Goal: Task Accomplishment & Management: Manage account settings

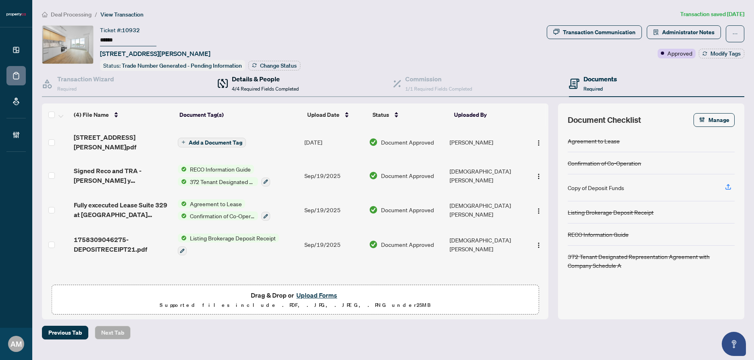
click at [264, 74] on h4 "Details & People" at bounding box center [265, 79] width 67 height 10
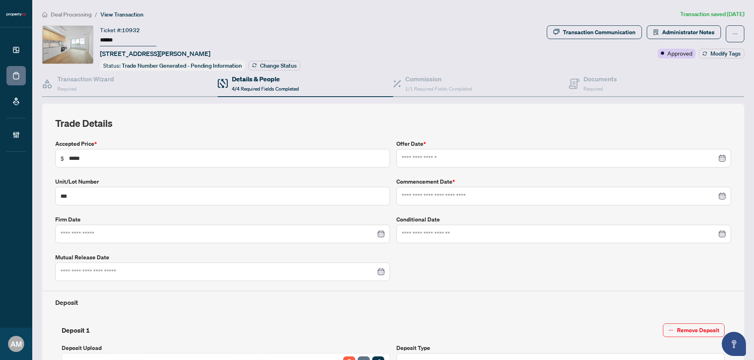
type input "**********"
click at [443, 87] on span "1/1 Required Fields Completed" at bounding box center [438, 89] width 67 height 6
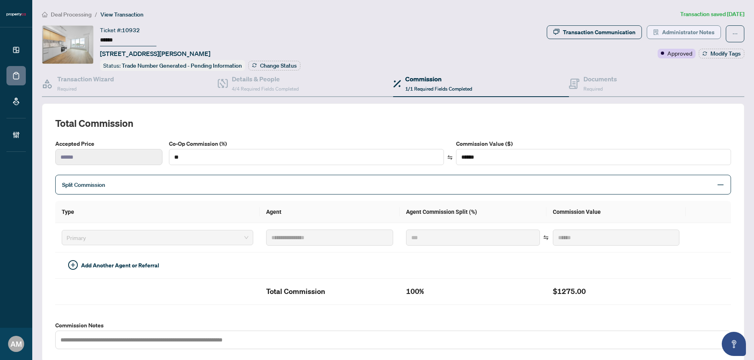
click at [676, 27] on span "Administrator Notes" at bounding box center [688, 32] width 52 height 13
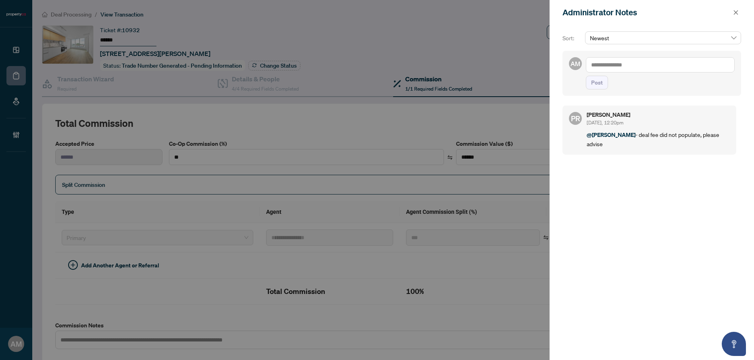
click at [661, 62] on textarea at bounding box center [660, 64] width 149 height 15
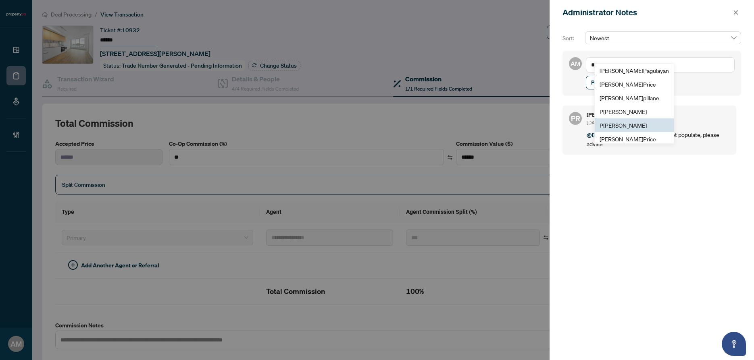
click at [640, 124] on span "P [PERSON_NAME]" at bounding box center [622, 125] width 47 height 7
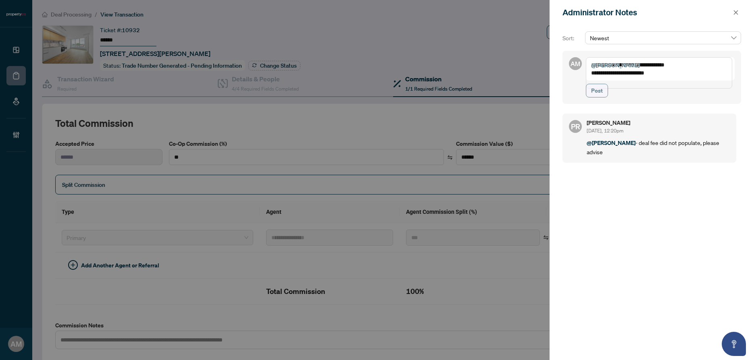
type textarea "**********"
click at [596, 97] on span "Post" at bounding box center [597, 90] width 12 height 13
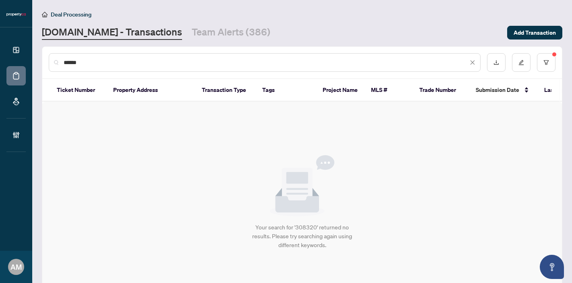
drag, startPoint x: 146, startPoint y: 58, endPoint x: 64, endPoint y: 57, distance: 81.0
click at [64, 57] on div "******" at bounding box center [265, 62] width 432 height 19
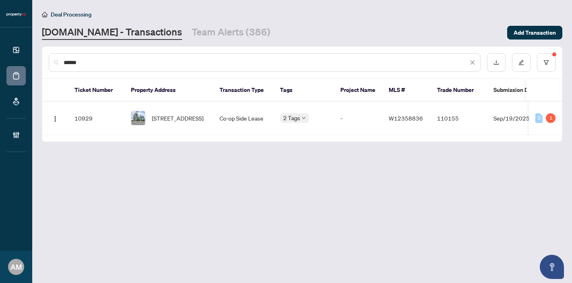
type input "******"
click at [177, 114] on span "[STREET_ADDRESS]" at bounding box center [178, 118] width 52 height 9
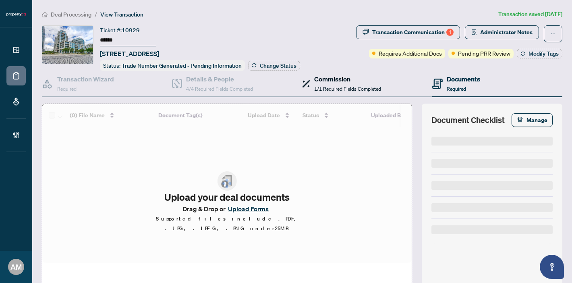
click at [343, 89] on span "1/1 Required Fields Completed" at bounding box center [347, 89] width 67 height 6
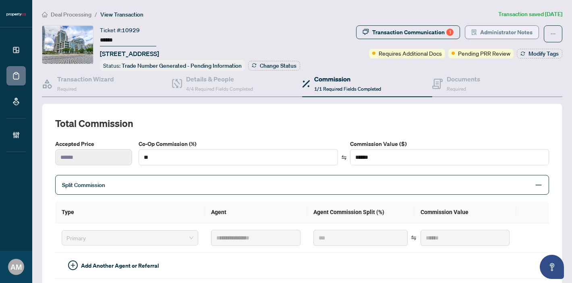
click at [497, 31] on span "Administrator Notes" at bounding box center [506, 32] width 52 height 13
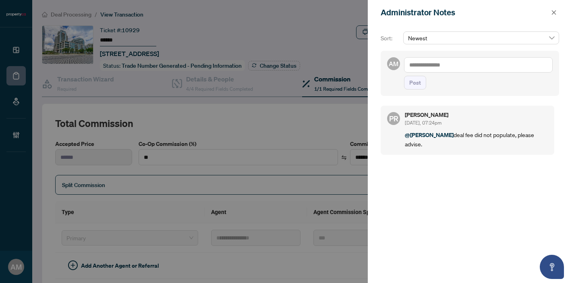
click at [459, 67] on textarea at bounding box center [478, 64] width 149 height 15
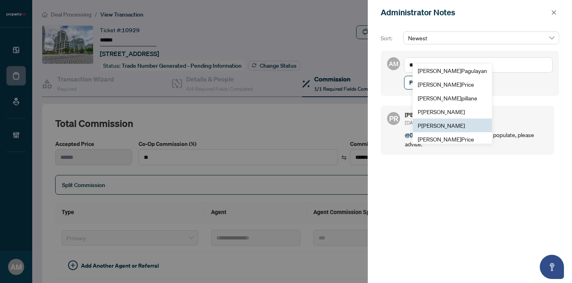
click at [448, 127] on span "P [PERSON_NAME]" at bounding box center [441, 125] width 47 height 7
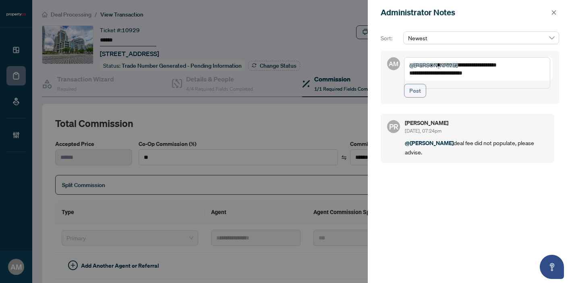
type textarea "**********"
click at [418, 97] on span "Post" at bounding box center [416, 90] width 12 height 13
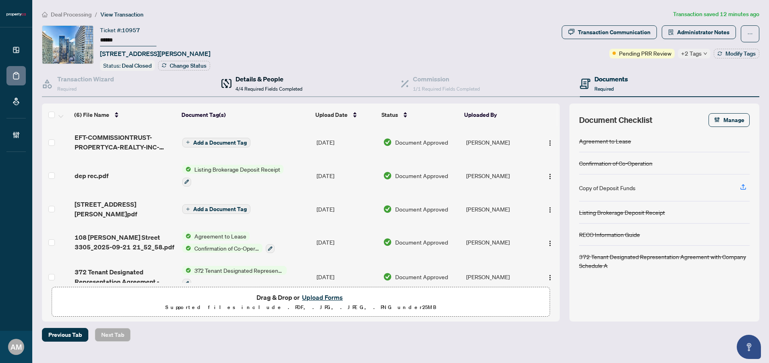
click at [250, 86] on span "4/4 Required Fields Completed" at bounding box center [268, 89] width 67 height 6
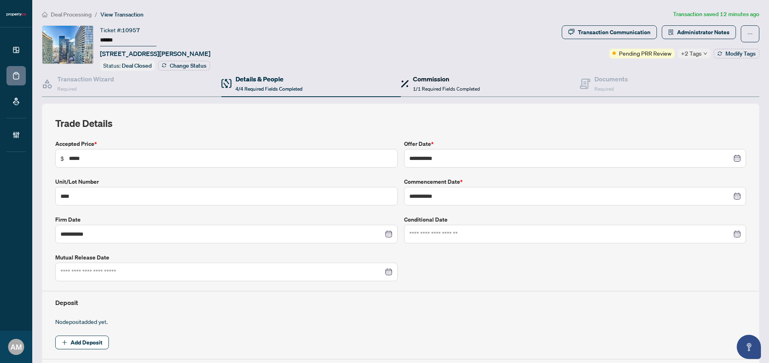
click at [446, 91] on div "Commission 1/1 Required Fields Completed" at bounding box center [446, 83] width 67 height 19
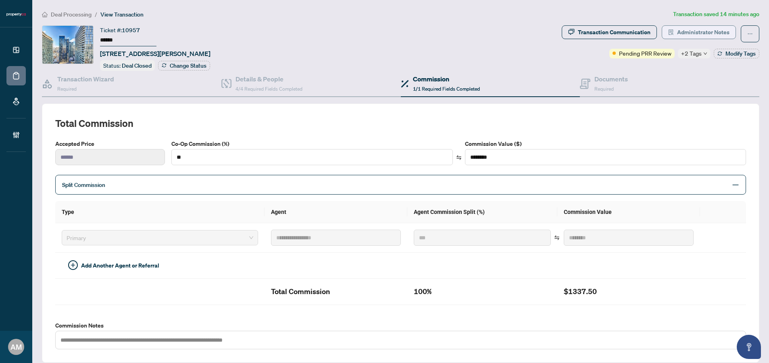
click at [706, 32] on span "Administrator Notes" at bounding box center [703, 32] width 52 height 13
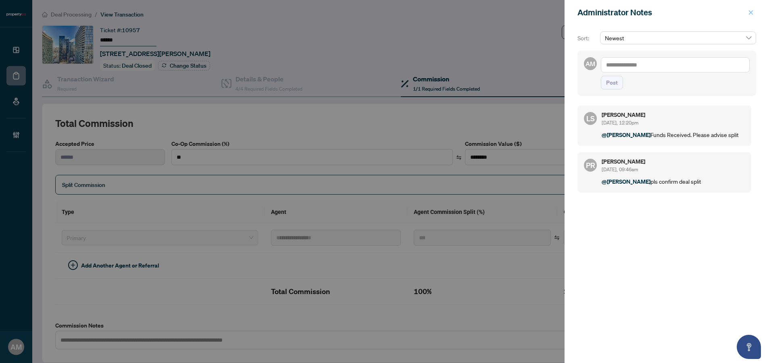
click at [749, 10] on icon "close" at bounding box center [751, 13] width 6 height 6
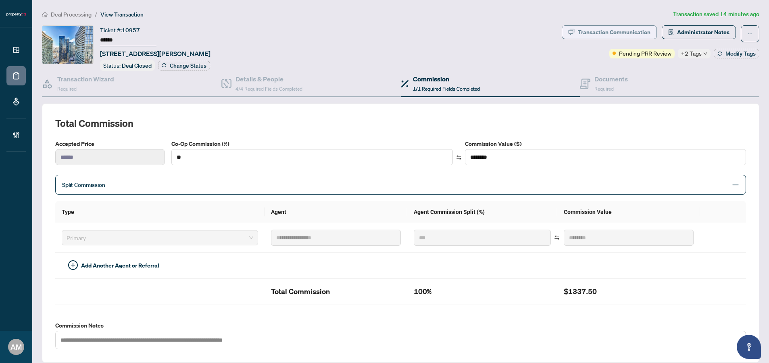
click at [613, 37] on div "Transaction Communication" at bounding box center [614, 32] width 73 height 13
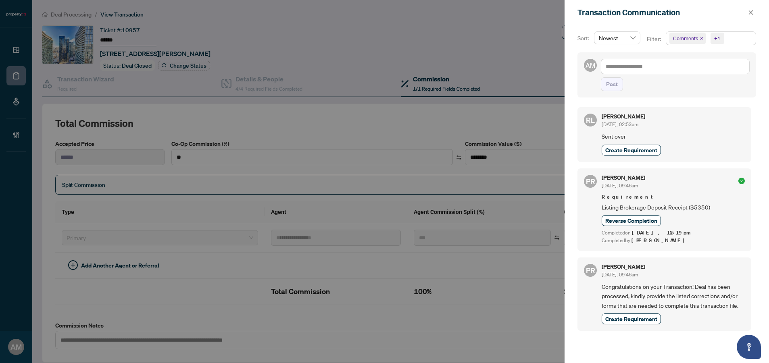
scroll to position [2, 0]
click at [753, 15] on button "button" at bounding box center [750, 13] width 10 height 10
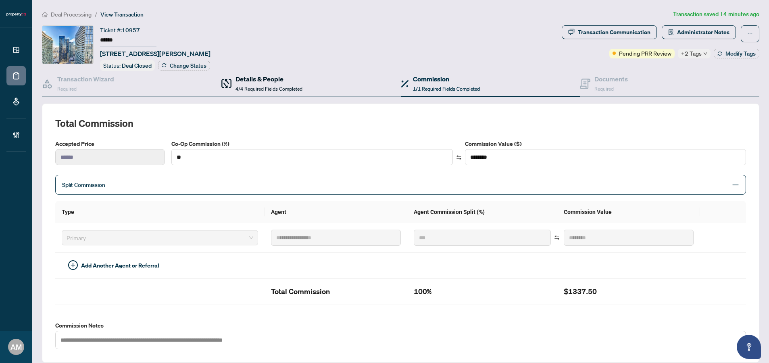
click at [264, 86] on span "4/4 Required Fields Completed" at bounding box center [268, 89] width 67 height 6
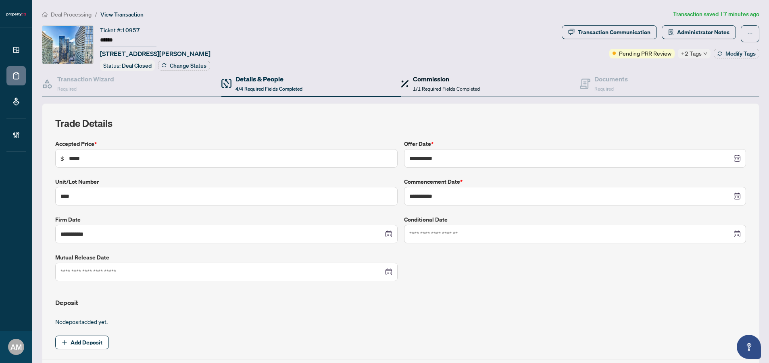
click at [436, 86] on span "1/1 Required Fields Completed" at bounding box center [446, 89] width 67 height 6
type textarea "**********"
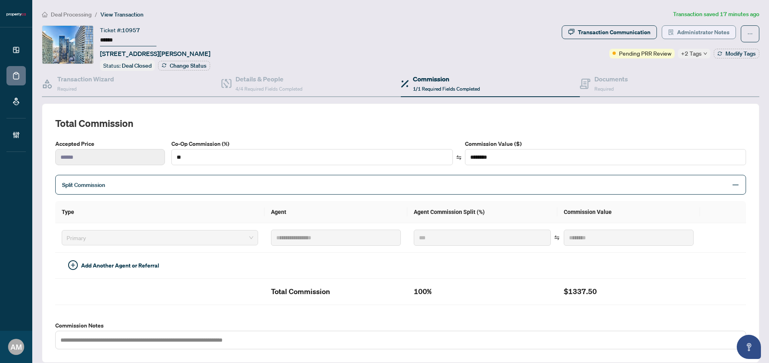
click at [710, 30] on span "Administrator Notes" at bounding box center [703, 32] width 52 height 13
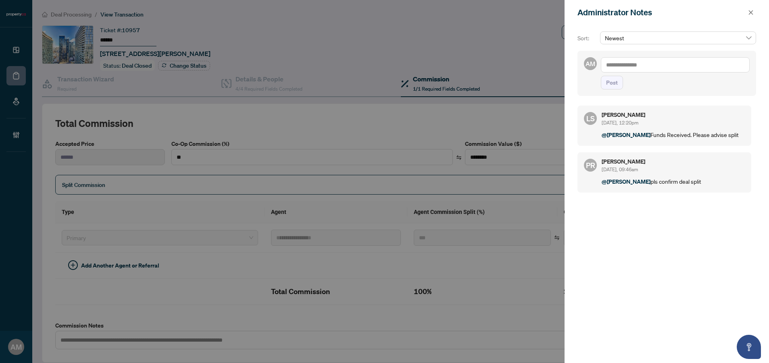
click at [641, 63] on textarea at bounding box center [675, 64] width 149 height 15
click at [630, 73] on b "Laura" at bounding box center [647, 70] width 44 height 7
type textarea "**********"
click at [611, 85] on span "Post" at bounding box center [612, 82] width 12 height 13
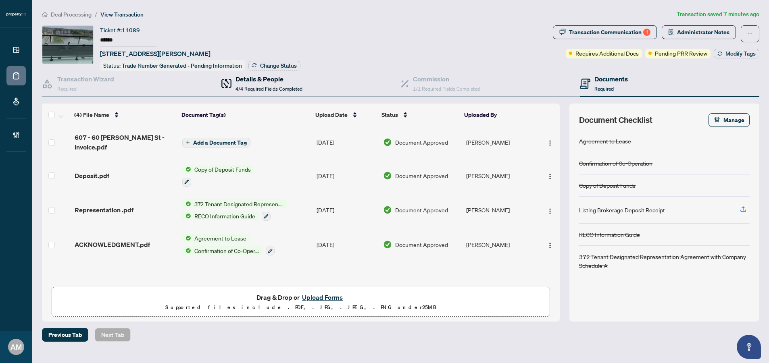
click at [266, 87] on span "4/4 Required Fields Completed" at bounding box center [268, 89] width 67 height 6
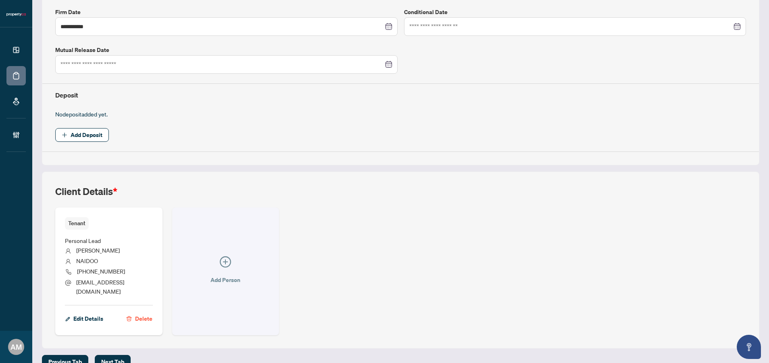
scroll to position [208, 0]
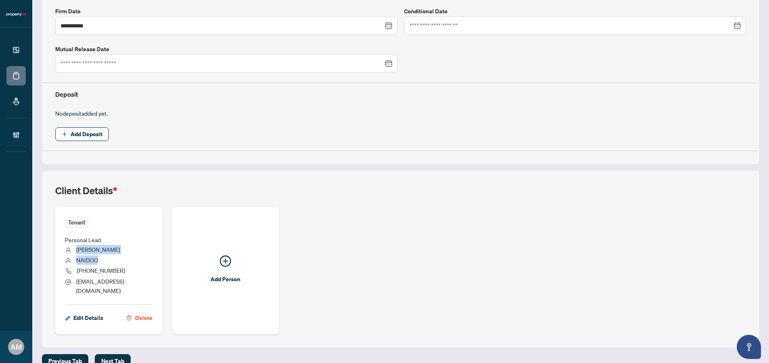
drag, startPoint x: 108, startPoint y: 260, endPoint x: 76, endPoint y: 247, distance: 33.7
click at [76, 247] on ul "Personal Lead MONISHA NAIDOO (437) 262-9822 monishanaidoo1@gmail.com" at bounding box center [109, 264] width 88 height 70
copy ul "MONISHA NAIDOO"
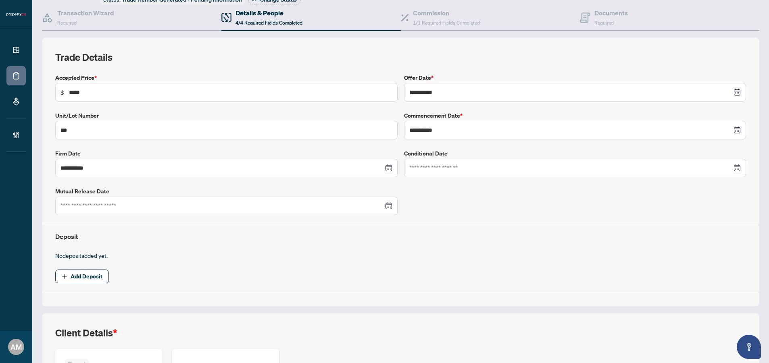
scroll to position [0, 0]
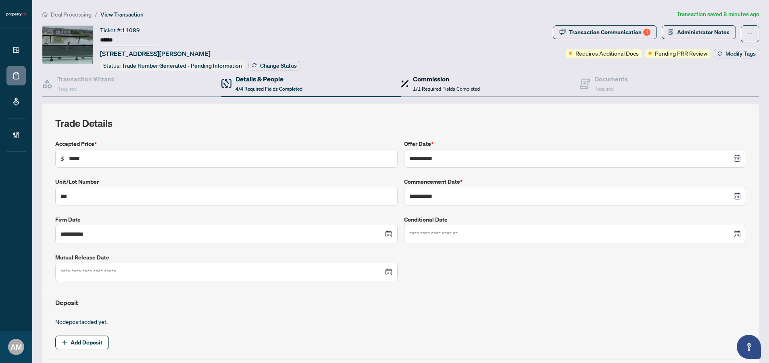
click at [441, 83] on div "Commission 1/1 Required Fields Completed" at bounding box center [446, 83] width 67 height 19
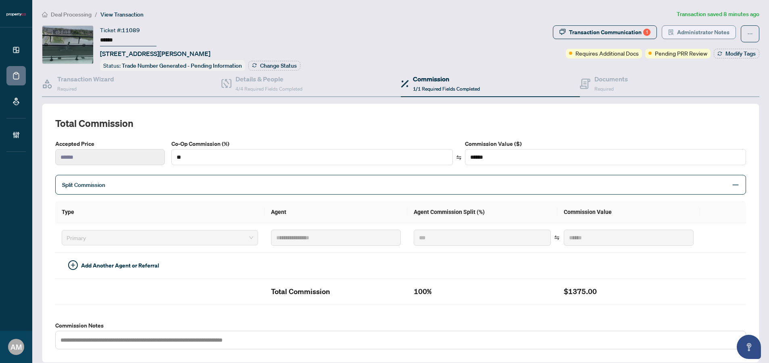
click at [680, 31] on span "Administrator Notes" at bounding box center [703, 32] width 52 height 13
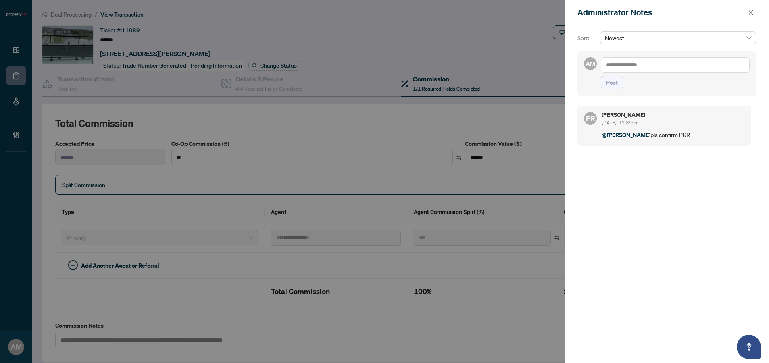
click at [641, 68] on textarea at bounding box center [675, 64] width 149 height 15
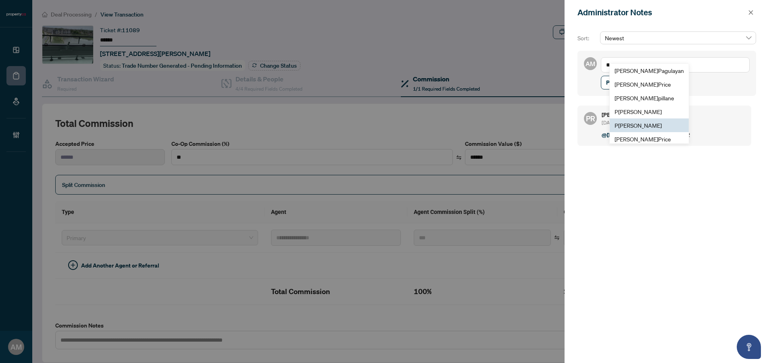
click at [647, 123] on span "P [PERSON_NAME]" at bounding box center [637, 125] width 47 height 7
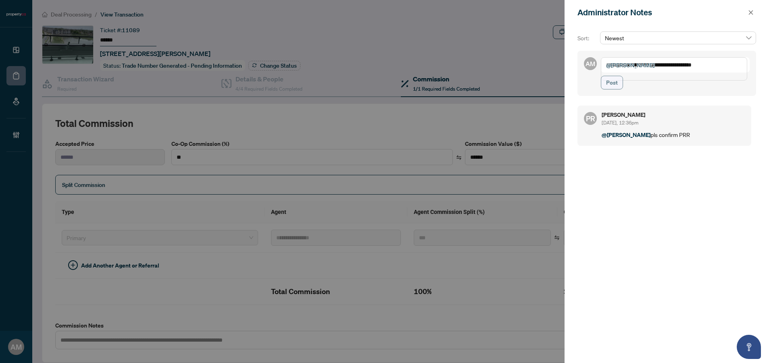
type textarea "**********"
click at [605, 89] on button "Post" at bounding box center [612, 83] width 22 height 14
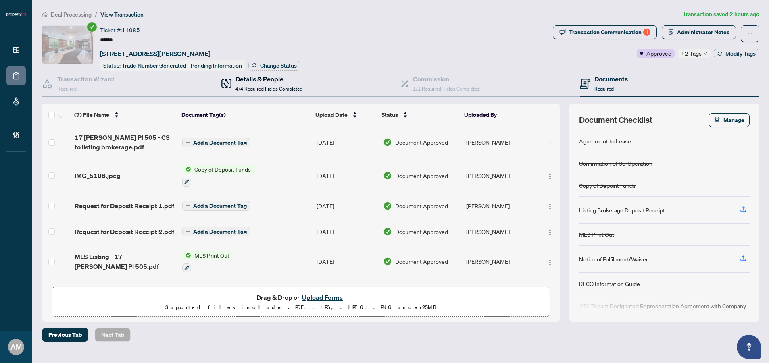
click at [256, 83] on div "Details & People 4/4 Required Fields Completed" at bounding box center [268, 83] width 67 height 19
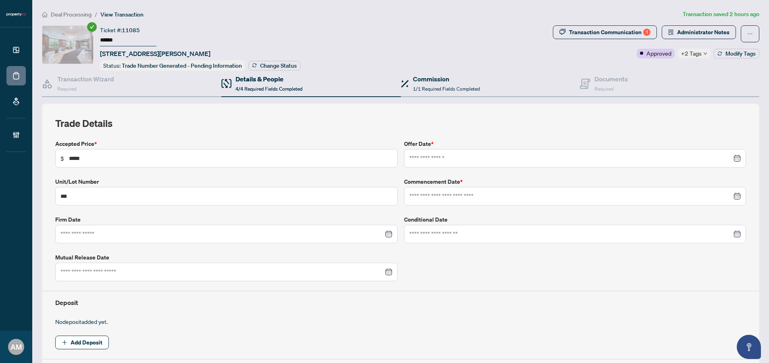
type input "**********"
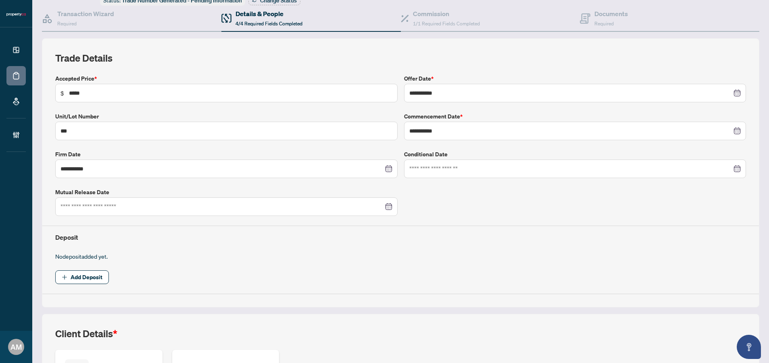
scroll to position [192, 0]
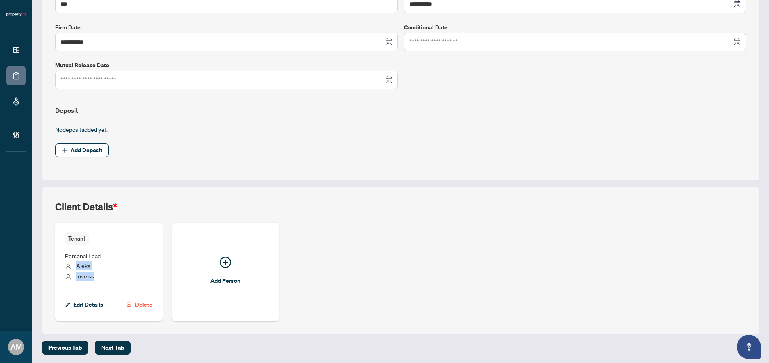
drag, startPoint x: 96, startPoint y: 274, endPoint x: 75, endPoint y: 262, distance: 24.0
click at [75, 262] on ul "Personal Lead Aleks Inveiss" at bounding box center [109, 265] width 88 height 40
copy ul "Aleks Inveiss"
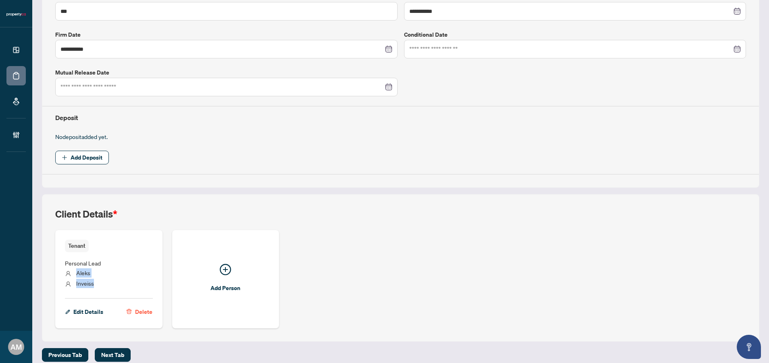
scroll to position [0, 0]
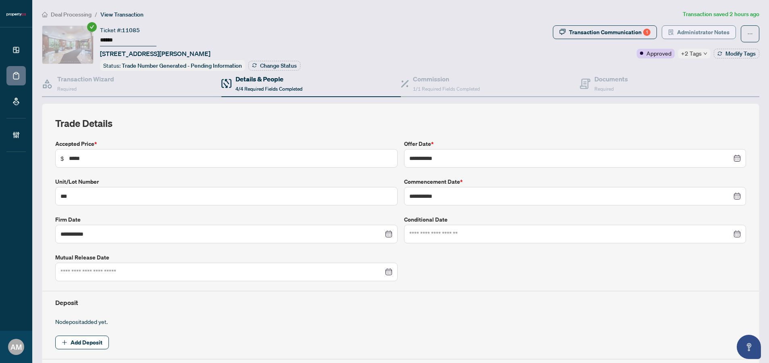
click at [692, 32] on span "Administrator Notes" at bounding box center [703, 32] width 52 height 13
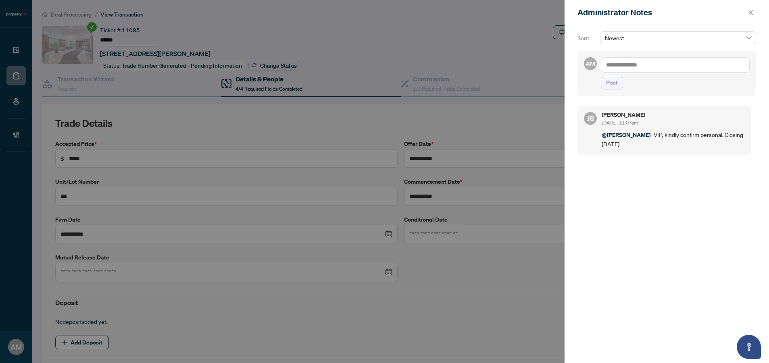
click at [626, 71] on textarea at bounding box center [675, 64] width 149 height 15
click at [638, 71] on span "Jean Belarde" at bounding box center [665, 70] width 87 height 7
type textarea "**********"
click at [608, 89] on span "Post" at bounding box center [612, 82] width 12 height 13
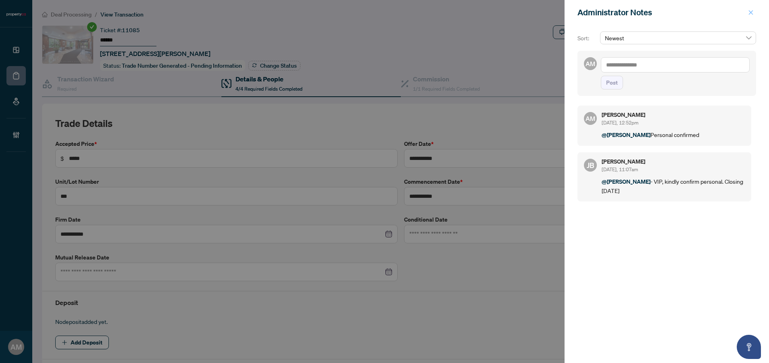
click at [752, 12] on icon "close" at bounding box center [751, 13] width 6 height 6
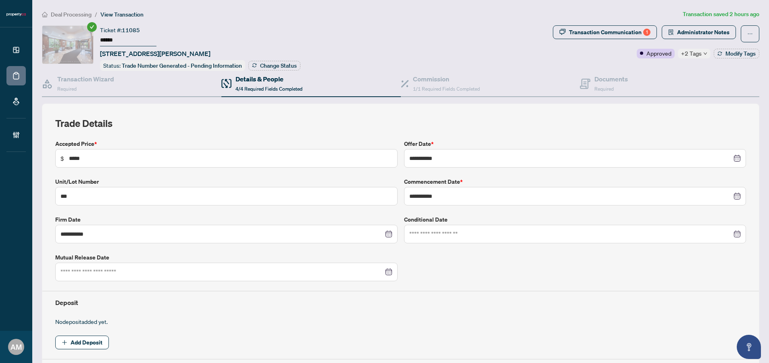
click at [76, 17] on span "Deal Processing" at bounding box center [71, 14] width 41 height 7
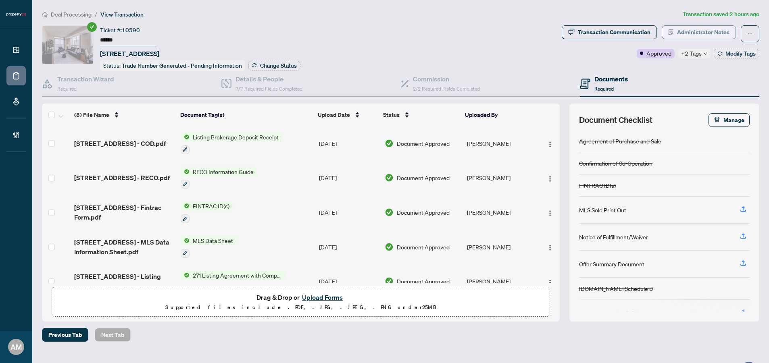
click at [698, 32] on span "Administrator Notes" at bounding box center [703, 32] width 52 height 13
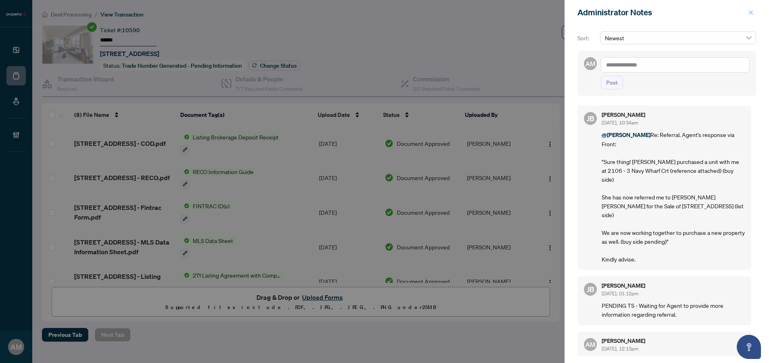
click at [752, 14] on icon "close" at bounding box center [751, 13] width 6 height 6
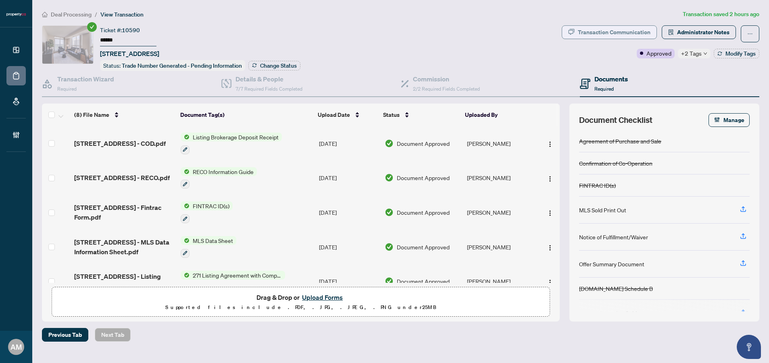
click at [606, 27] on div "Transaction Communication" at bounding box center [614, 32] width 73 height 13
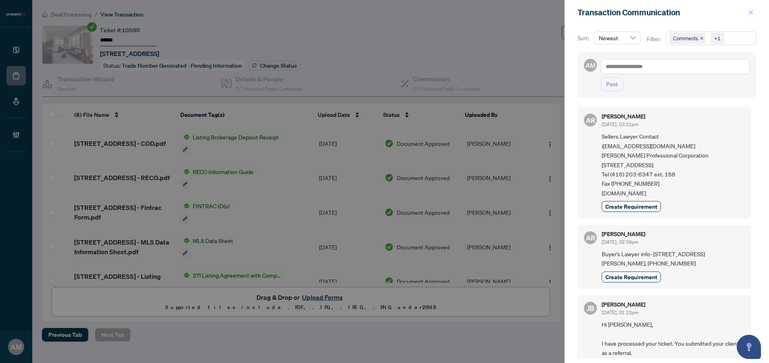
click at [750, 11] on icon "close" at bounding box center [751, 13] width 6 height 6
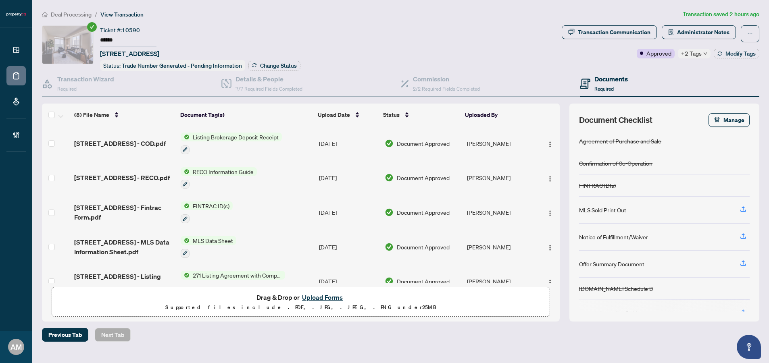
click at [683, 22] on div "Deal Processing / View Transaction Transaction saved 2 hours ago Ticket #: 1059…" at bounding box center [401, 176] width 724 height 332
click at [685, 33] on span "Administrator Notes" at bounding box center [703, 32] width 52 height 13
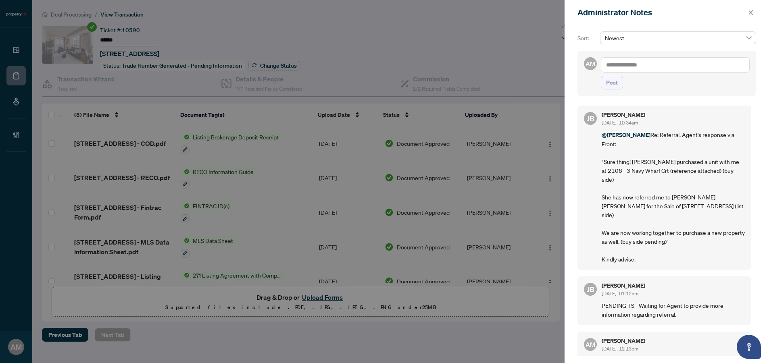
drag, startPoint x: 638, startPoint y: 40, endPoint x: 599, endPoint y: 37, distance: 39.7
click at [599, 37] on div "Newest" at bounding box center [677, 40] width 159 height 19
drag, startPoint x: 632, startPoint y: 161, endPoint x: 682, endPoint y: 161, distance: 50.4
click at [682, 161] on p "@Alexis Macilwain Re: Referral. Agent's response via Front: "Sure thing! Ekater…" at bounding box center [672, 196] width 143 height 133
click at [749, 14] on icon "close" at bounding box center [751, 12] width 4 height 4
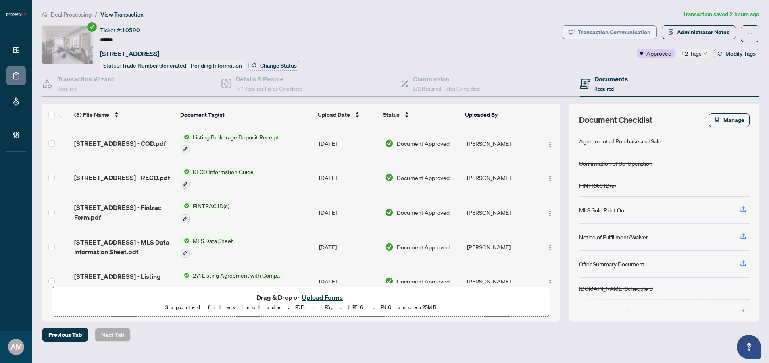
click at [611, 35] on div "Transaction Communication" at bounding box center [614, 32] width 73 height 13
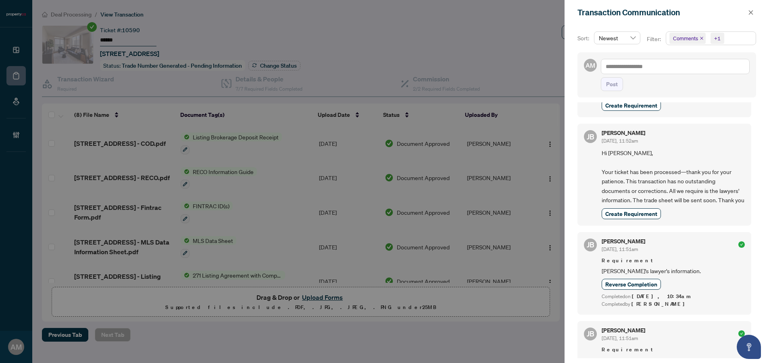
scroll to position [309, 0]
click at [749, 12] on icon "close" at bounding box center [751, 13] width 6 height 6
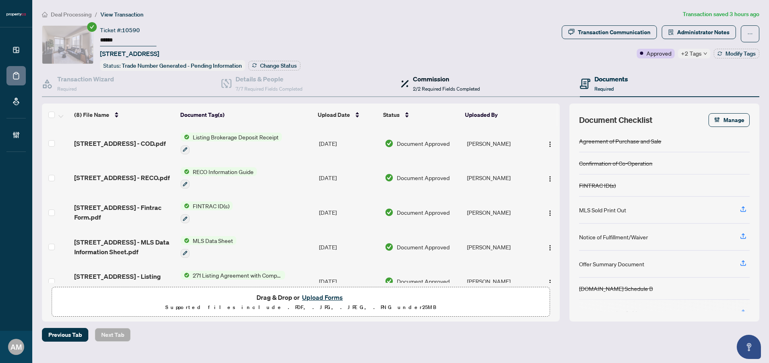
click at [419, 79] on h4 "Commission" at bounding box center [446, 79] width 67 height 10
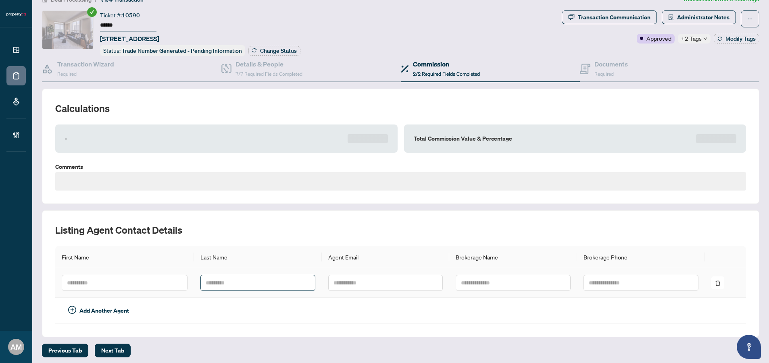
type textarea "**********"
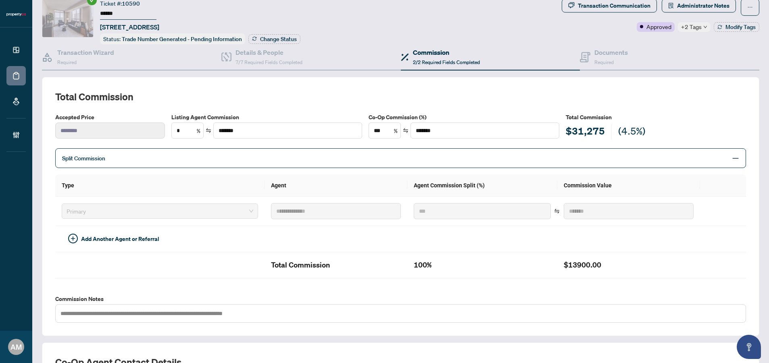
scroll to position [25, 0]
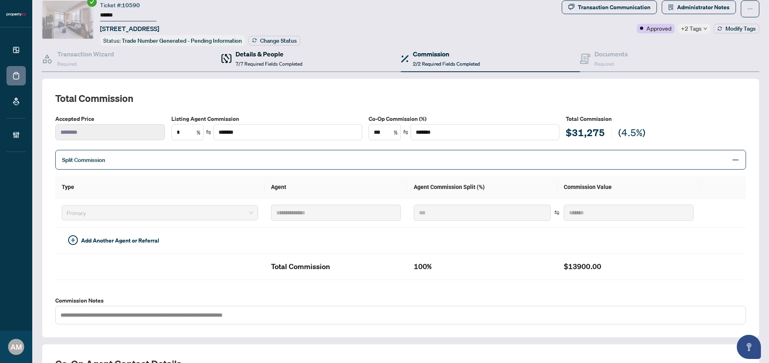
click at [293, 61] on span "7/7 Required Fields Completed" at bounding box center [268, 64] width 67 height 6
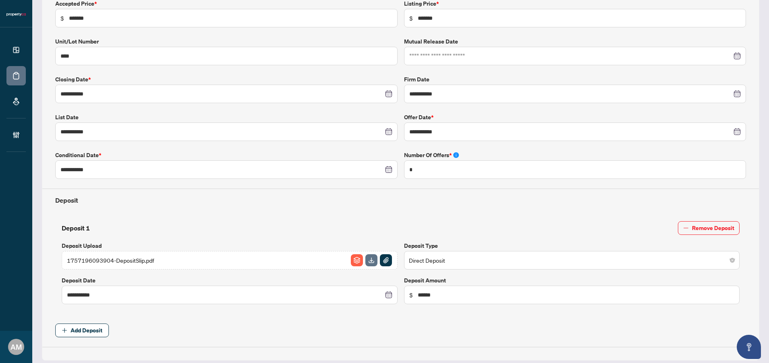
scroll to position [342, 0]
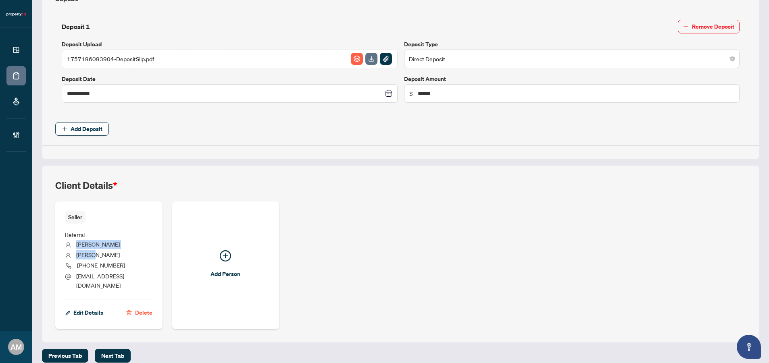
drag, startPoint x: 100, startPoint y: 256, endPoint x: 76, endPoint y: 243, distance: 27.4
click at [76, 243] on ul "Referral Michael Marano (647) 293-8662 doubleMstudios@yahoo.ca" at bounding box center [109, 259] width 88 height 70
copy ul "Michael Marano"
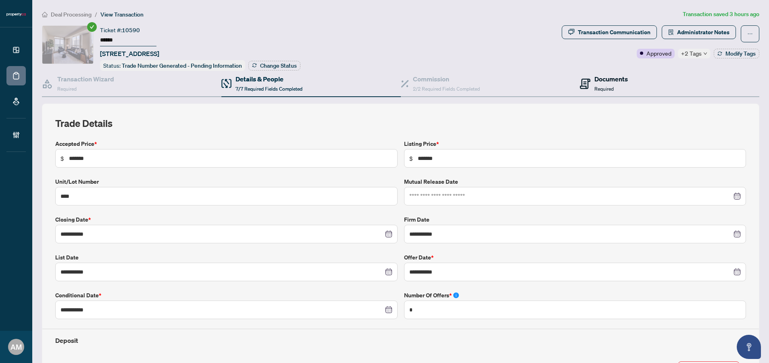
click at [616, 77] on h4 "Documents" at bounding box center [610, 79] width 33 height 10
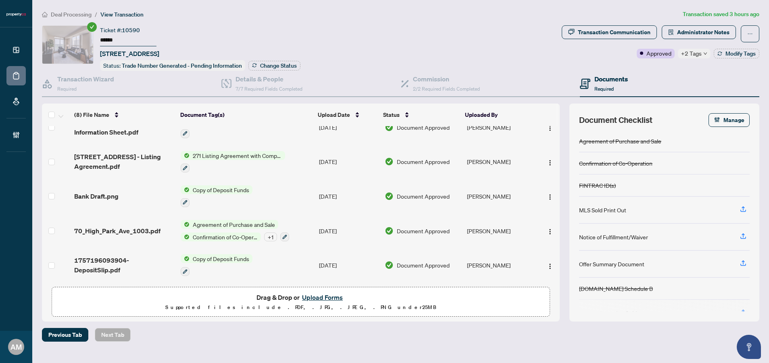
scroll to position [121, 0]
click at [137, 231] on span "70_High_Park_Ave_1003.pdf" at bounding box center [117, 231] width 86 height 10
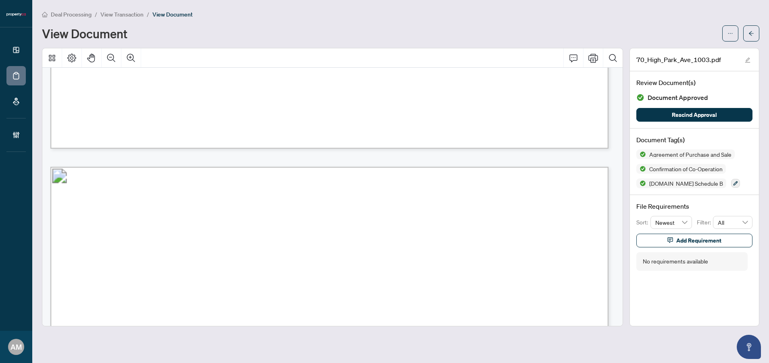
scroll to position [651, 0]
click at [747, 30] on button "button" at bounding box center [751, 33] width 16 height 16
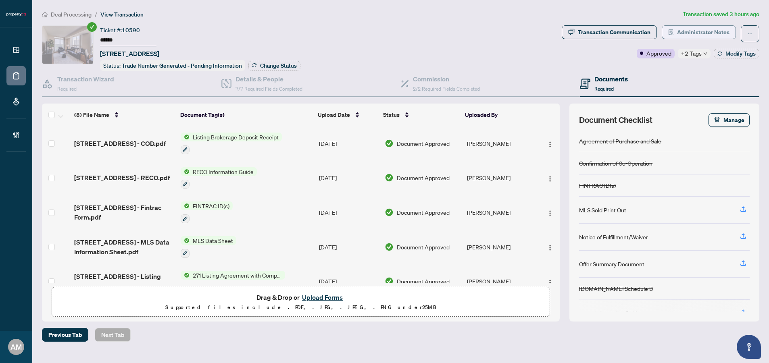
click at [721, 36] on span "Administrator Notes" at bounding box center [703, 32] width 52 height 13
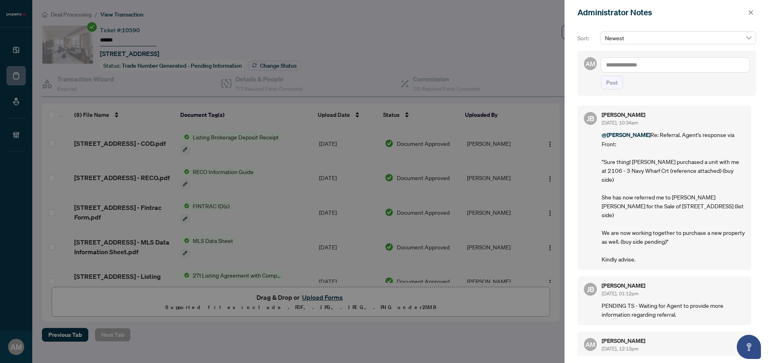
click at [673, 66] on textarea at bounding box center [675, 64] width 149 height 15
click at [636, 71] on span "Jean Belarde" at bounding box center [665, 70] width 87 height 7
type textarea "**********"
click at [614, 89] on span "Post" at bounding box center [612, 82] width 12 height 13
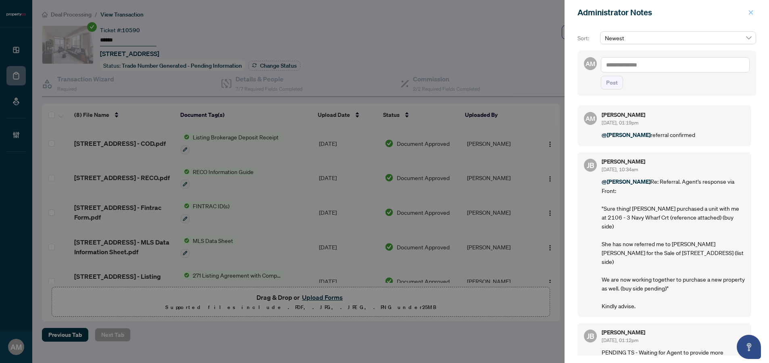
click at [751, 12] on icon "close" at bounding box center [751, 12] width 4 height 4
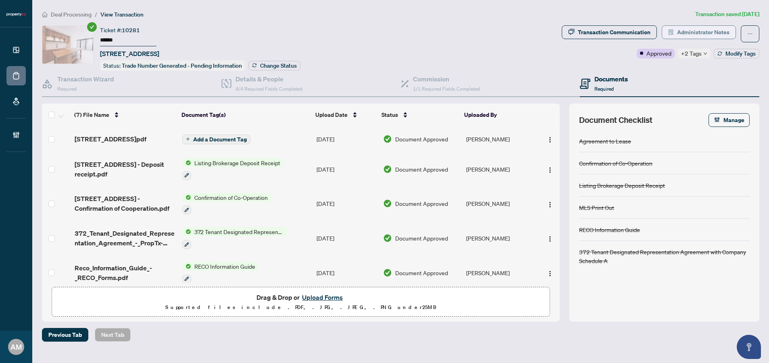
click at [715, 27] on span "Administrator Notes" at bounding box center [703, 32] width 52 height 13
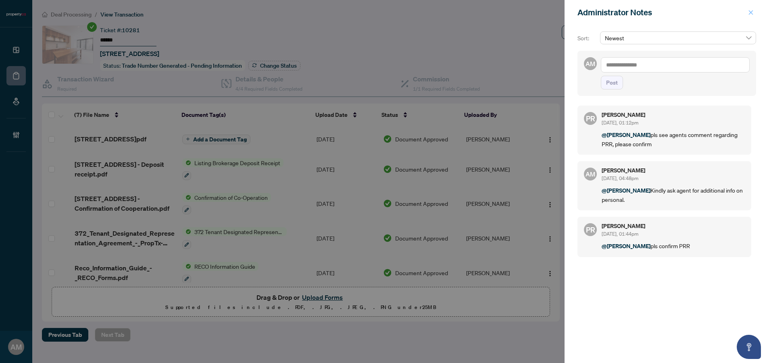
click at [751, 12] on icon "close" at bounding box center [751, 13] width 6 height 6
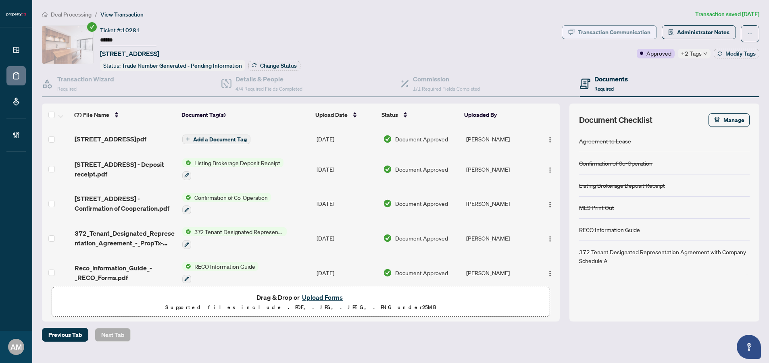
click at [604, 35] on div "Transaction Communication" at bounding box center [614, 32] width 73 height 13
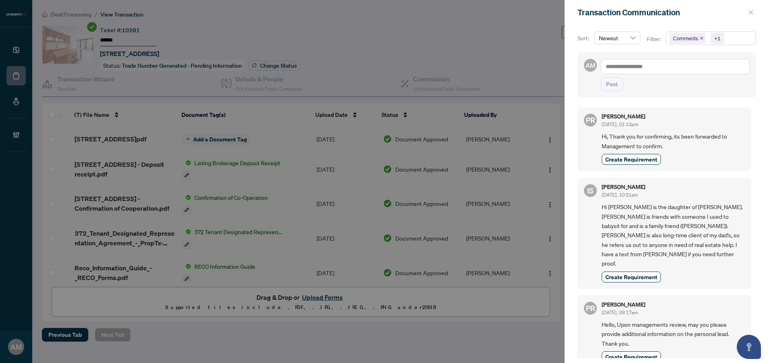
click at [752, 14] on icon "close" at bounding box center [751, 12] width 4 height 4
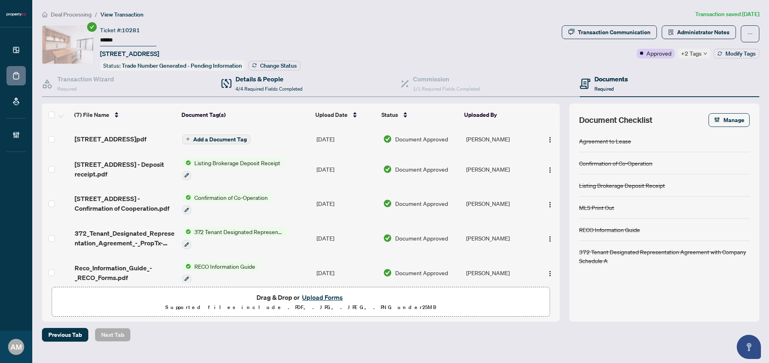
click at [283, 92] on div "Details & People 4/4 Required Fields Completed" at bounding box center [310, 84] width 179 height 26
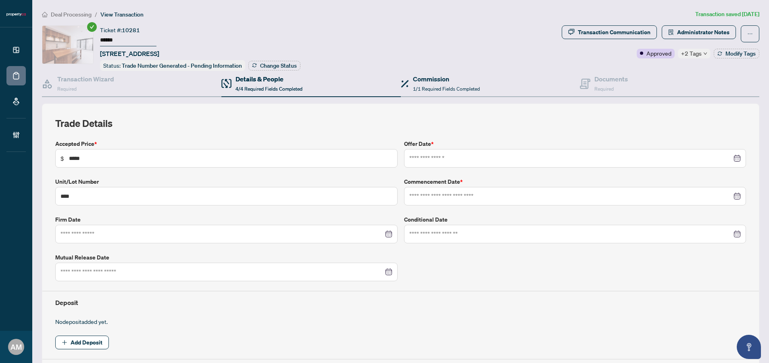
type input "**********"
click at [680, 24] on div "**********" at bounding box center [401, 303] width 724 height 586
click at [683, 32] on span "Administrator Notes" at bounding box center [703, 32] width 52 height 13
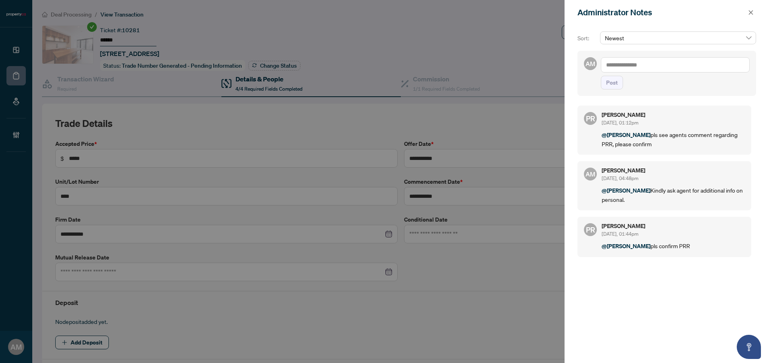
click at [650, 66] on textarea at bounding box center [675, 64] width 149 height 15
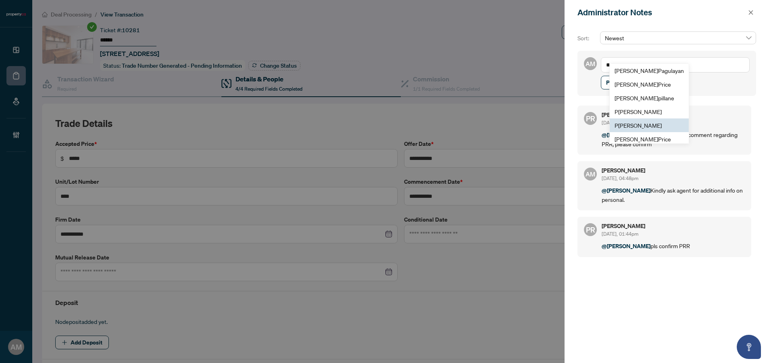
click at [648, 125] on span "P uvitha Ramachandran" at bounding box center [637, 125] width 47 height 7
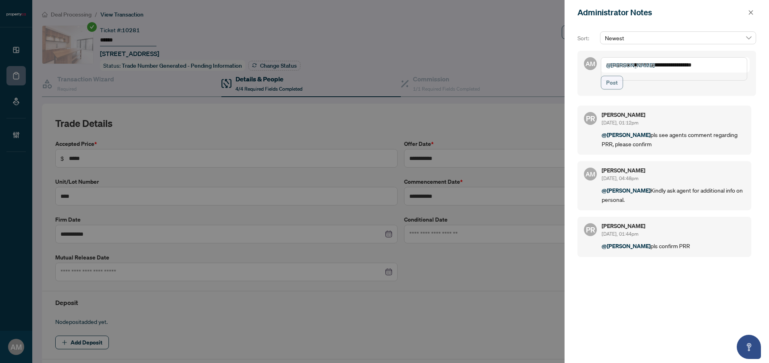
type textarea "**********"
click at [604, 89] on button "Post" at bounding box center [612, 83] width 22 height 14
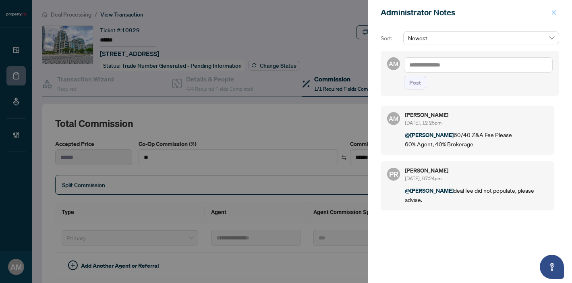
click at [555, 8] on span "button" at bounding box center [554, 12] width 6 height 13
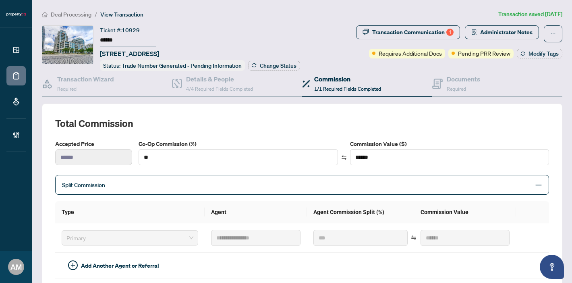
click at [81, 15] on span "Deal Processing" at bounding box center [71, 14] width 41 height 7
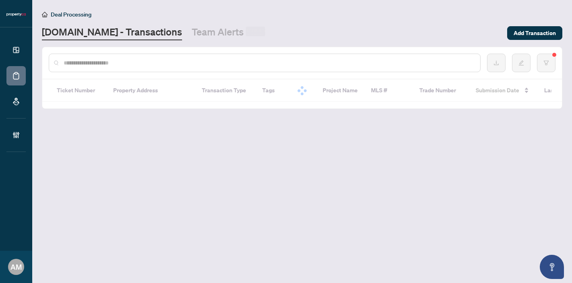
click at [97, 64] on input "text" at bounding box center [269, 62] width 410 height 9
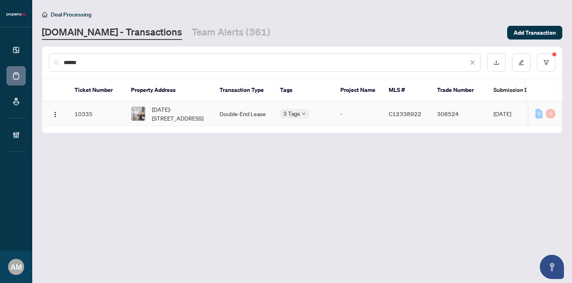
type input "******"
click at [234, 119] on td "Double-End Lease" at bounding box center [243, 114] width 60 height 25
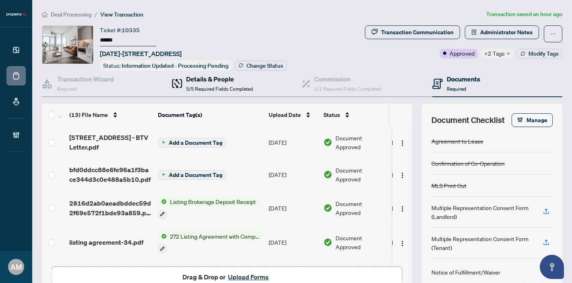
click at [204, 83] on div "Details & People 5/5 Required Fields Completed" at bounding box center [219, 83] width 67 height 19
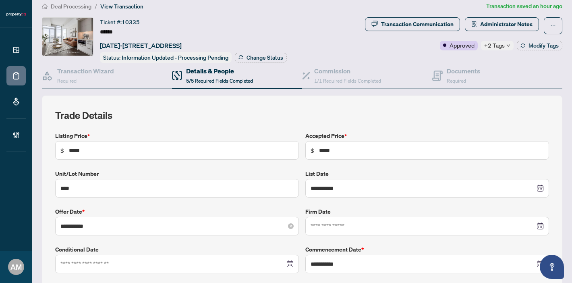
scroll to position [7, 0]
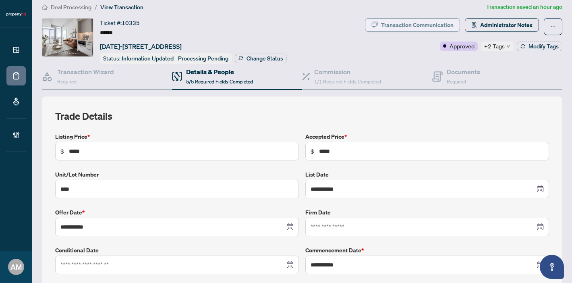
click at [417, 19] on div "Transaction Communication" at bounding box center [417, 25] width 73 height 13
type textarea "**********"
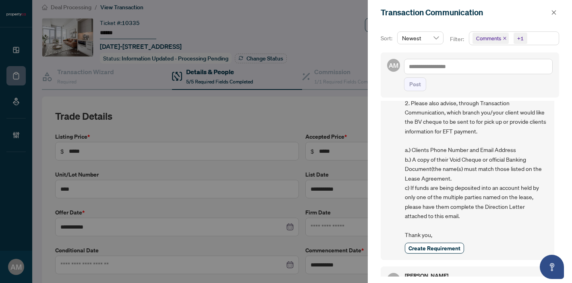
scroll to position [0, 0]
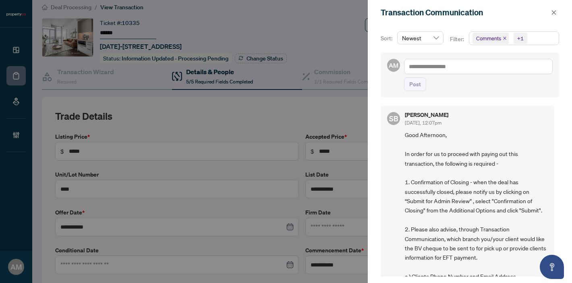
click at [555, 11] on icon "close" at bounding box center [554, 13] width 6 height 6
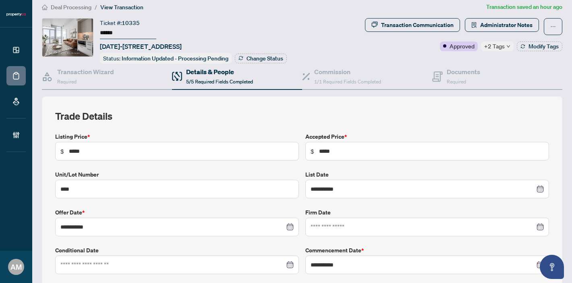
click at [86, 7] on span "Deal Processing" at bounding box center [71, 7] width 41 height 7
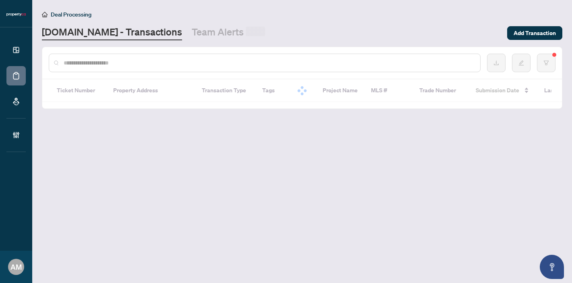
click at [100, 64] on input "text" at bounding box center [269, 62] width 410 height 9
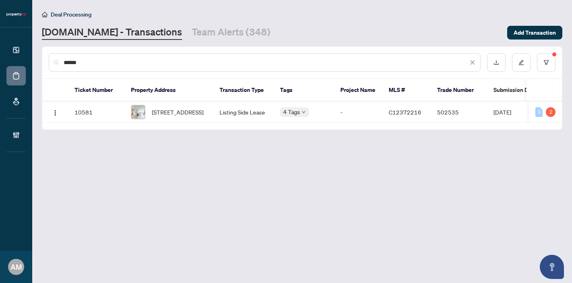
type input "******"
click at [182, 111] on span "512-1171 Queen St, Toronto, Ontario M6J 0A5, Canada" at bounding box center [178, 112] width 52 height 9
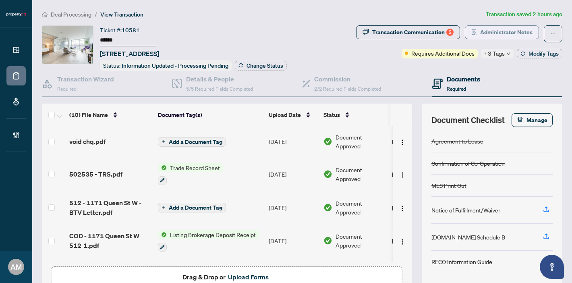
click at [490, 38] on button "Administrator Notes" at bounding box center [502, 32] width 74 height 14
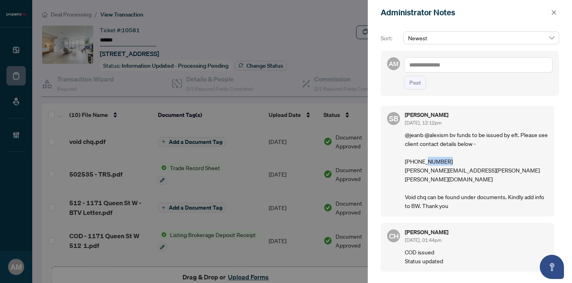
drag, startPoint x: 450, startPoint y: 164, endPoint x: 424, endPoint y: 160, distance: 26.2
click at [424, 160] on p "@jeanb @alexism bv funds to be issued by eft. Please see client contact details…" at bounding box center [476, 170] width 143 height 80
drag, startPoint x: 491, startPoint y: 168, endPoint x: 406, endPoint y: 173, distance: 85.2
click at [406, 173] on p "@jeanb @alexism bv funds to be issued by eft. Please see client contact details…" at bounding box center [476, 170] width 143 height 80
copy p "Freda.audrey.tam@gmail.com"
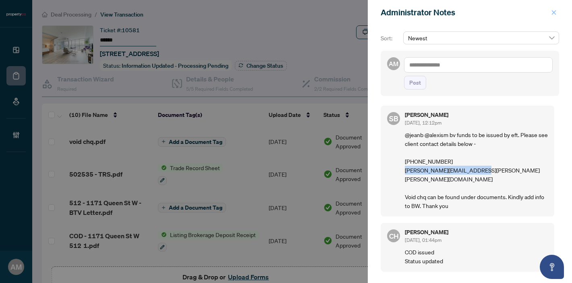
click at [551, 12] on icon "close" at bounding box center [554, 13] width 6 height 6
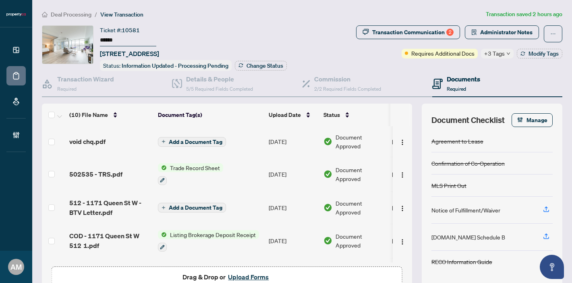
click at [100, 144] on span "void chq.pdf" at bounding box center [87, 142] width 36 height 10
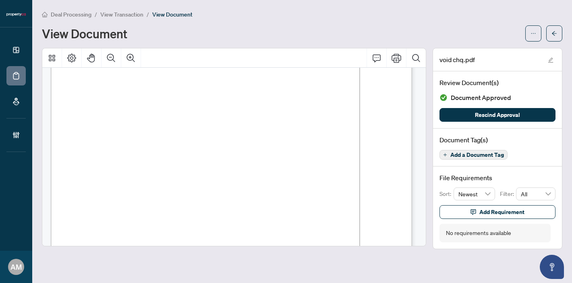
scroll to position [52, 0]
click at [553, 31] on icon "arrow-left" at bounding box center [555, 34] width 6 height 6
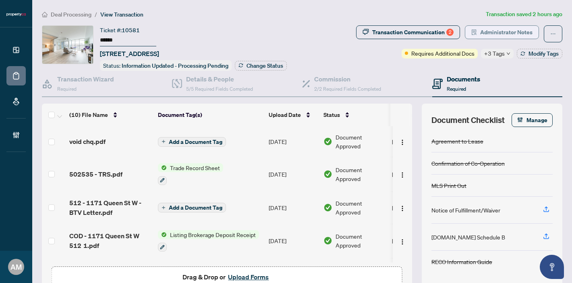
click at [512, 35] on span "Administrator Notes" at bounding box center [506, 32] width 52 height 13
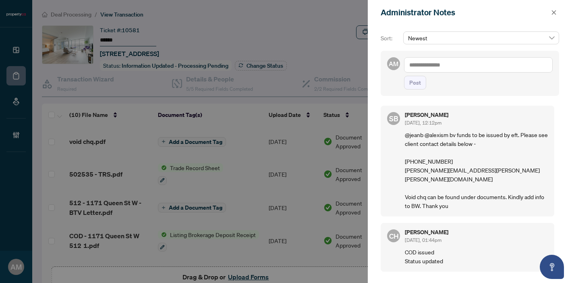
click at [466, 64] on textarea at bounding box center [478, 64] width 149 height 15
click at [450, 73] on b "Sydney" at bounding box center [461, 70] width 56 height 7
type textarea "**********"
click at [422, 82] on button "Post" at bounding box center [415, 83] width 22 height 14
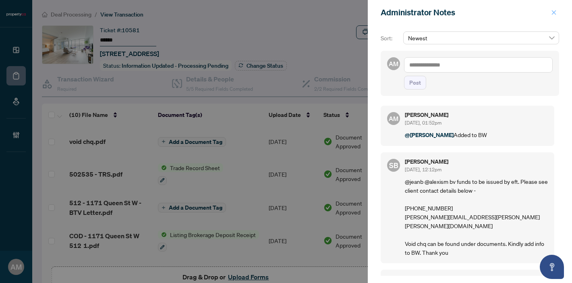
click at [553, 14] on icon "close" at bounding box center [554, 13] width 6 height 6
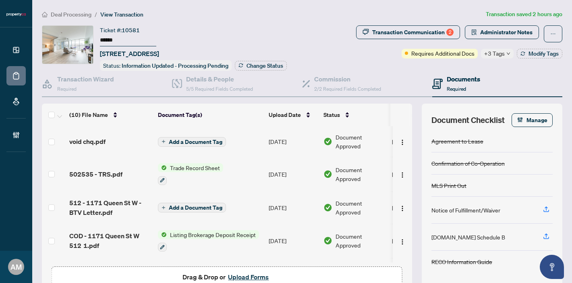
click at [101, 141] on span "void chq.pdf" at bounding box center [87, 142] width 36 height 10
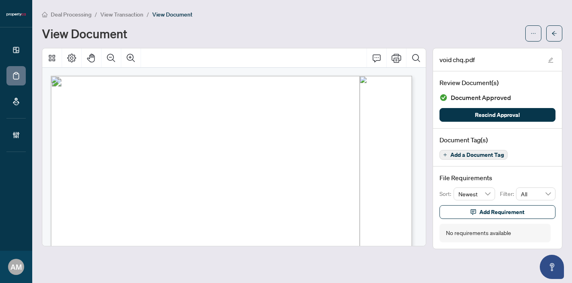
click at [116, 15] on span "View Transaction" at bounding box center [121, 14] width 43 height 7
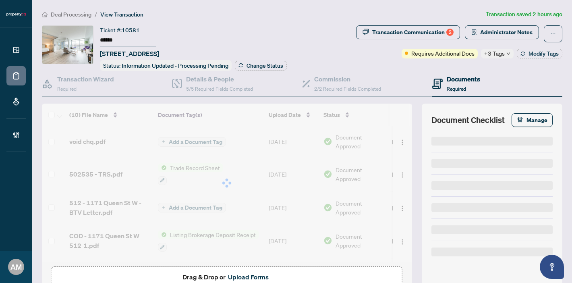
click at [56, 15] on span "Deal Processing" at bounding box center [71, 14] width 41 height 7
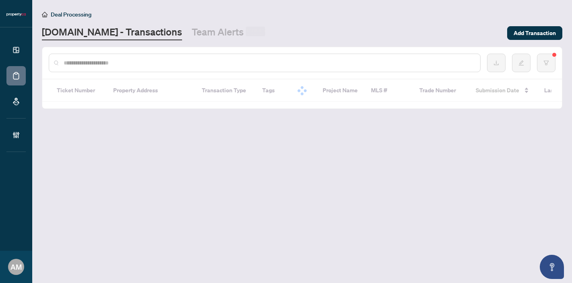
click at [102, 63] on input "text" at bounding box center [269, 62] width 410 height 9
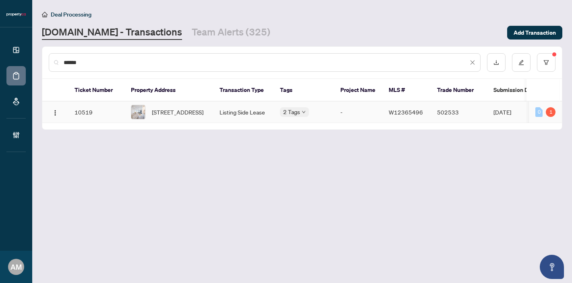
type input "******"
click at [166, 116] on span "2210-4015 The Exchange St, Mississauga, Ontario L5B 0N9, Canada" at bounding box center [178, 112] width 52 height 9
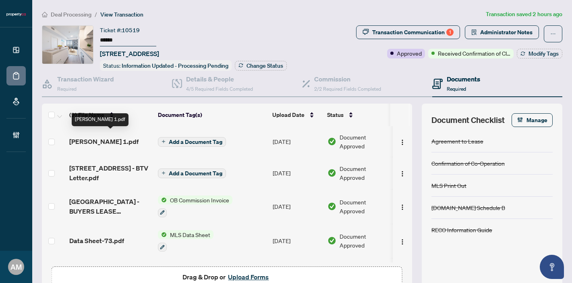
click at [125, 145] on span "Jeffrey_Habert_voidcheque 1.pdf" at bounding box center [103, 142] width 69 height 10
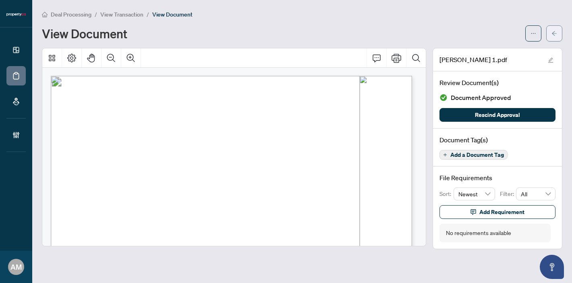
click at [553, 33] on icon "arrow-left" at bounding box center [554, 33] width 5 height 4
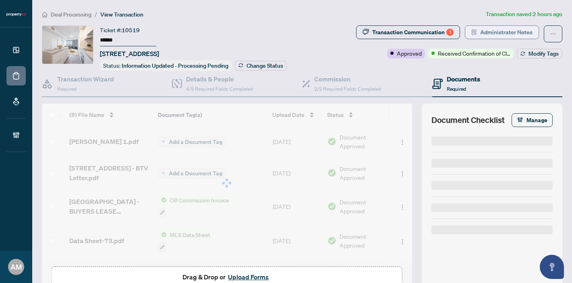
click at [500, 33] on span "Administrator Notes" at bounding box center [506, 32] width 52 height 13
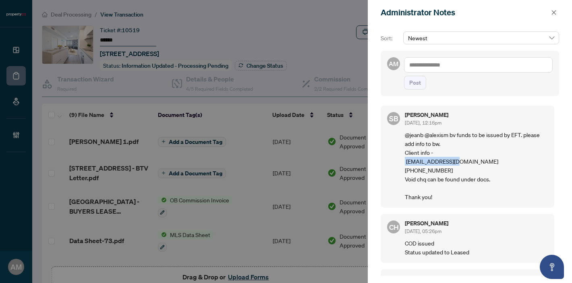
drag, startPoint x: 460, startPoint y: 160, endPoint x: 405, endPoint y: 161, distance: 55.2
click at [405, 161] on p "@jeanb @alexism bv funds to be issued by EFT. please add info to bw. Client inf…" at bounding box center [476, 165] width 143 height 71
copy p "jhabert@gmail.com"
click at [553, 13] on icon "close" at bounding box center [554, 12] width 4 height 4
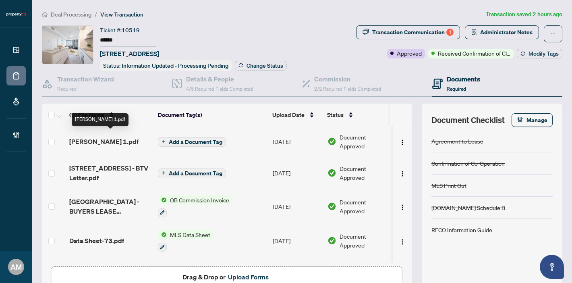
click at [131, 139] on span "Jeffrey_Habert_voidcheque 1.pdf" at bounding box center [103, 142] width 69 height 10
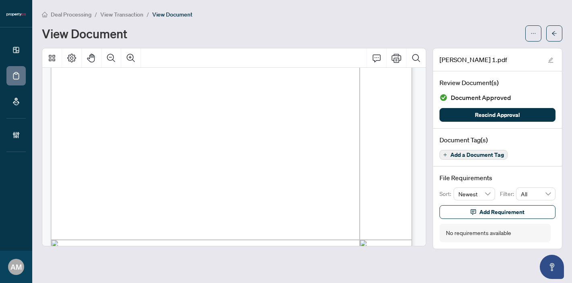
scroll to position [142, 0]
click at [554, 33] on icon "arrow-left" at bounding box center [554, 33] width 5 height 4
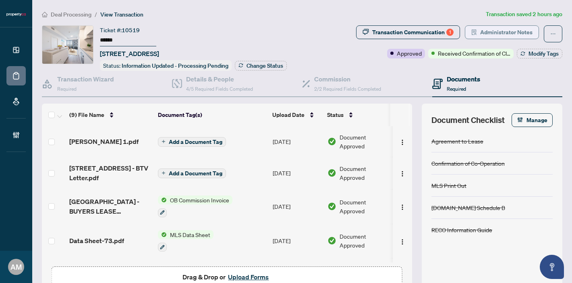
click at [513, 29] on span "Administrator Notes" at bounding box center [506, 32] width 52 height 13
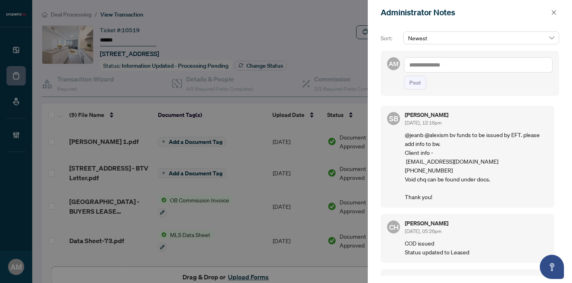
click at [465, 68] on textarea at bounding box center [478, 64] width 149 height 15
click at [460, 74] on span "Sydney Brown" at bounding box center [469, 70] width 73 height 7
type textarea "**********"
click at [414, 88] on span "Post" at bounding box center [416, 82] width 12 height 13
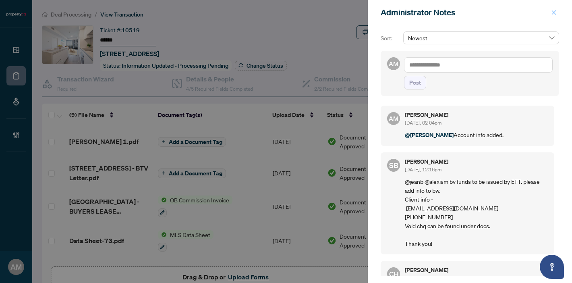
click at [553, 12] on icon "close" at bounding box center [554, 13] width 6 height 6
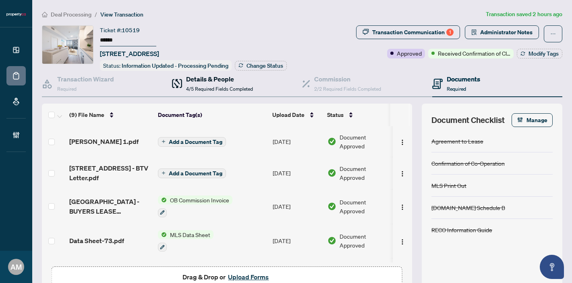
click at [222, 86] on span "4/5 Required Fields Completed" at bounding box center [219, 89] width 67 height 6
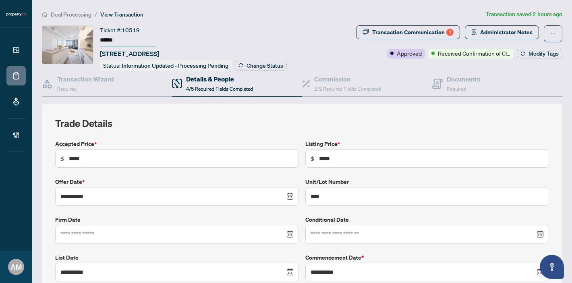
click at [75, 13] on span "Deal Processing" at bounding box center [71, 14] width 41 height 7
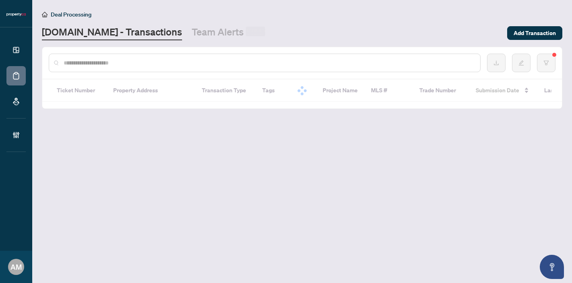
click at [88, 60] on input "text" at bounding box center [269, 62] width 410 height 9
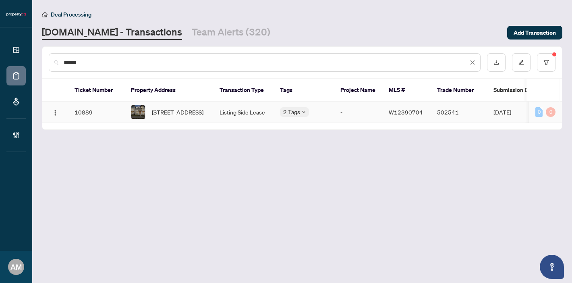
type input "******"
click at [181, 114] on span "421 Switchgrass St, Oakville, Ontario L6M 0Z2, Canada" at bounding box center [178, 112] width 52 height 9
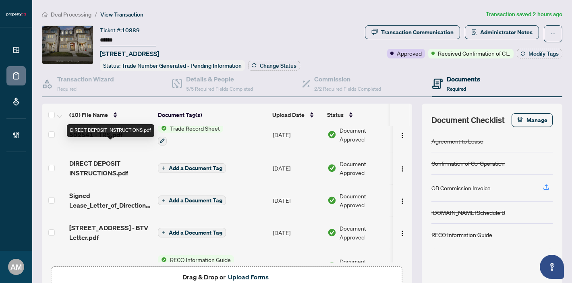
scroll to position [57, 0]
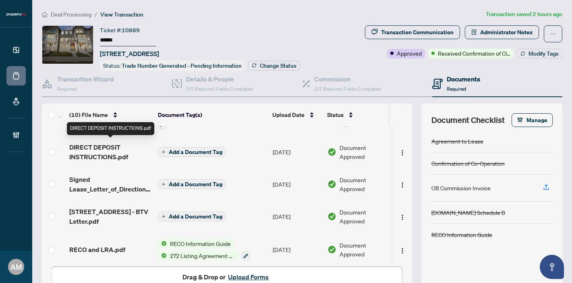
click at [104, 148] on span "DIRECT DEPOSIT INSTRUCTIONS.pdf" at bounding box center [110, 151] width 82 height 19
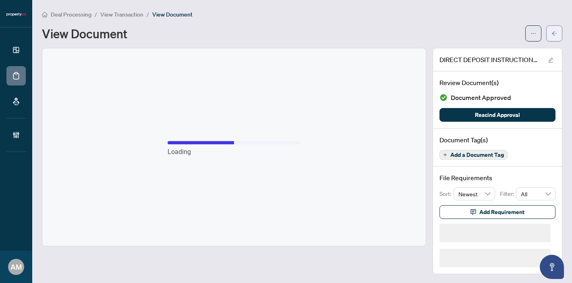
click at [552, 33] on icon "arrow-left" at bounding box center [554, 33] width 5 height 4
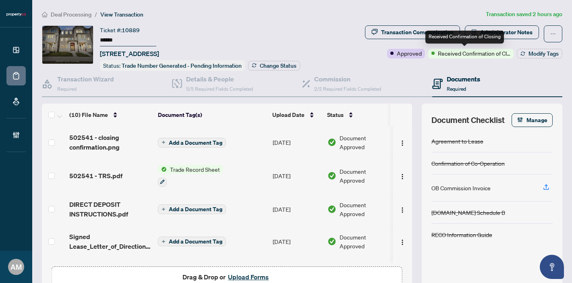
click at [495, 33] on div "Received Confirmation of Closing" at bounding box center [465, 37] width 79 height 13
click at [502, 32] on div "Received Confirmation of Closing" at bounding box center [465, 37] width 79 height 13
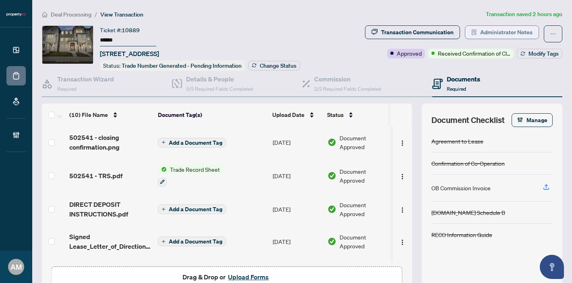
click at [514, 29] on span "Administrator Notes" at bounding box center [506, 32] width 52 height 13
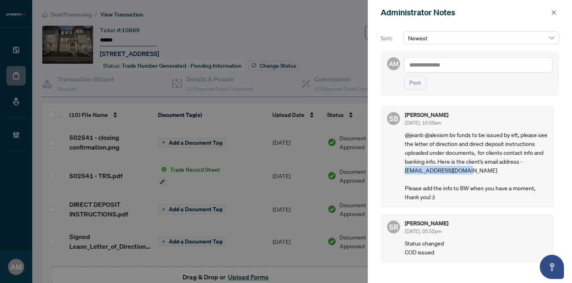
drag, startPoint x: 471, startPoint y: 169, endPoint x: 405, endPoint y: 169, distance: 65.7
click at [405, 169] on p "@jeanb @alexism bv funds to be issued by eft, please see the letter of directio…" at bounding box center [476, 165] width 143 height 71
copy p "r.horodenka@gmail.com"
click at [556, 13] on icon "close" at bounding box center [554, 13] width 6 height 6
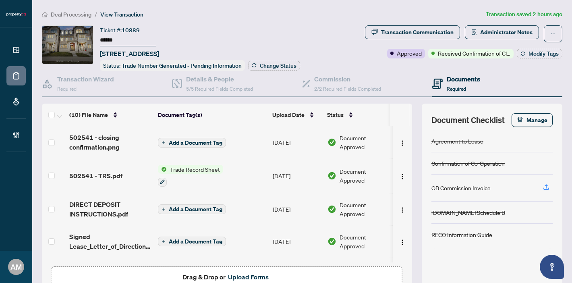
click at [102, 207] on span "DIRECT DEPOSIT INSTRUCTIONS.pdf" at bounding box center [110, 209] width 82 height 19
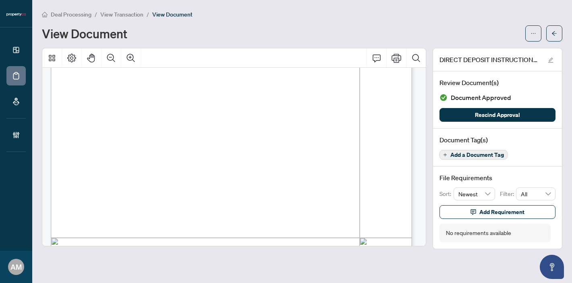
scroll to position [148, 0]
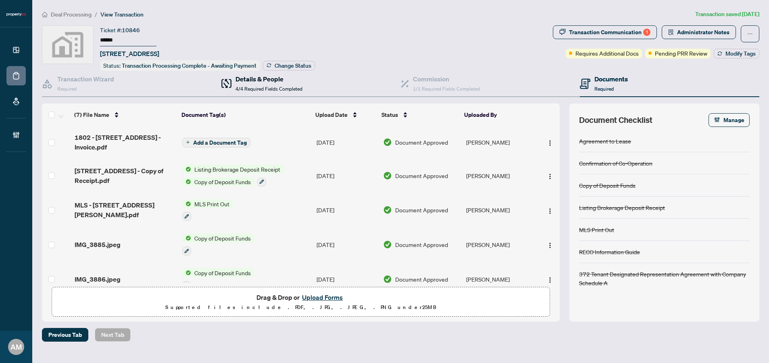
click at [265, 88] on span "4/4 Required Fields Completed" at bounding box center [268, 89] width 67 height 6
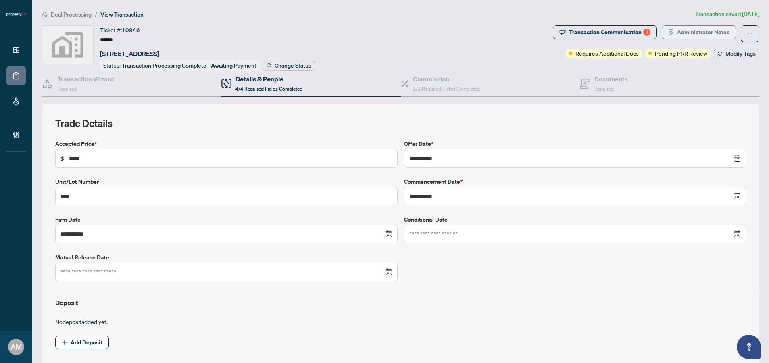
click at [678, 34] on span "Administrator Notes" at bounding box center [703, 32] width 52 height 13
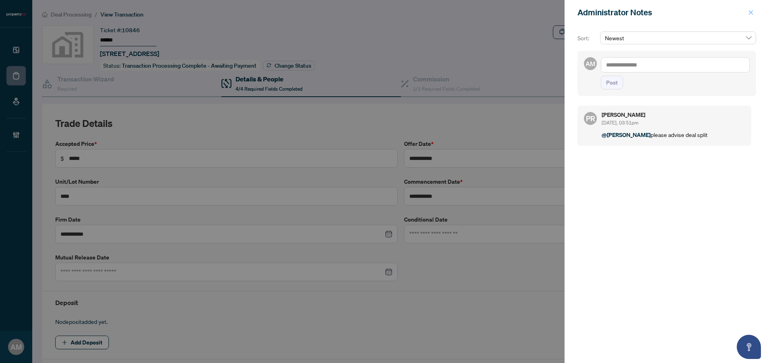
click at [755, 11] on button "button" at bounding box center [750, 13] width 10 height 10
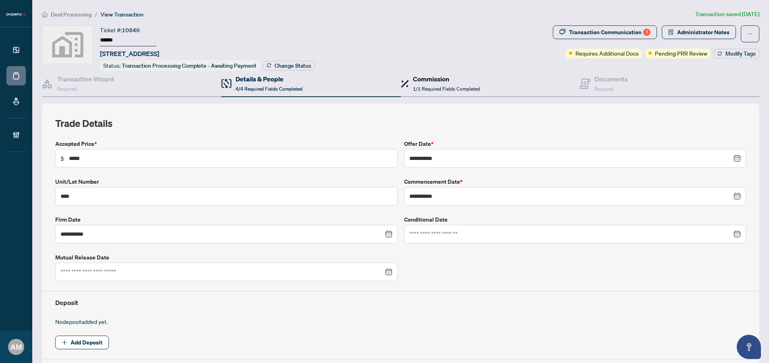
click at [437, 86] on span "1/1 Required Fields Completed" at bounding box center [446, 89] width 67 height 6
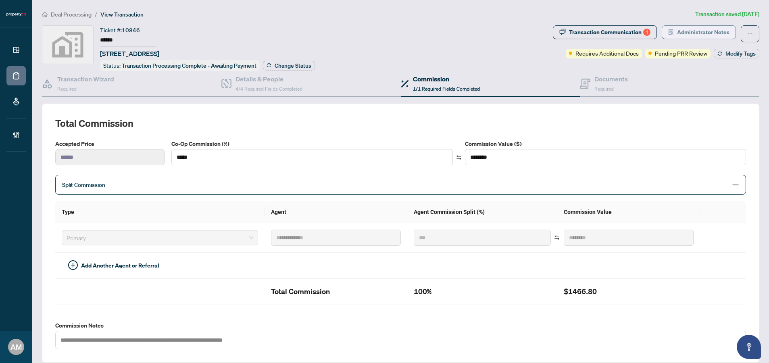
click at [702, 30] on span "Administrator Notes" at bounding box center [703, 32] width 52 height 13
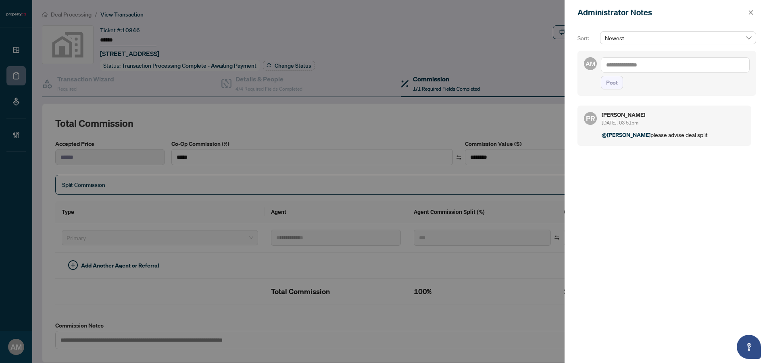
click at [648, 67] on textarea at bounding box center [675, 64] width 149 height 15
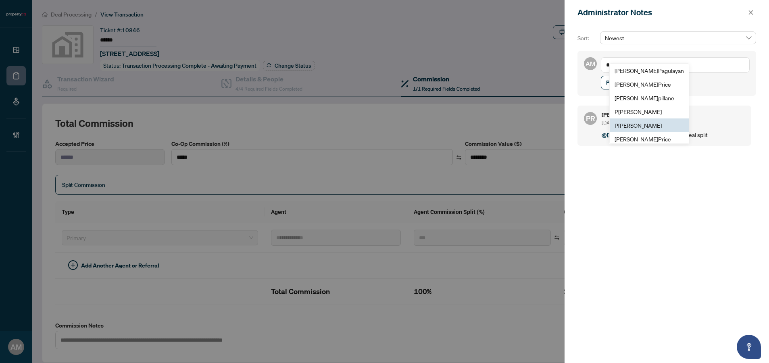
click at [647, 125] on span "P uvitha Ramachandran" at bounding box center [637, 125] width 47 height 7
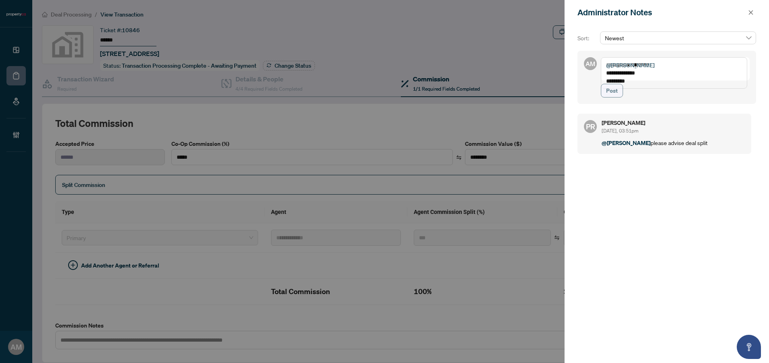
type textarea "**********"
click at [619, 98] on button "Post" at bounding box center [612, 91] width 22 height 14
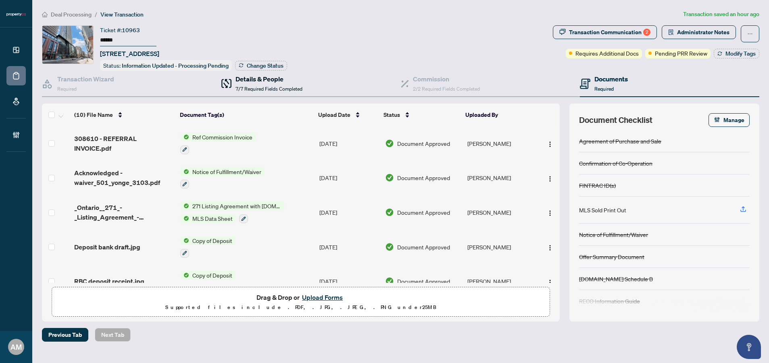
click at [277, 87] on span "7/7 Required Fields Completed" at bounding box center [268, 89] width 67 height 6
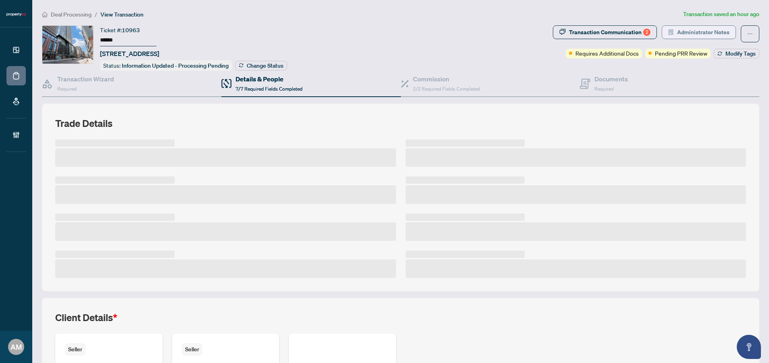
click at [685, 28] on span "Administrator Notes" at bounding box center [703, 32] width 52 height 13
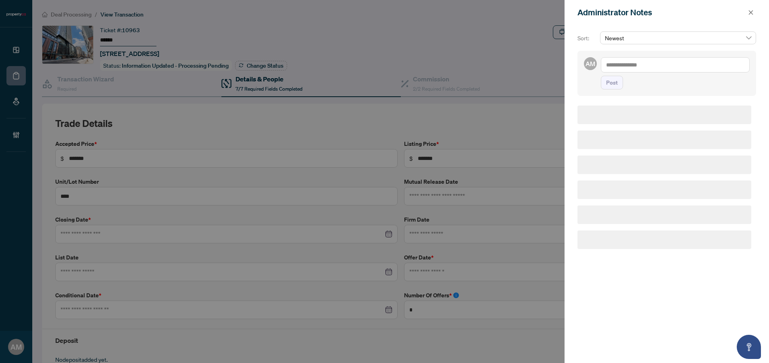
type input "**********"
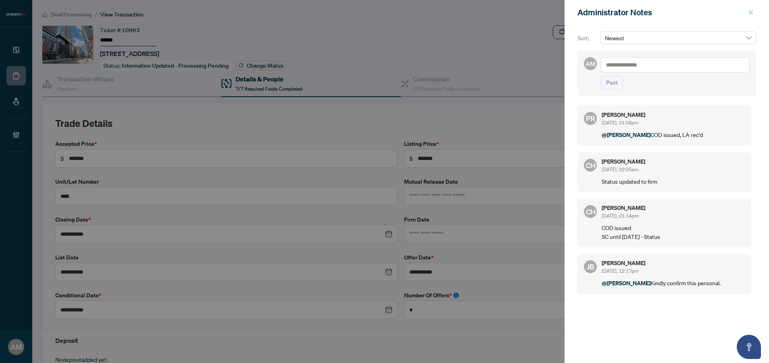
click at [753, 14] on button "button" at bounding box center [750, 13] width 10 height 10
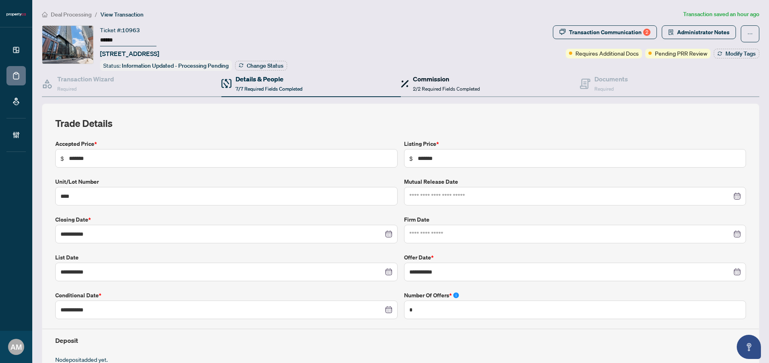
click at [451, 82] on h4 "Commission" at bounding box center [446, 79] width 67 height 10
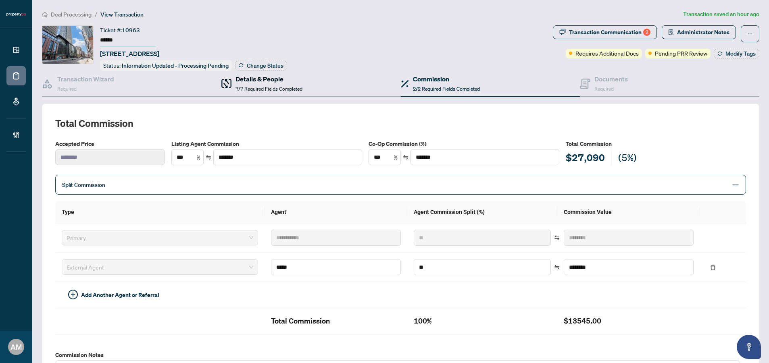
click at [271, 83] on div "Details & People 7/7 Required Fields Completed" at bounding box center [268, 83] width 67 height 19
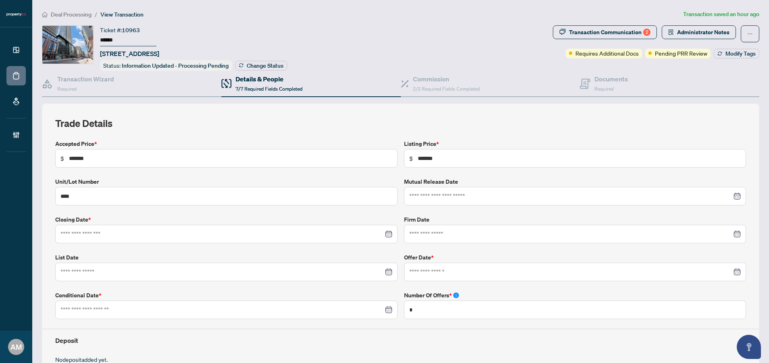
type input "**********"
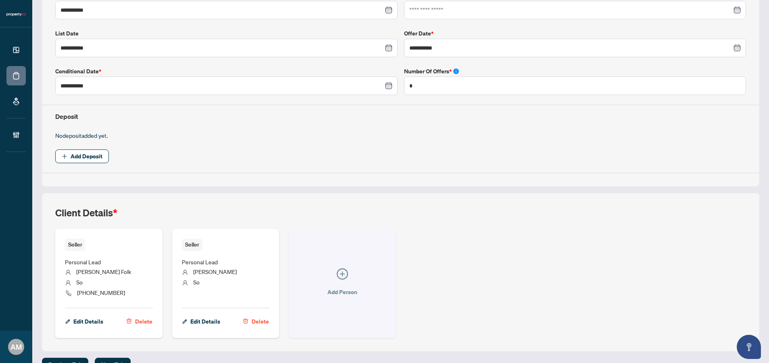
scroll to position [236, 0]
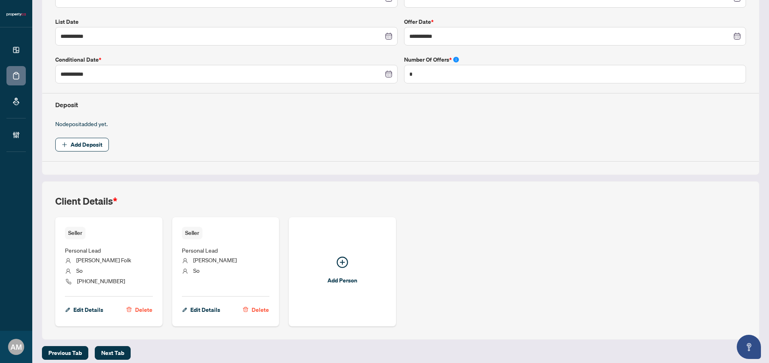
drag, startPoint x: 98, startPoint y: 272, endPoint x: 77, endPoint y: 260, distance: 24.2
click at [77, 260] on ul "Personal Lead [PERSON_NAME] Folk So [PHONE_NUMBER]" at bounding box center [109, 264] width 88 height 51
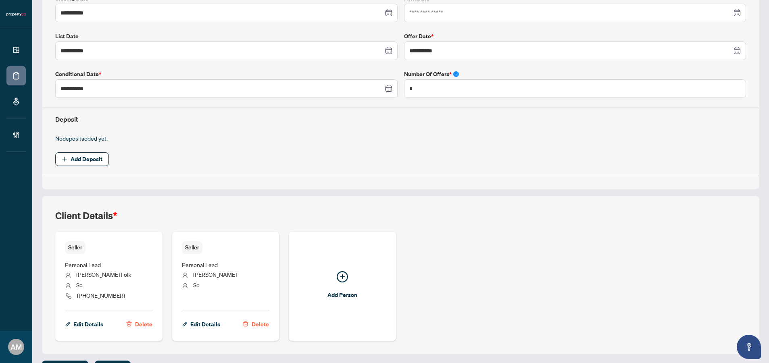
scroll to position [241, 0]
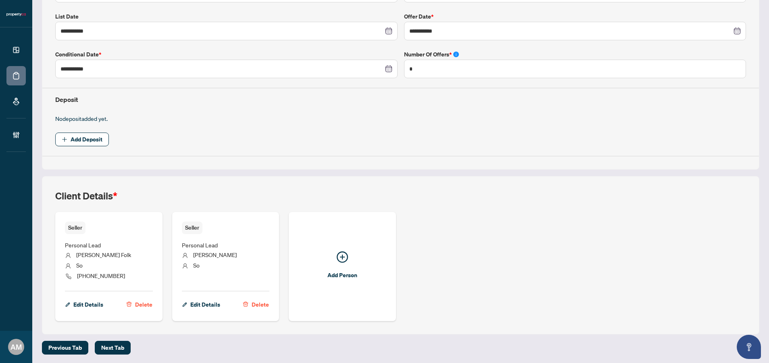
copy ul "[PERSON_NAME] Folk So"
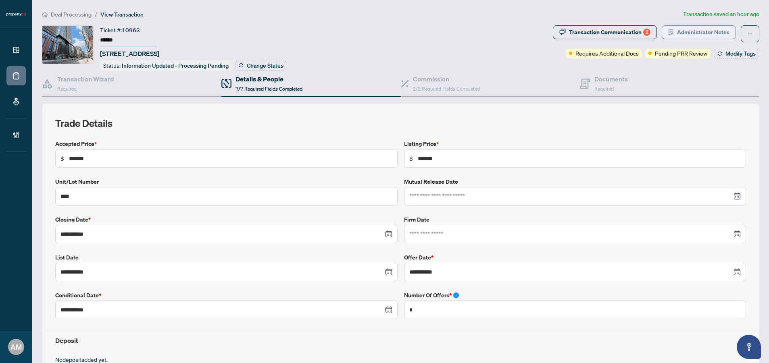
click at [691, 31] on span "Administrator Notes" at bounding box center [703, 32] width 52 height 13
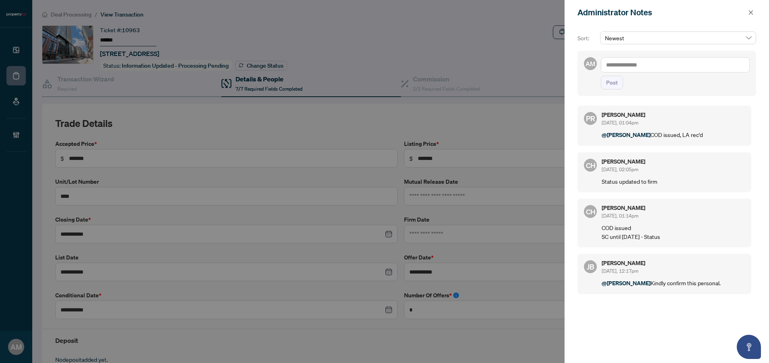
click at [666, 68] on textarea at bounding box center [675, 64] width 149 height 15
click at [648, 69] on span "[PERSON_NAME]" at bounding box center [665, 70] width 87 height 7
type textarea "**********"
click at [611, 84] on span "Post" at bounding box center [612, 82] width 12 height 13
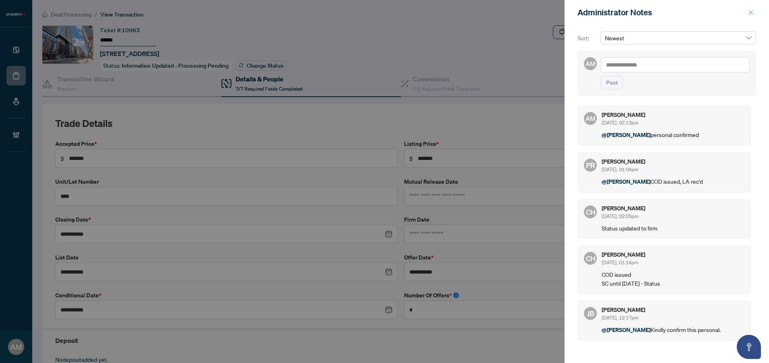
click at [753, 13] on icon "close" at bounding box center [751, 13] width 6 height 6
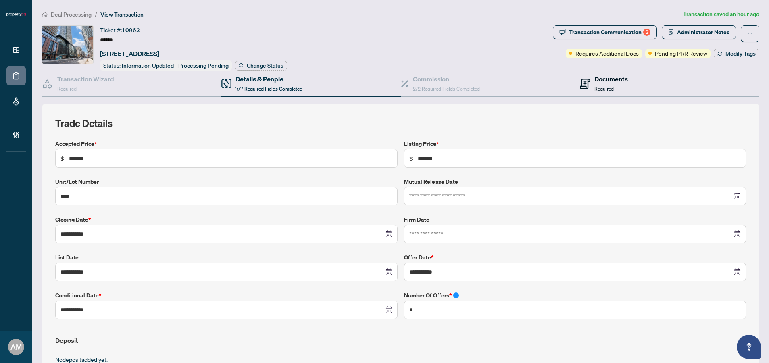
click at [607, 86] on span "Required" at bounding box center [603, 89] width 19 height 6
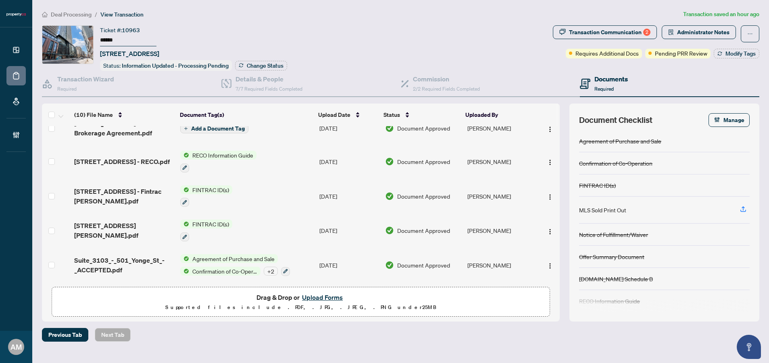
scroll to position [187, 0]
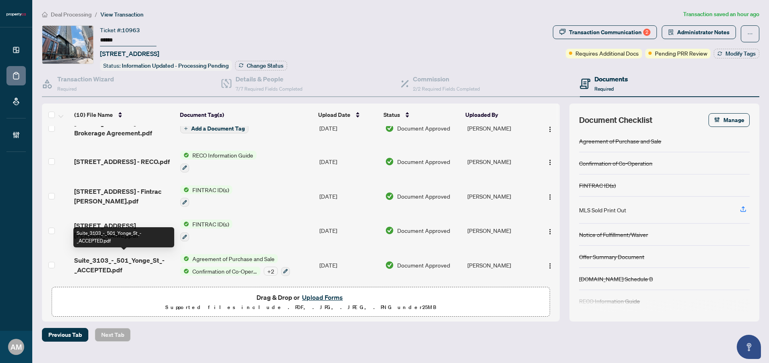
click at [116, 264] on span "Suite_3103_-_501_Yonge_St_-_ACCEPTED.pdf" at bounding box center [124, 265] width 100 height 19
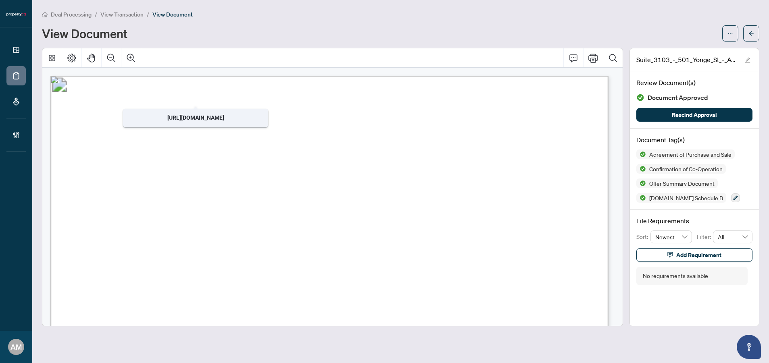
click at [130, 12] on span "View Transaction" at bounding box center [121, 14] width 43 height 7
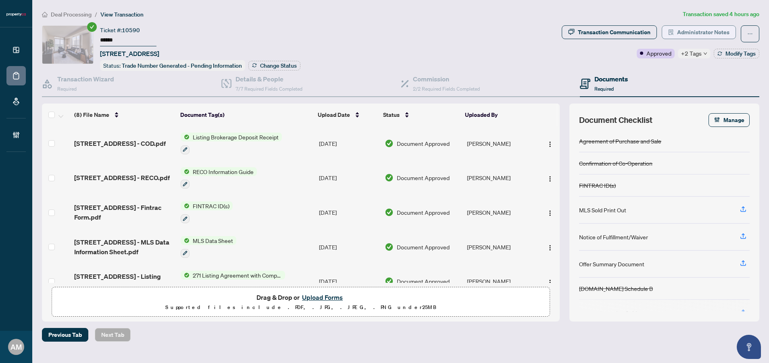
click at [701, 30] on span "Administrator Notes" at bounding box center [703, 32] width 52 height 13
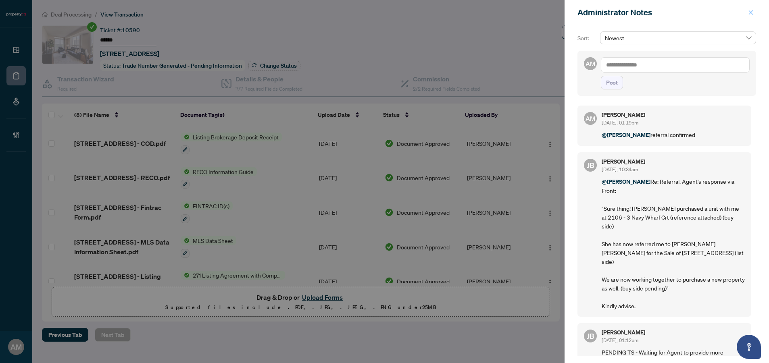
click at [753, 13] on icon "close" at bounding box center [751, 13] width 6 height 6
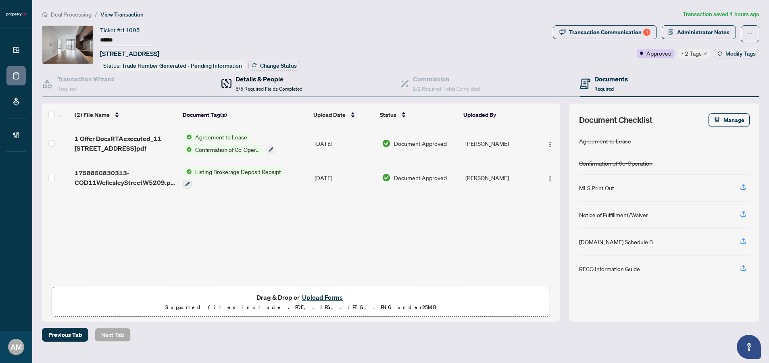
click at [263, 79] on h4 "Details & People" at bounding box center [268, 79] width 67 height 10
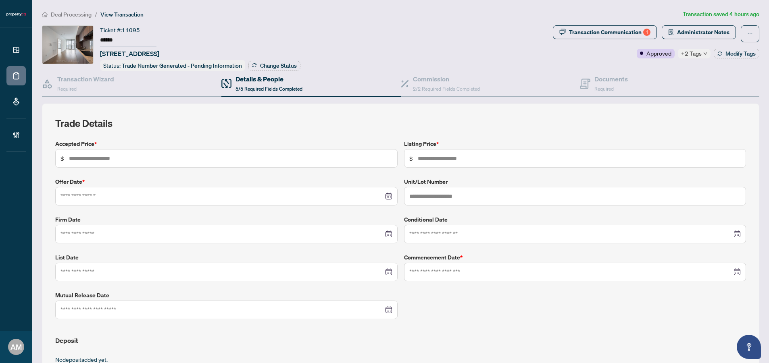
type input "*****"
type input "****"
type input "**********"
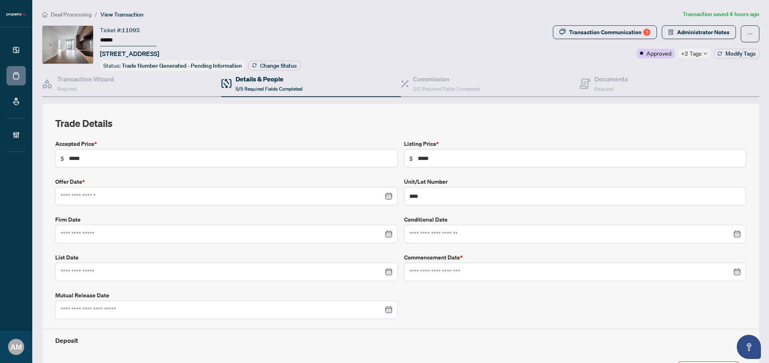
type input "**********"
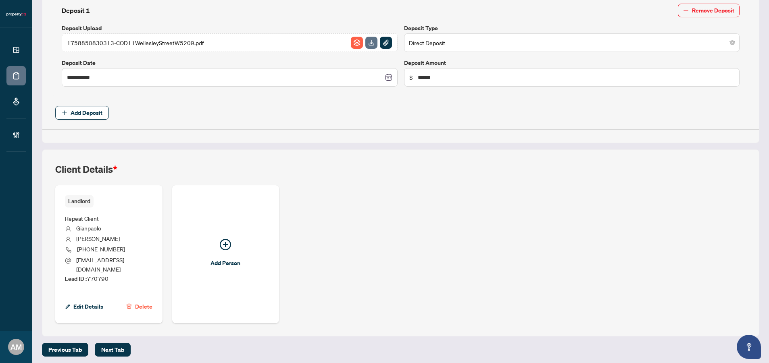
scroll to position [356, 0]
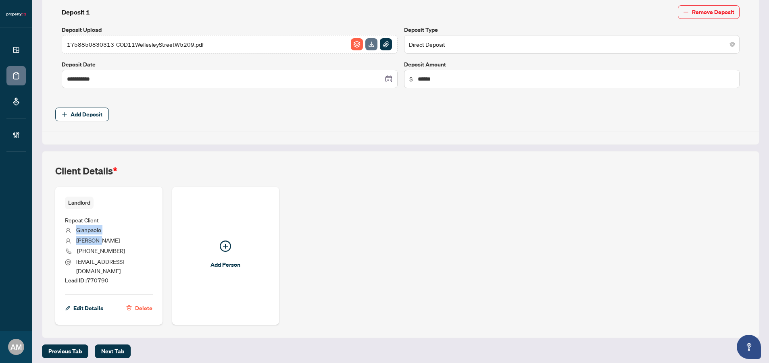
drag, startPoint x: 107, startPoint y: 243, endPoint x: 77, endPoint y: 227, distance: 33.9
click at [77, 227] on ul "Repeat Client [PERSON_NAME] [PHONE_NUMBER] [PERSON_NAME][EMAIL_ADDRESS][DOMAIN_…" at bounding box center [109, 249] width 88 height 80
copy ul "[PERSON_NAME]"
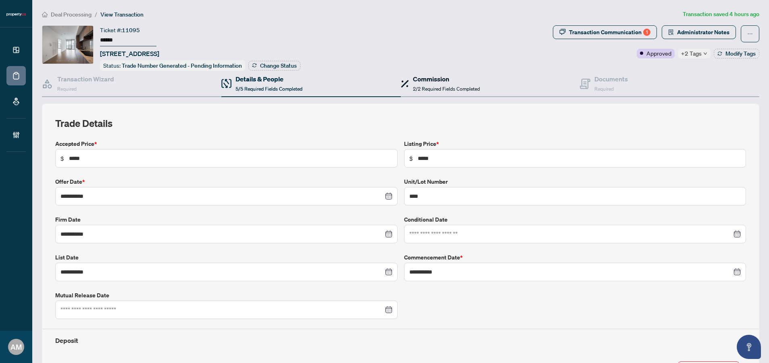
click at [439, 86] on span "2/2 Required Fields Completed" at bounding box center [446, 89] width 67 height 6
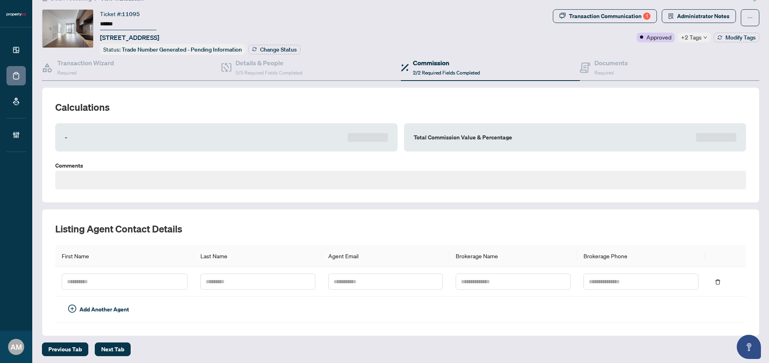
scroll to position [18, 0]
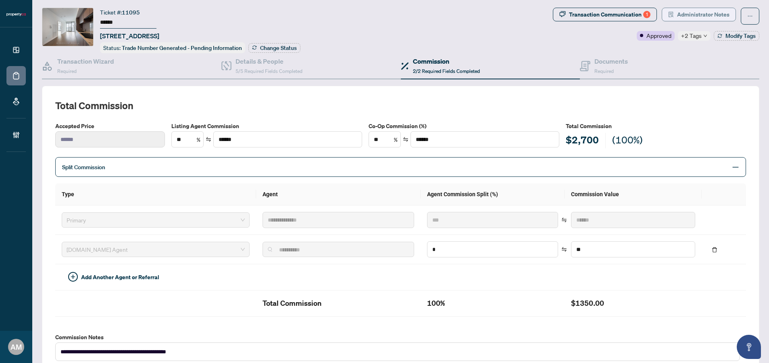
click at [698, 15] on span "Administrator Notes" at bounding box center [703, 14] width 52 height 13
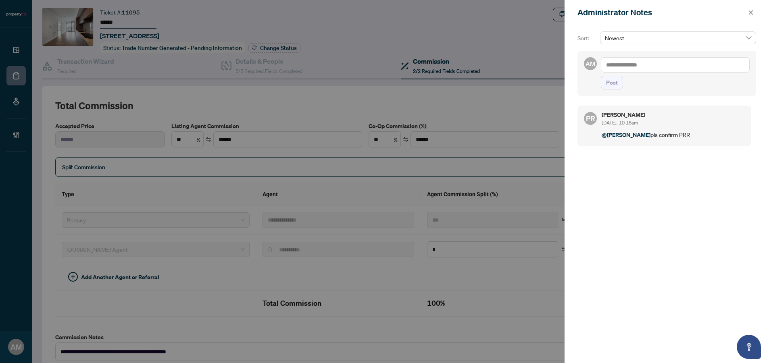
click at [644, 65] on textarea at bounding box center [675, 64] width 149 height 15
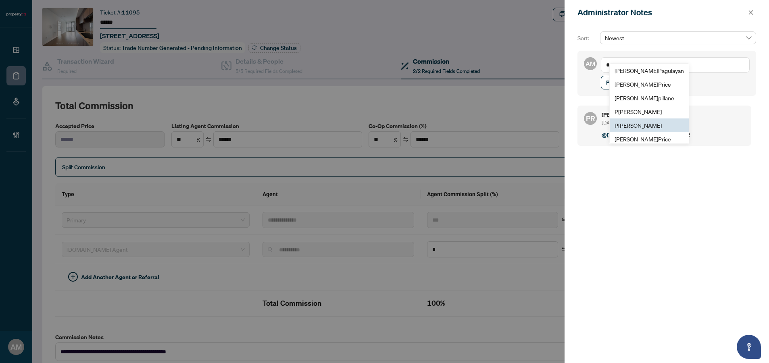
click at [643, 127] on span "P uvitha Ramachandran" at bounding box center [637, 125] width 47 height 7
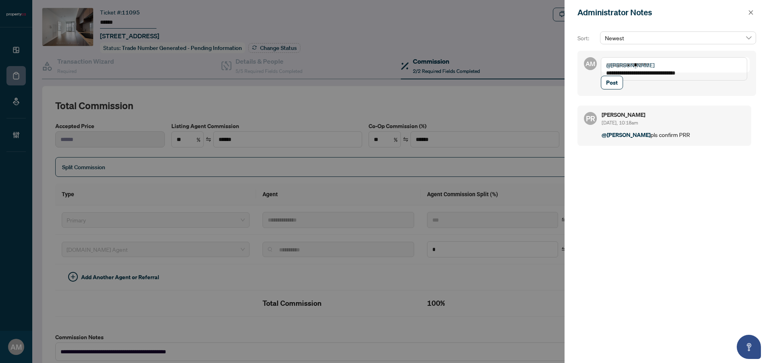
paste textarea "*******"
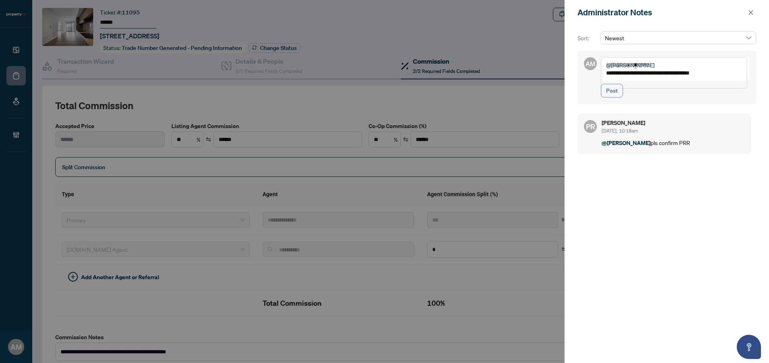
type textarea "**********"
click at [616, 97] on span "Post" at bounding box center [612, 90] width 12 height 13
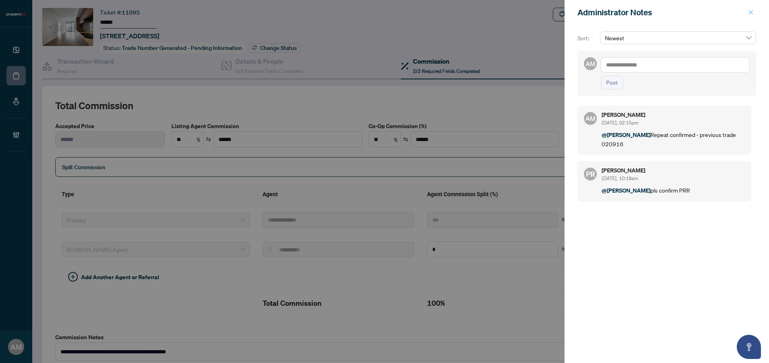
click at [753, 12] on icon "close" at bounding box center [751, 13] width 6 height 6
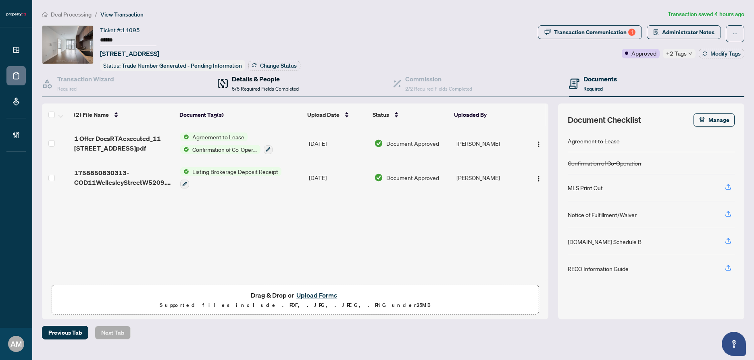
click at [286, 78] on h4 "Details & People" at bounding box center [265, 79] width 67 height 10
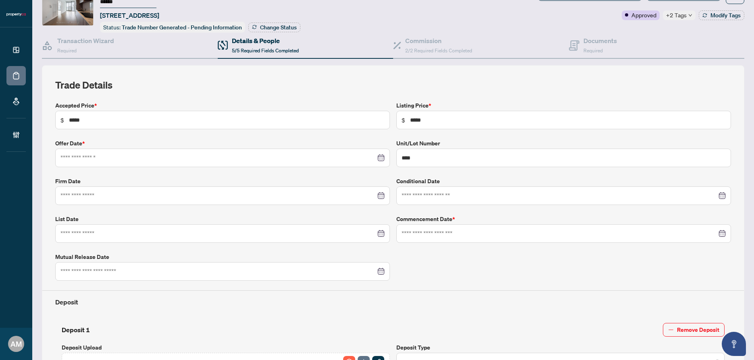
type input "**********"
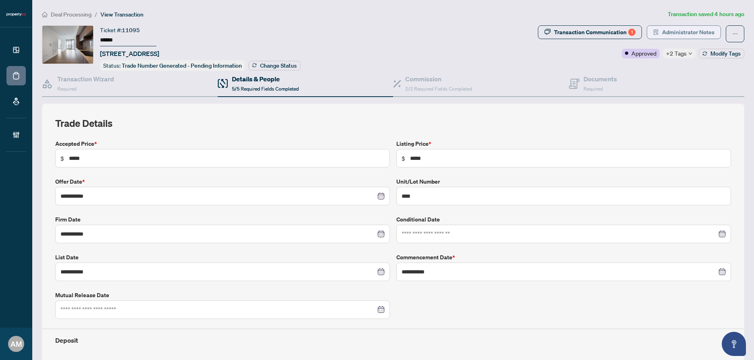
click at [681, 29] on span "Administrator Notes" at bounding box center [688, 32] width 52 height 13
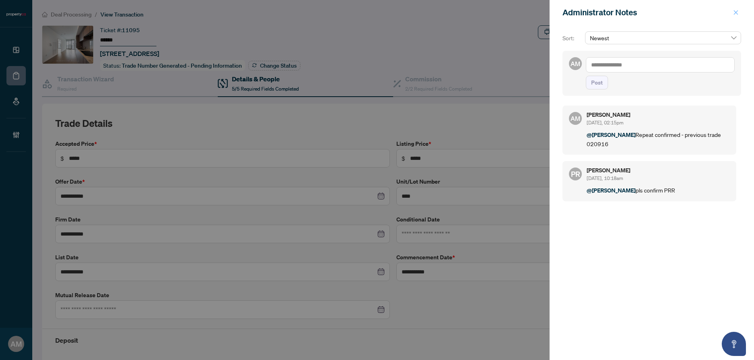
click at [739, 13] on button "button" at bounding box center [735, 13] width 10 height 10
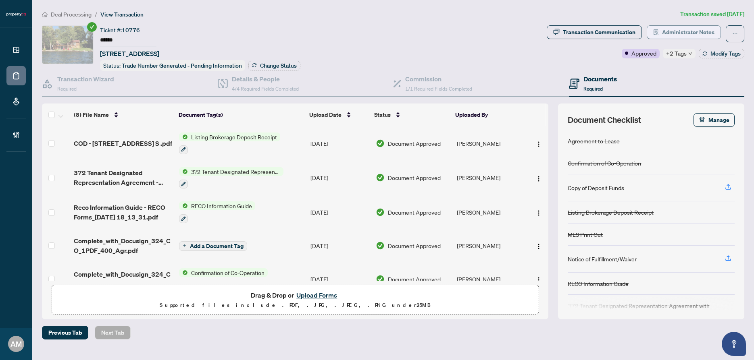
click at [684, 32] on span "Administrator Notes" at bounding box center [688, 32] width 52 height 13
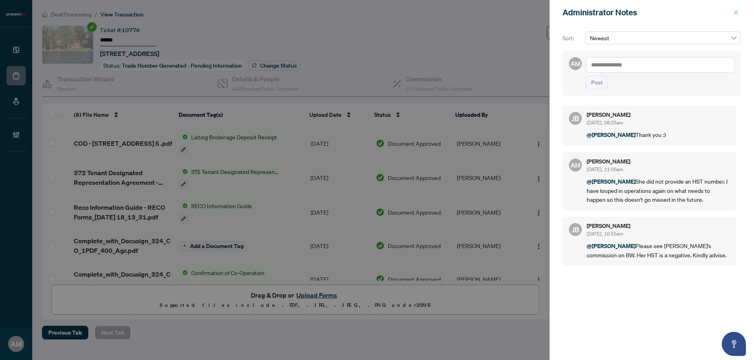
click at [736, 12] on icon "close" at bounding box center [736, 13] width 6 height 6
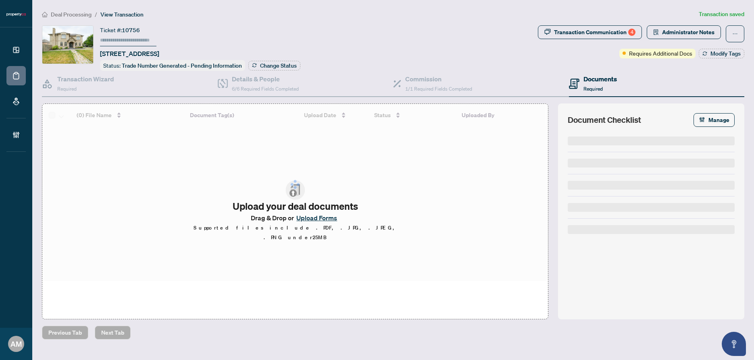
type input "******"
click at [268, 86] on span "6/6 Required Fields Completed" at bounding box center [265, 89] width 67 height 6
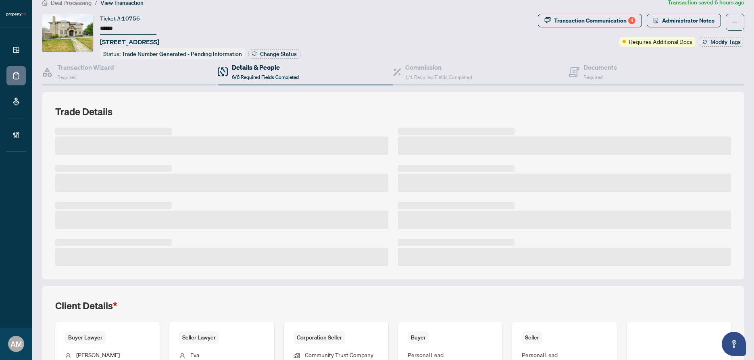
scroll to position [25, 0]
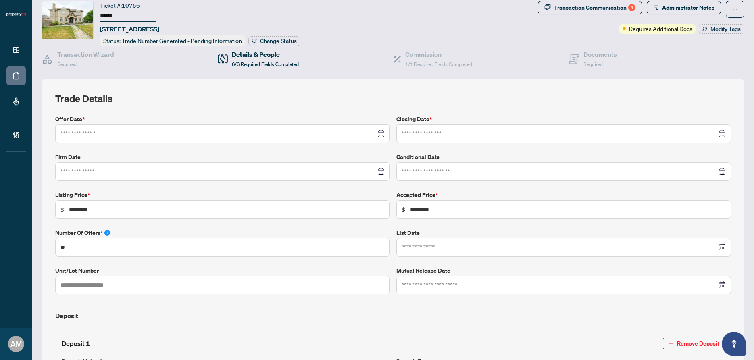
type input "**********"
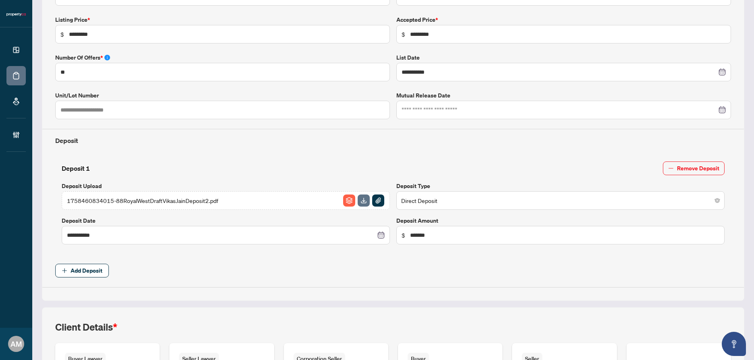
scroll to position [345, 0]
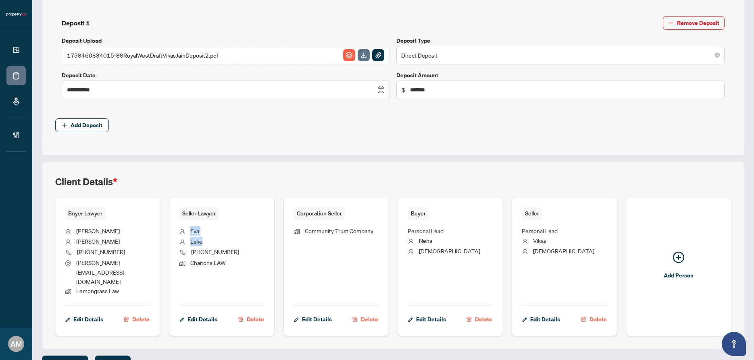
drag, startPoint x: 211, startPoint y: 242, endPoint x: 189, endPoint y: 232, distance: 24.2
click at [189, 232] on ul "Eva Lake +1 (416) 222-8888 Chaitons LAW" at bounding box center [221, 260] width 85 height 80
copy ul "Eva Lake"
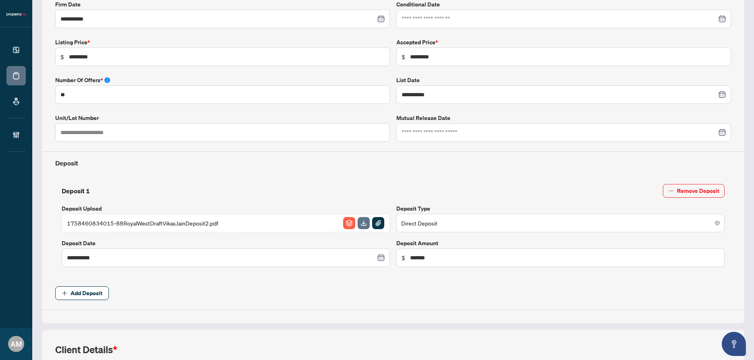
scroll to position [69, 0]
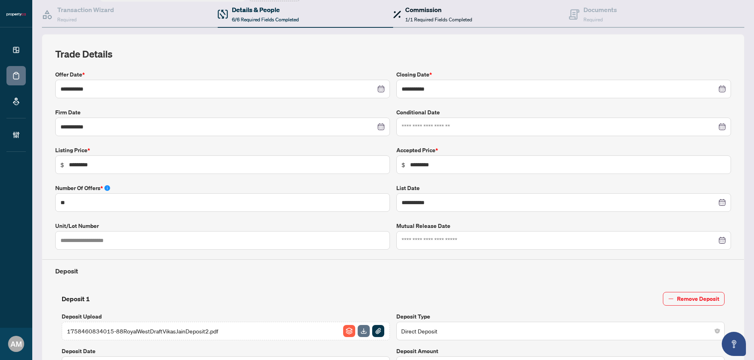
click at [449, 8] on h4 "Commission" at bounding box center [438, 10] width 67 height 10
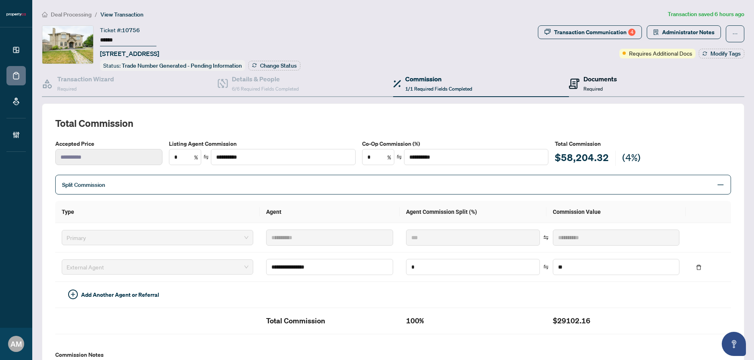
click at [595, 86] on span "Required" at bounding box center [592, 89] width 19 height 6
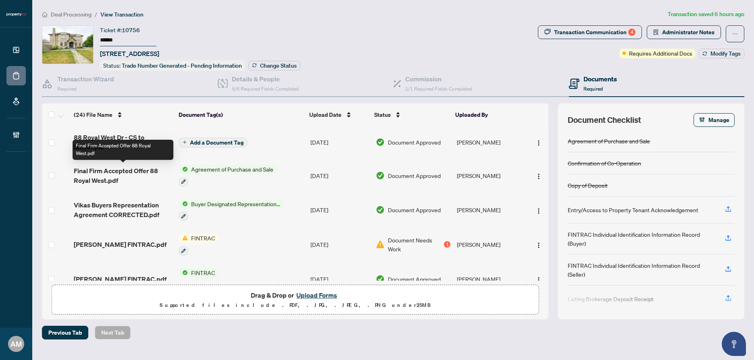
click at [126, 176] on span "Final Firm Accepted Offer 88 Royal West.pdf" at bounding box center [123, 175] width 99 height 19
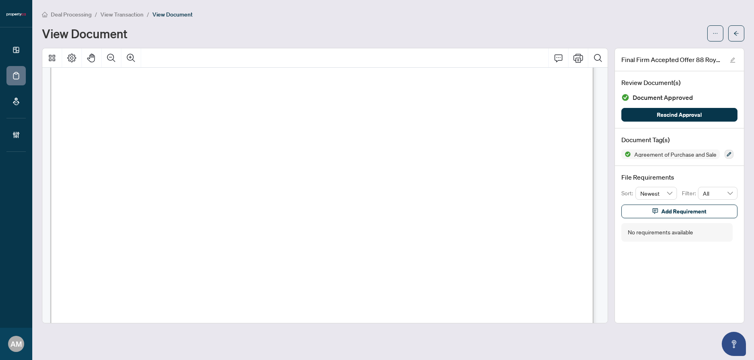
scroll to position [2385, 0]
click at [731, 33] on button "button" at bounding box center [736, 33] width 16 height 16
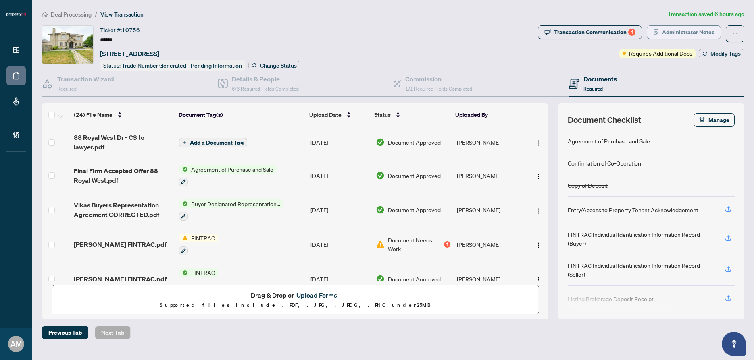
click at [697, 30] on span "Administrator Notes" at bounding box center [688, 32] width 52 height 13
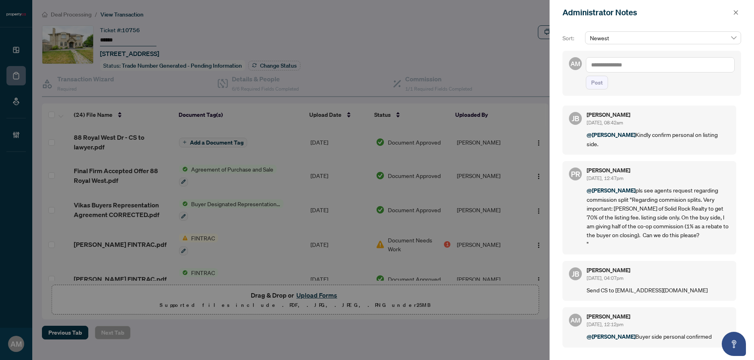
click at [627, 64] on textarea at bounding box center [660, 64] width 149 height 15
click at [621, 72] on span "Jean Belarde" at bounding box center [650, 70] width 87 height 7
type textarea "**********"
click at [588, 89] on button "Post" at bounding box center [597, 83] width 22 height 14
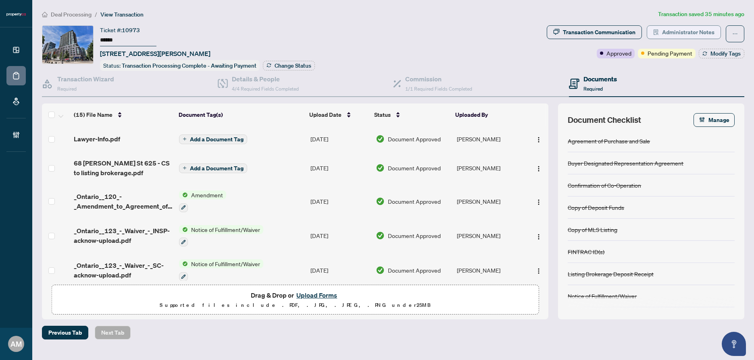
click at [664, 32] on span "Administrator Notes" at bounding box center [688, 32] width 52 height 13
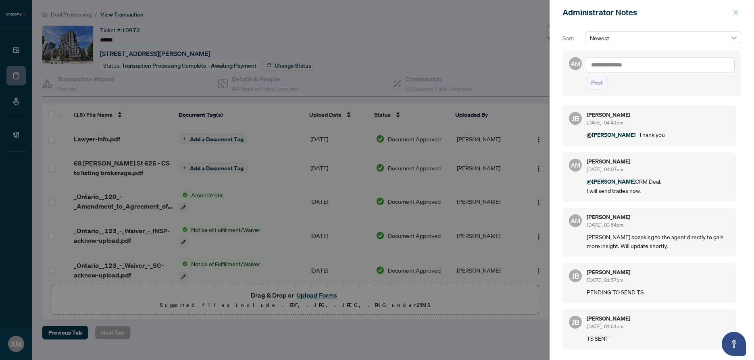
click at [734, 13] on icon "close" at bounding box center [736, 13] width 6 height 6
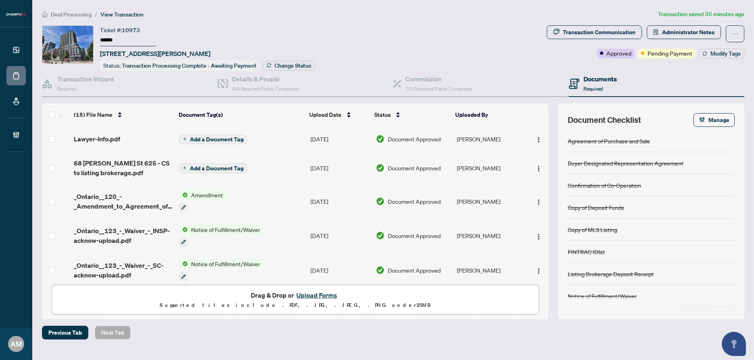
click at [78, 17] on span "Deal Processing" at bounding box center [71, 14] width 41 height 7
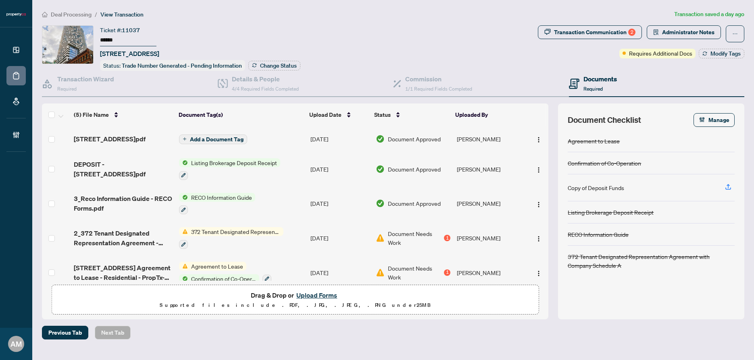
click at [686, 40] on span "Administrator Notes" at bounding box center [684, 33] width 74 height 17
click at [687, 37] on span "Administrator Notes" at bounding box center [688, 32] width 52 height 13
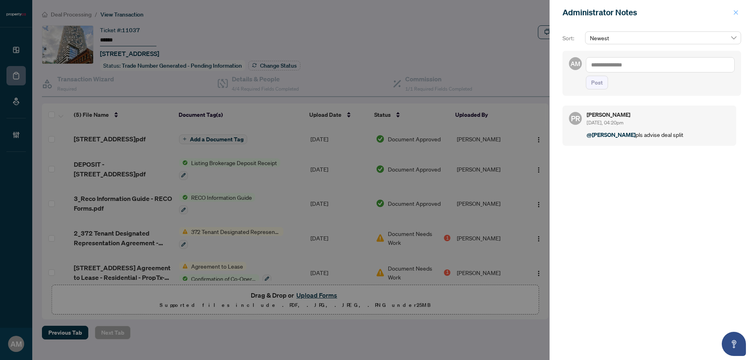
click at [734, 15] on icon "close" at bounding box center [736, 12] width 4 height 4
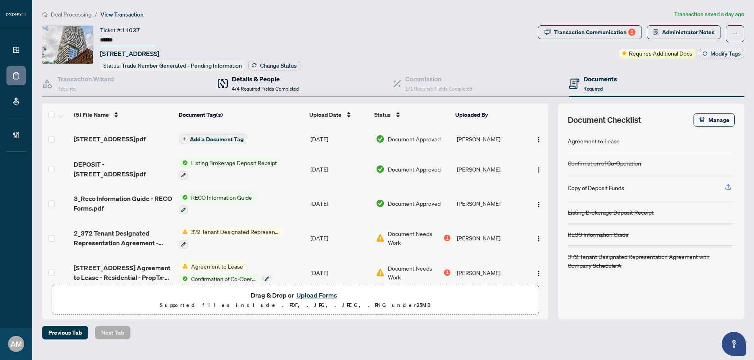
click at [239, 82] on h4 "Details & People" at bounding box center [265, 79] width 67 height 10
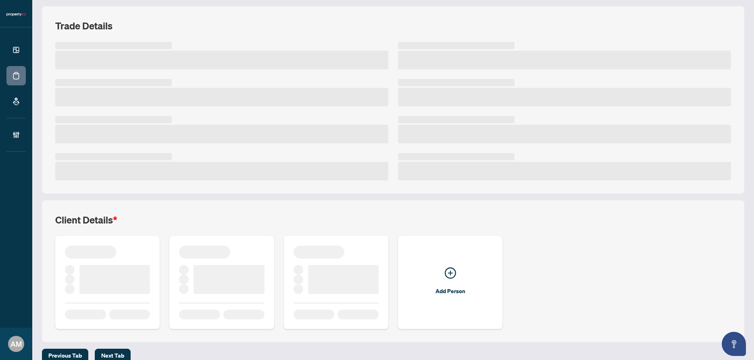
scroll to position [108, 0]
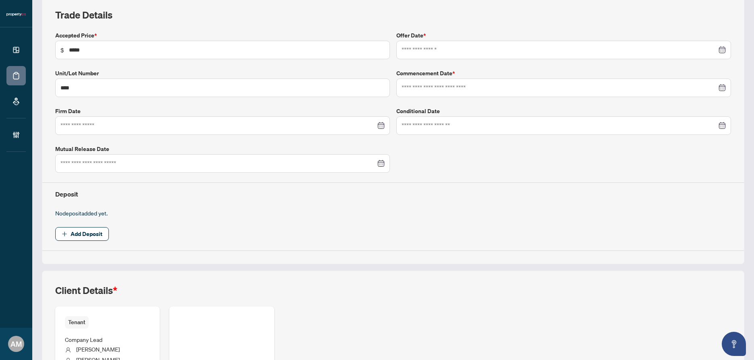
type input "**********"
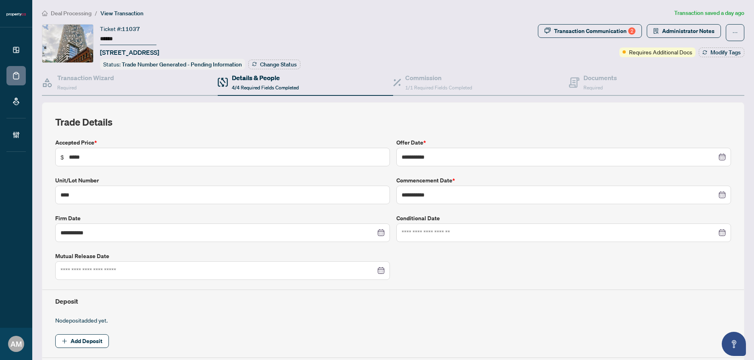
scroll to position [0, 0]
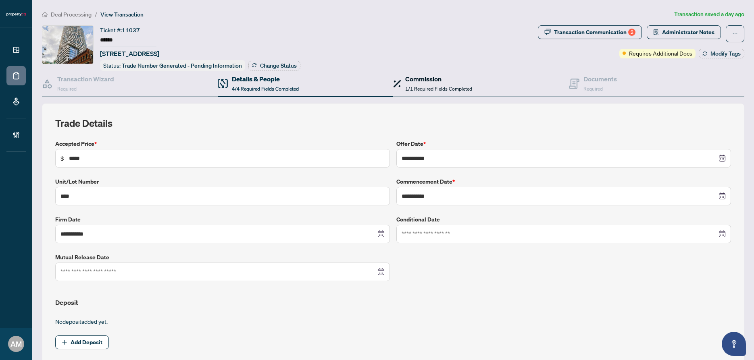
click at [421, 81] on h4 "Commission" at bounding box center [438, 79] width 67 height 10
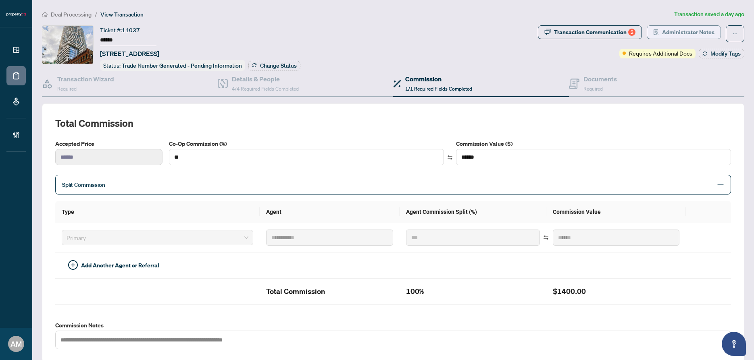
click at [692, 27] on span "Administrator Notes" at bounding box center [688, 32] width 52 height 13
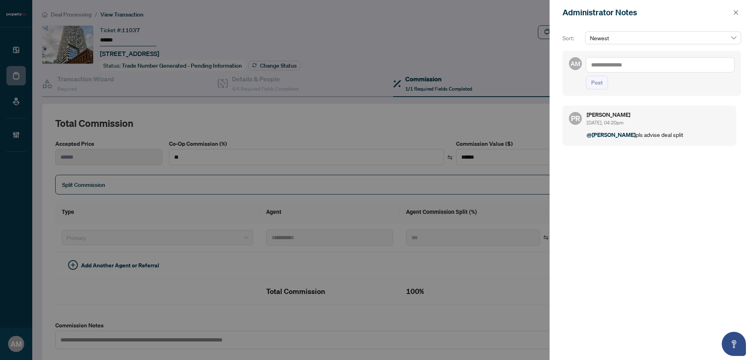
click at [624, 68] on textarea at bounding box center [660, 64] width 149 height 15
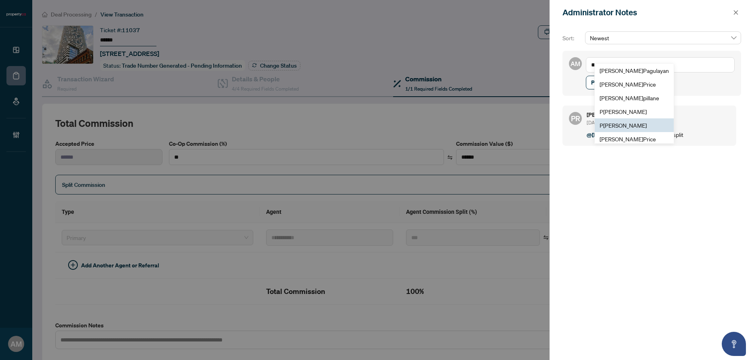
click at [626, 129] on li "P [PERSON_NAME]" at bounding box center [634, 126] width 79 height 14
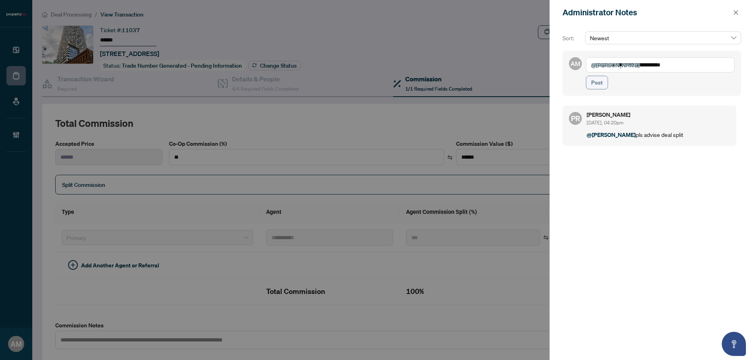
type textarea "**********"
click at [592, 78] on span "Post" at bounding box center [597, 82] width 12 height 13
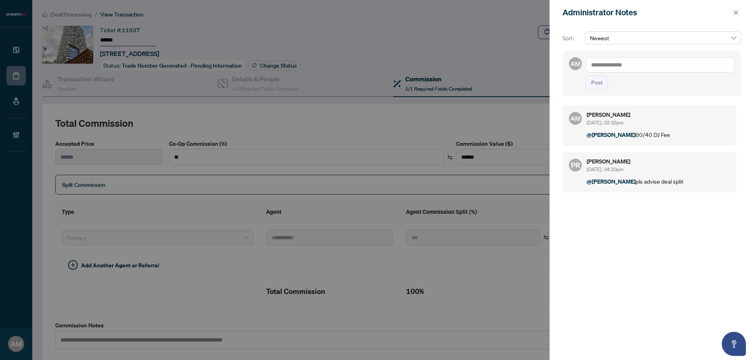
click at [633, 69] on textarea at bounding box center [660, 64] width 149 height 15
type textarea "*********"
click at [599, 79] on span "Post" at bounding box center [597, 82] width 12 height 13
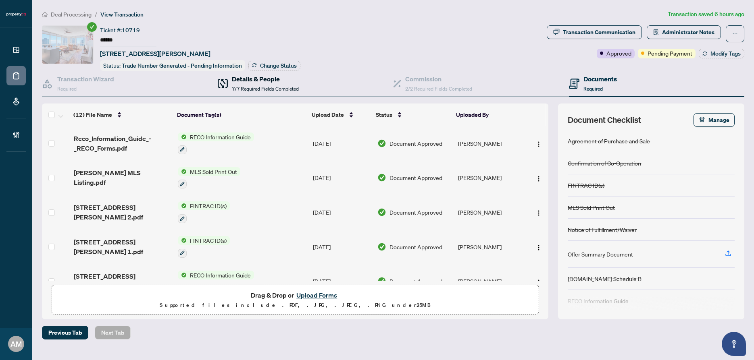
click at [272, 86] on span "7/7 Required Fields Completed" at bounding box center [265, 89] width 67 height 6
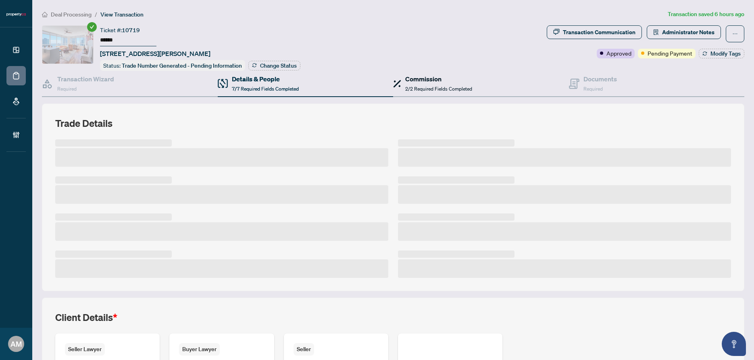
click at [445, 86] on span "2/2 Required Fields Completed" at bounding box center [438, 89] width 67 height 6
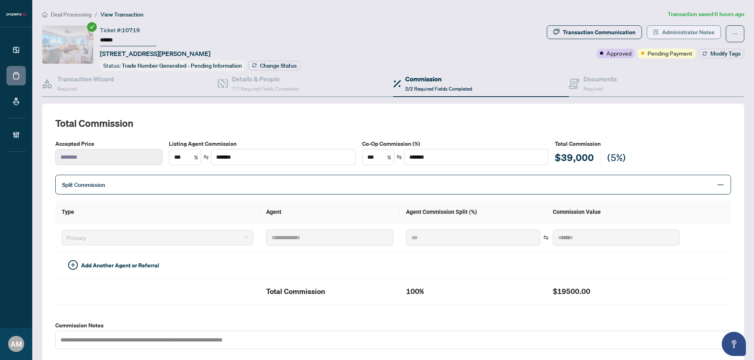
click at [692, 38] on span "Administrator Notes" at bounding box center [688, 32] width 52 height 13
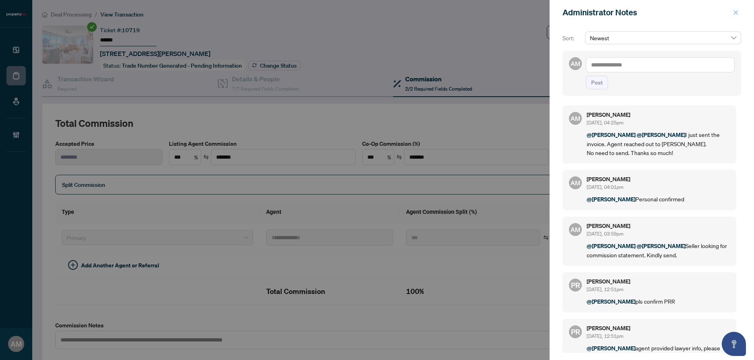
click at [738, 13] on button "button" at bounding box center [735, 13] width 10 height 10
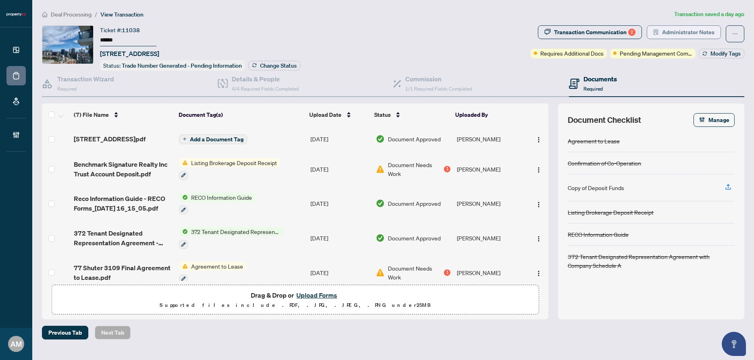
click at [674, 29] on span "Administrator Notes" at bounding box center [688, 32] width 52 height 13
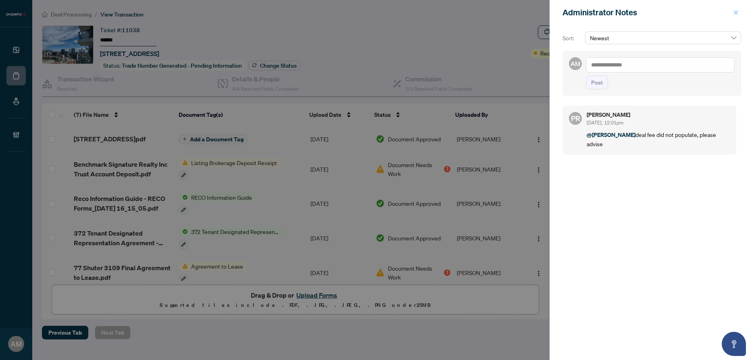
click at [735, 13] on icon "close" at bounding box center [736, 12] width 4 height 4
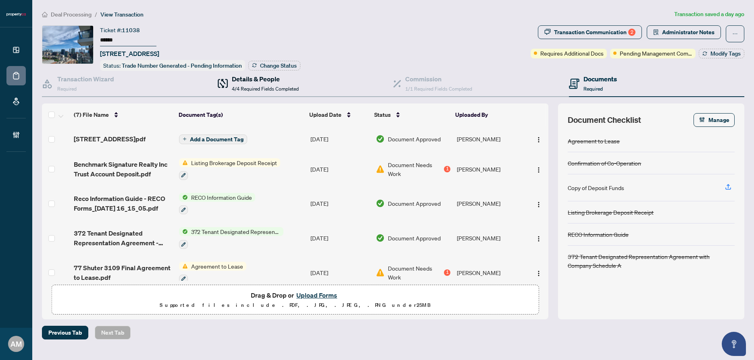
click at [264, 84] on div "Details & People 4/4 Required Fields Completed" at bounding box center [265, 83] width 67 height 19
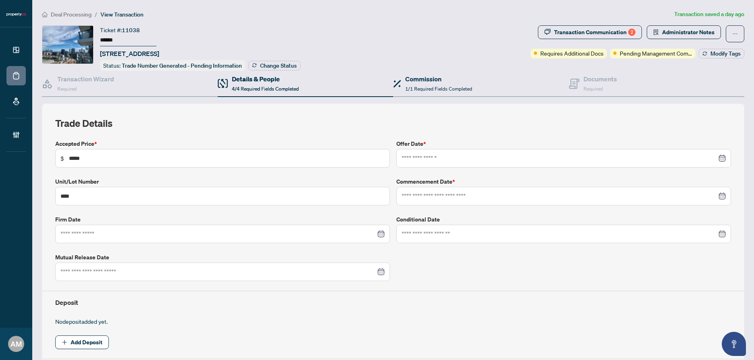
type input "**********"
click at [437, 80] on h4 "Commission" at bounding box center [438, 79] width 67 height 10
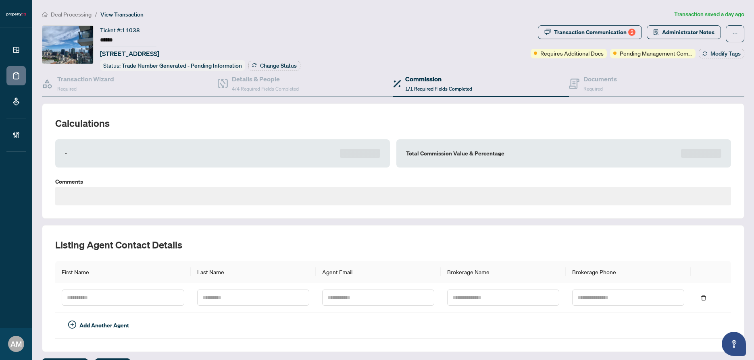
scroll to position [21, 0]
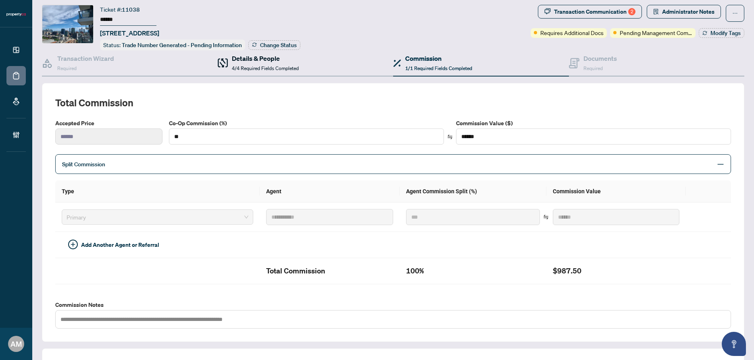
click at [271, 58] on h4 "Details & People" at bounding box center [265, 59] width 67 height 10
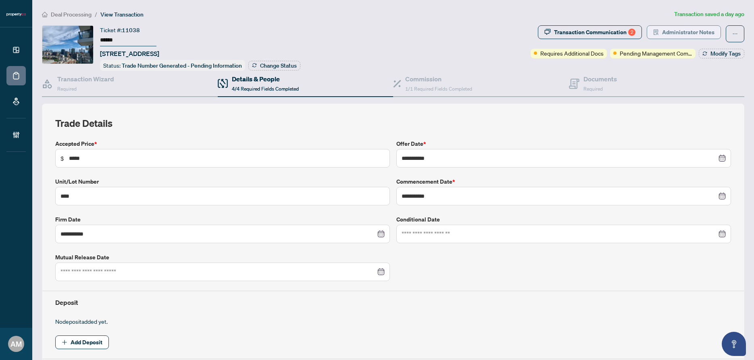
click at [683, 30] on span "Administrator Notes" at bounding box center [688, 32] width 52 height 13
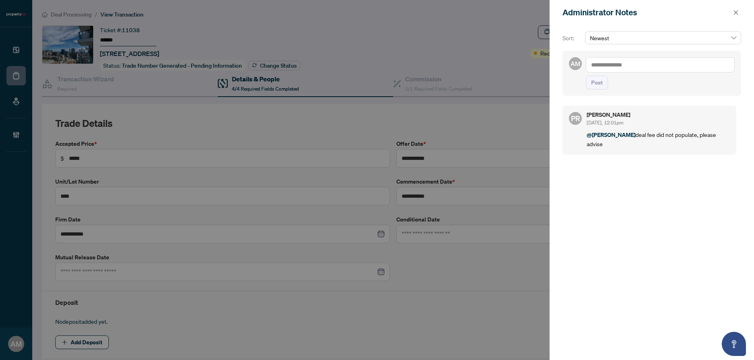
click at [627, 66] on textarea at bounding box center [660, 64] width 149 height 15
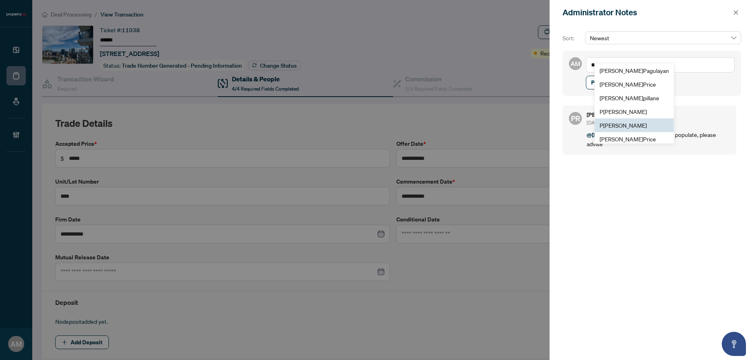
click at [619, 126] on span "P uvitha Ramachandran" at bounding box center [622, 125] width 47 height 7
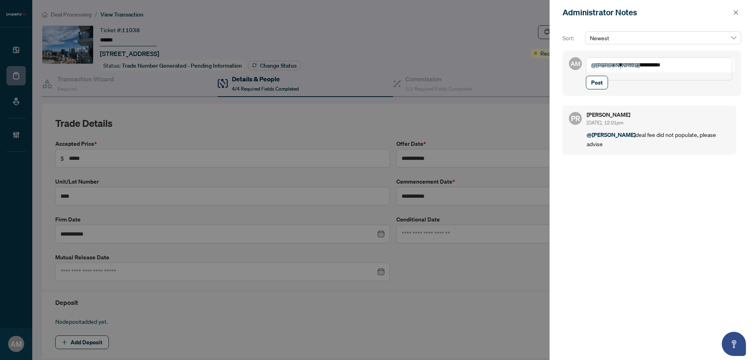
click at [708, 66] on textarea "**********" at bounding box center [659, 68] width 146 height 23
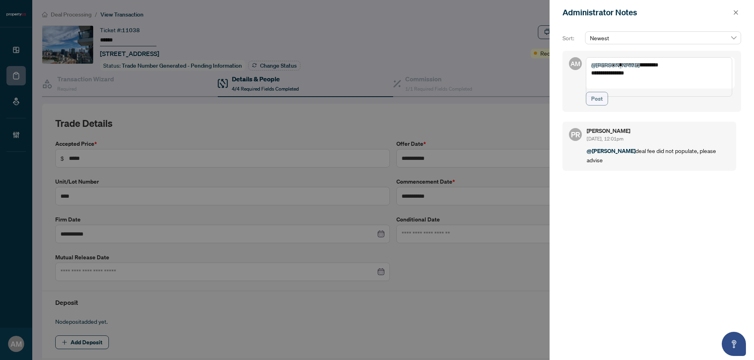
type textarea "**********"
click at [604, 106] on button "Post" at bounding box center [597, 99] width 22 height 14
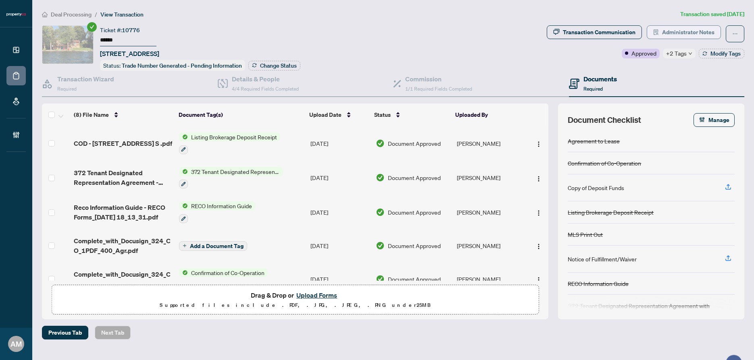
click at [689, 29] on span "Administrator Notes" at bounding box center [688, 32] width 52 height 13
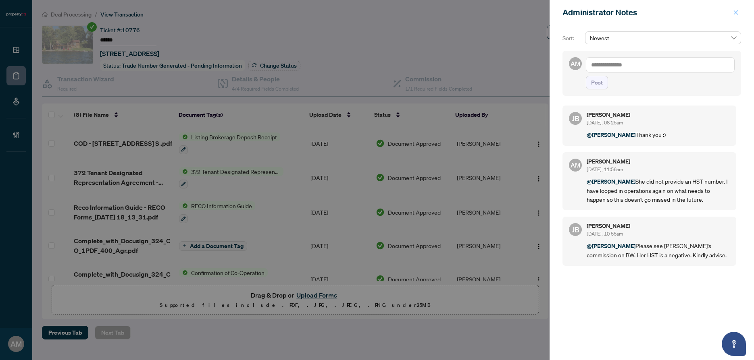
click at [738, 12] on button "button" at bounding box center [735, 13] width 10 height 10
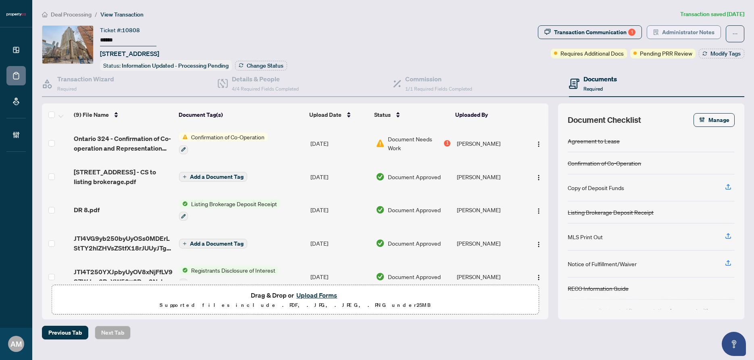
click at [674, 29] on span "Administrator Notes" at bounding box center [688, 32] width 52 height 13
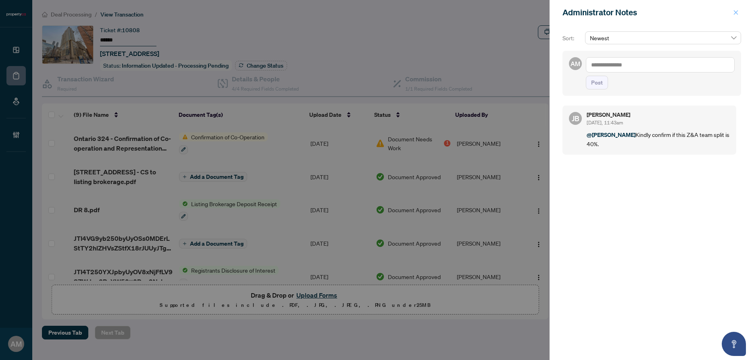
click at [737, 15] on icon "close" at bounding box center [736, 13] width 6 height 6
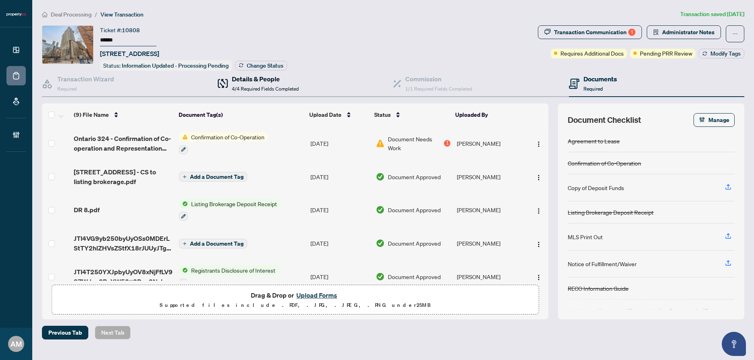
click at [250, 80] on h4 "Details & People" at bounding box center [265, 79] width 67 height 10
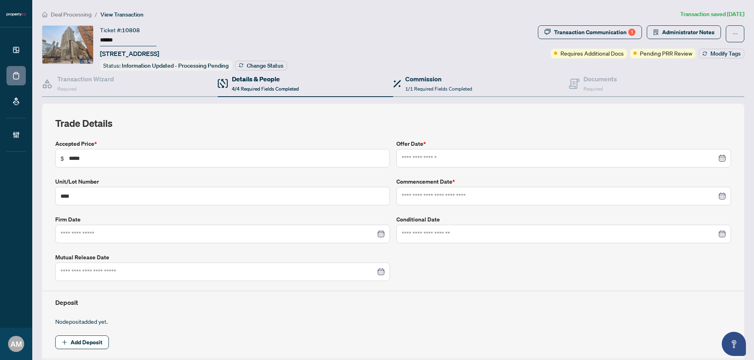
type input "**********"
click at [428, 86] on span "1/1 Required Fields Completed" at bounding box center [438, 89] width 67 height 6
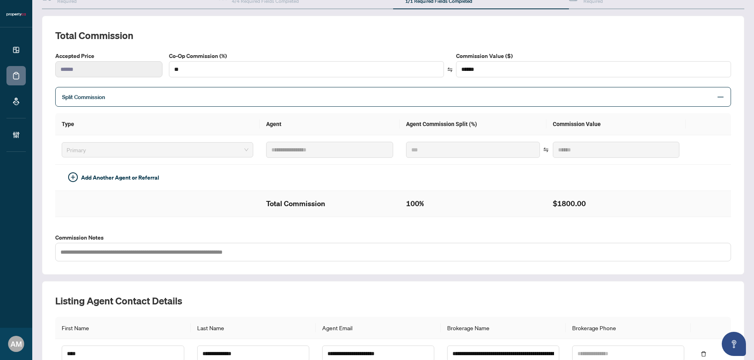
scroll to position [4, 0]
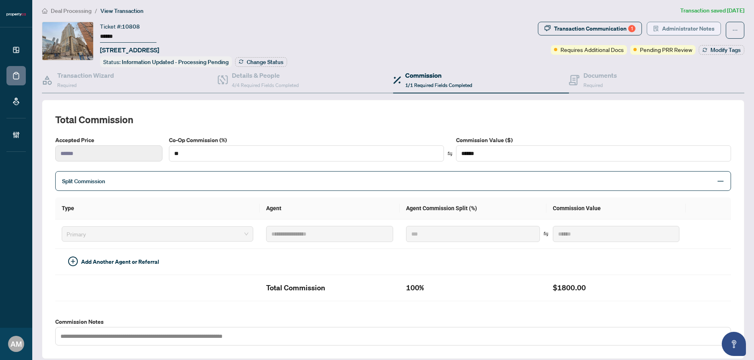
click at [677, 26] on span "Administrator Notes" at bounding box center [688, 28] width 52 height 13
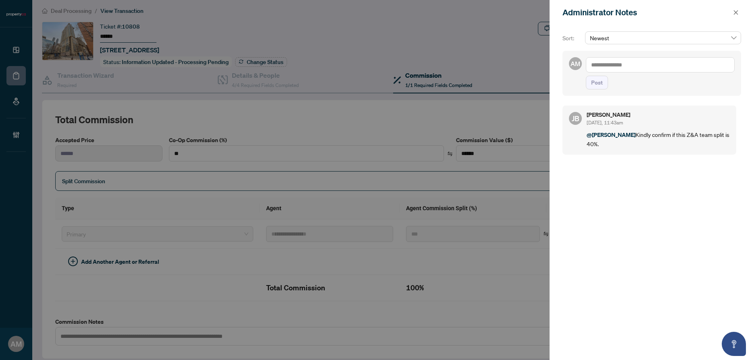
click at [602, 62] on textarea at bounding box center [660, 64] width 149 height 15
click at [618, 69] on b "Jean" at bounding box center [629, 70] width 44 height 7
type textarea "**********"
click at [590, 81] on button "Post" at bounding box center [597, 83] width 22 height 14
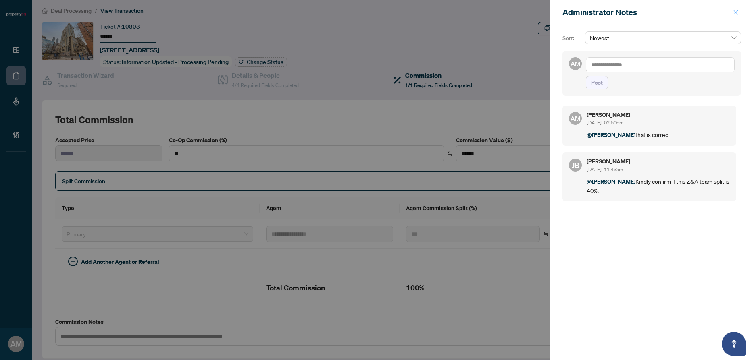
click at [739, 14] on button "button" at bounding box center [735, 13] width 10 height 10
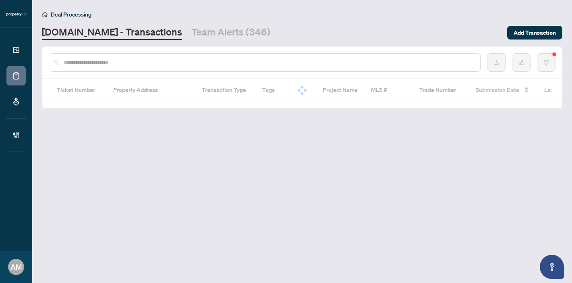
click at [202, 64] on input "text" at bounding box center [269, 62] width 410 height 9
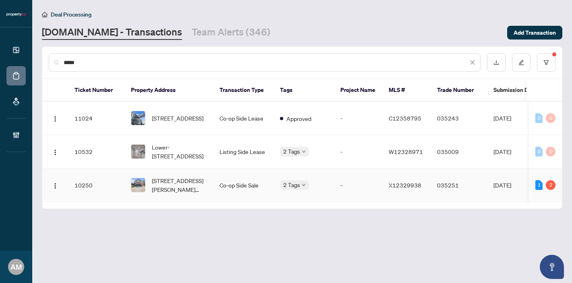
type input "*****"
click at [243, 168] on td "Co-op Side Sale" at bounding box center [243, 184] width 60 height 33
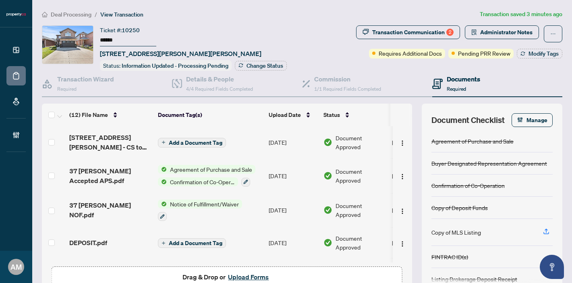
click at [79, 15] on span "Deal Processing" at bounding box center [71, 14] width 41 height 7
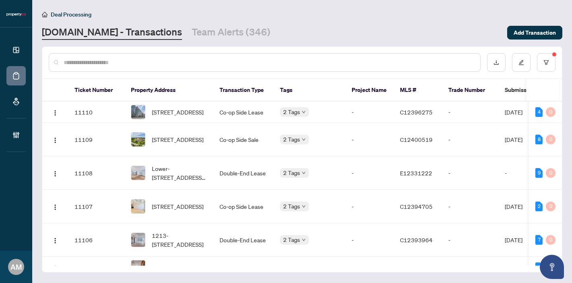
click at [147, 62] on input "text" at bounding box center [269, 62] width 410 height 9
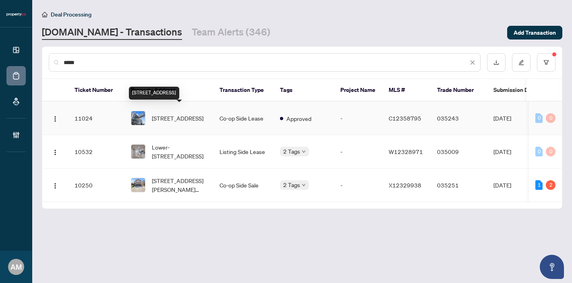
type input "*****"
click at [189, 114] on span "[STREET_ADDRESS]" at bounding box center [178, 118] width 52 height 9
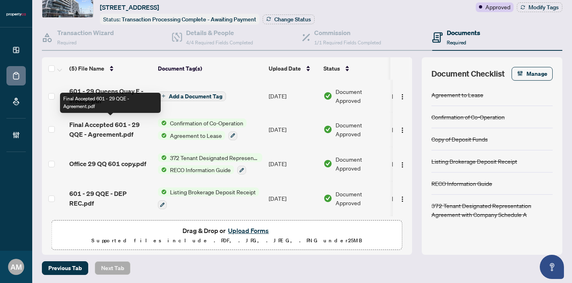
click at [115, 131] on span "Final Accepted 601 - 29 QQE - Agreement.pdf" at bounding box center [110, 129] width 82 height 19
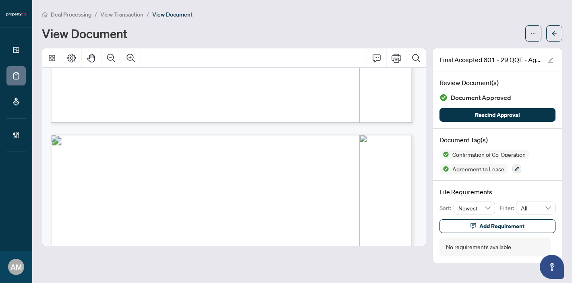
scroll to position [472, 0]
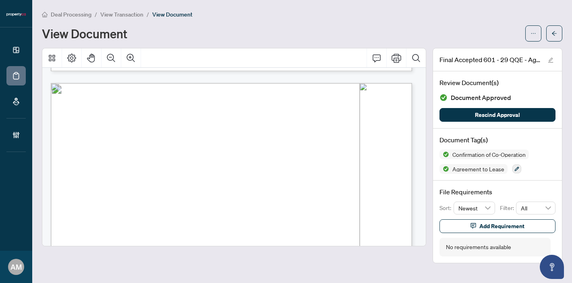
click at [119, 17] on span "View Transaction" at bounding box center [121, 14] width 43 height 7
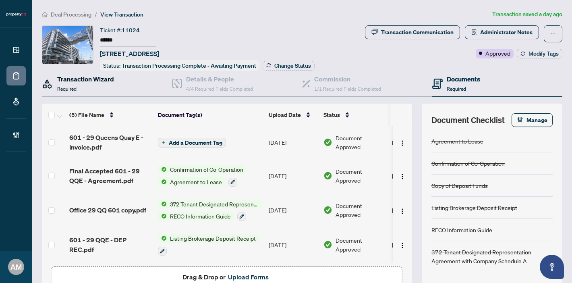
click at [85, 85] on div "Transaction Wizard Required" at bounding box center [85, 83] width 57 height 19
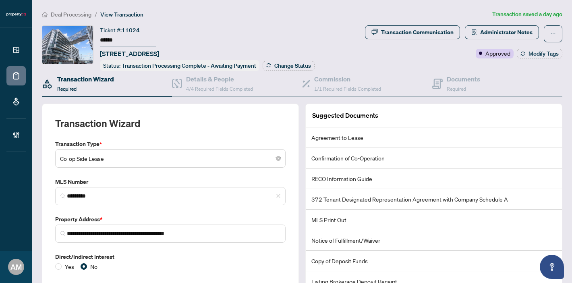
click at [84, 15] on span "Deal Processing" at bounding box center [71, 14] width 41 height 7
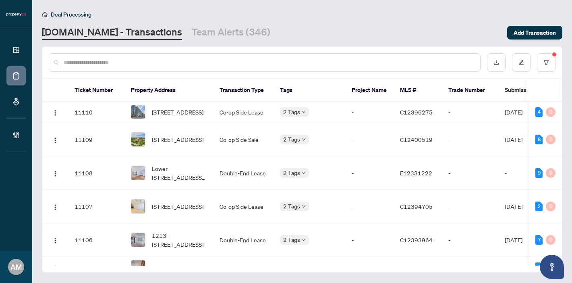
click at [133, 66] on input "text" at bounding box center [269, 62] width 410 height 9
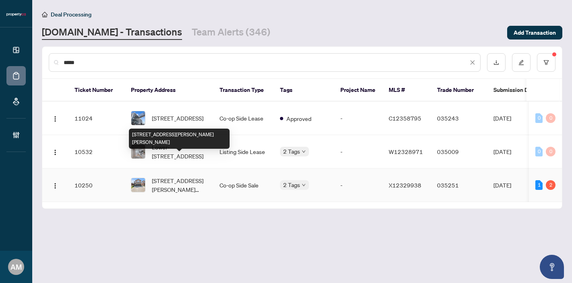
type input "*****"
click at [168, 176] on span "37 Darrow Dr, Hamilton, Ontario L8E 4P4, Canada" at bounding box center [179, 185] width 55 height 18
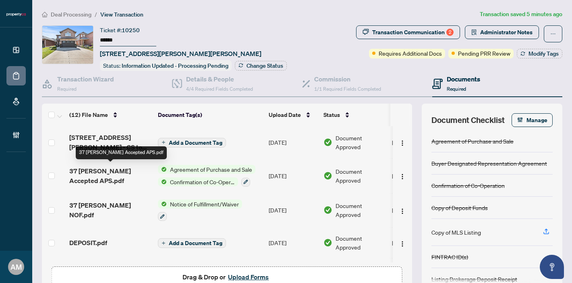
click at [112, 179] on span "37 Darrow Accepted APS.pdf" at bounding box center [110, 175] width 82 height 19
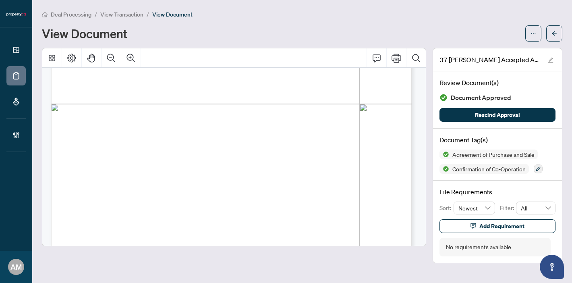
scroll to position [4630, 0]
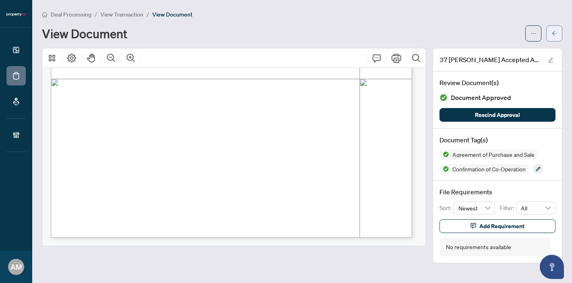
click at [553, 33] on icon "arrow-left" at bounding box center [554, 33] width 5 height 4
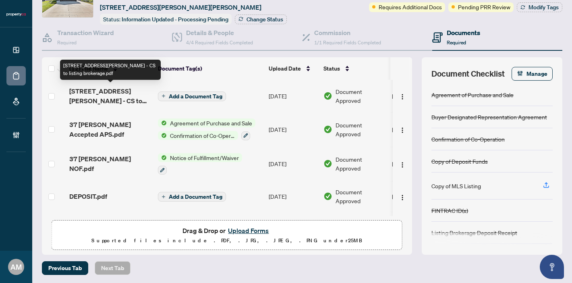
click at [119, 100] on span "37 Darrow Drive - CS to listing brokerage.pdf" at bounding box center [110, 95] width 82 height 19
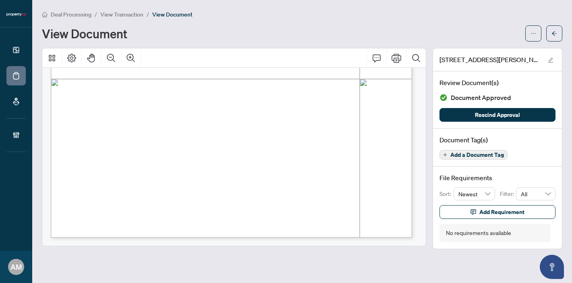
scroll to position [312, 0]
click at [549, 29] on button "button" at bounding box center [555, 33] width 16 height 16
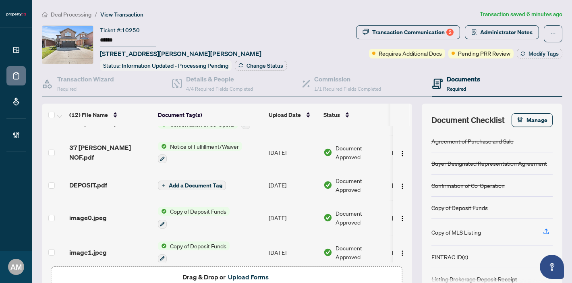
scroll to position [57, 0]
click at [121, 213] on div "image0.jpeg" at bounding box center [110, 218] width 82 height 10
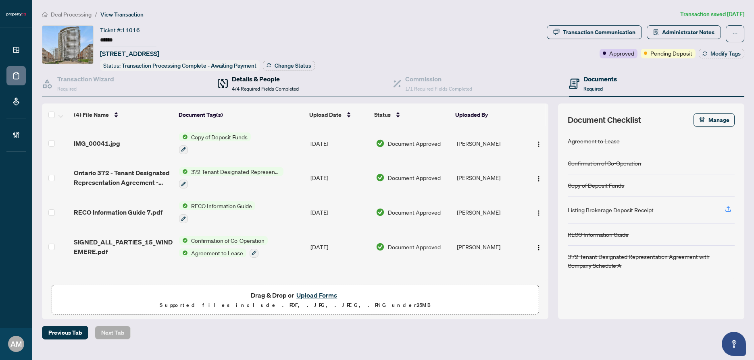
click at [272, 87] on span "4/4 Required Fields Completed" at bounding box center [265, 89] width 67 height 6
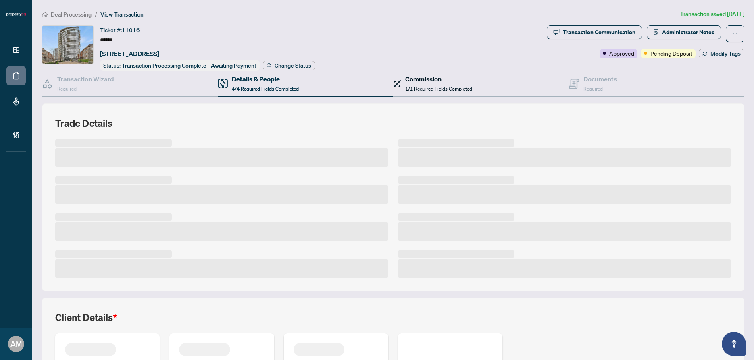
click at [414, 80] on h4 "Commission" at bounding box center [438, 79] width 67 height 10
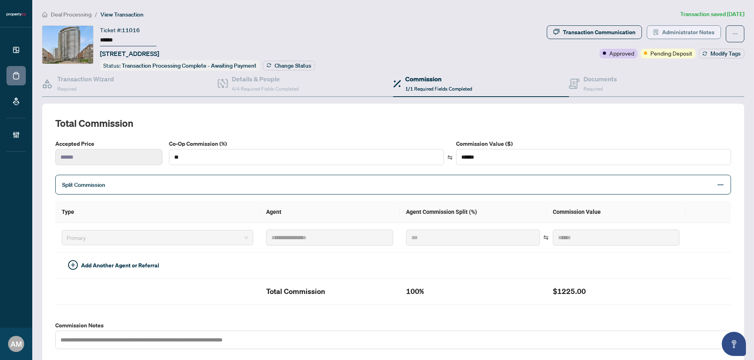
click at [662, 27] on span "Administrator Notes" at bounding box center [688, 32] width 52 height 13
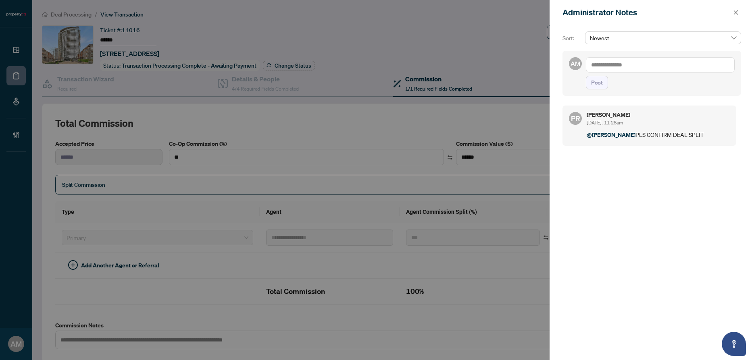
click at [643, 62] on textarea at bounding box center [660, 64] width 149 height 15
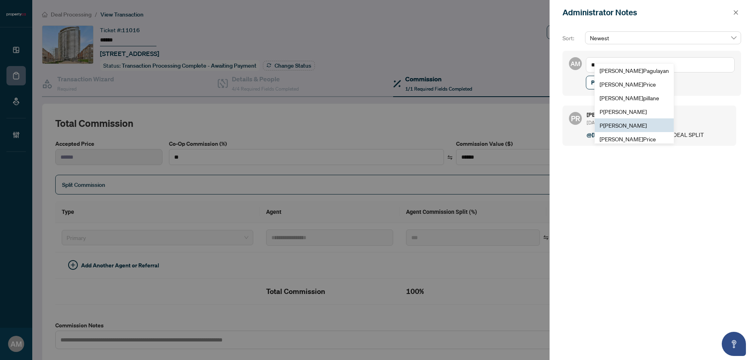
click at [647, 125] on span "P uvitha Ramachandran" at bounding box center [622, 125] width 47 height 7
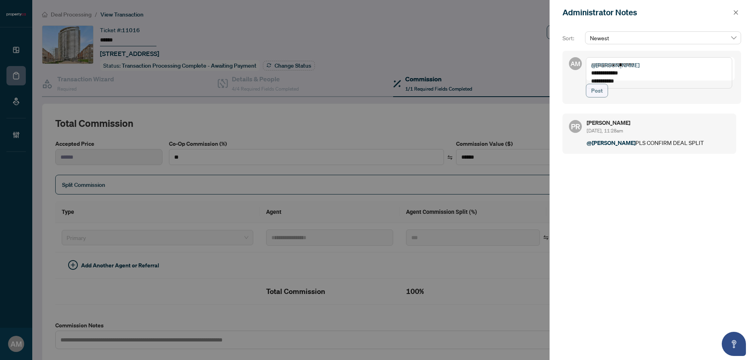
type textarea "**********"
click at [602, 97] on span "Post" at bounding box center [597, 90] width 12 height 13
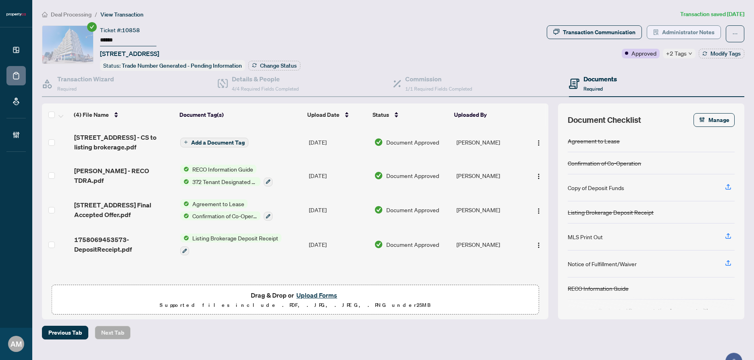
click at [669, 32] on span "Administrator Notes" at bounding box center [688, 32] width 52 height 13
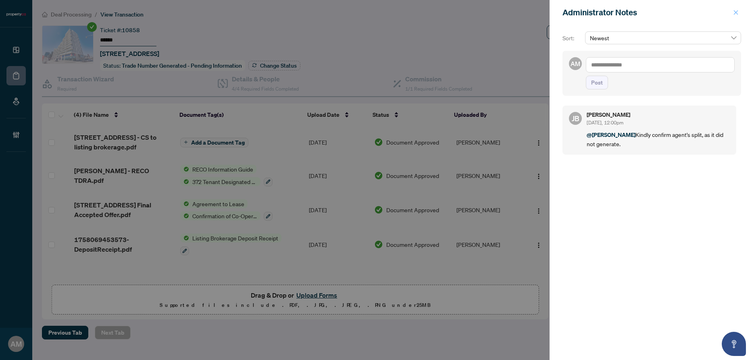
click at [738, 12] on icon "close" at bounding box center [736, 13] width 6 height 6
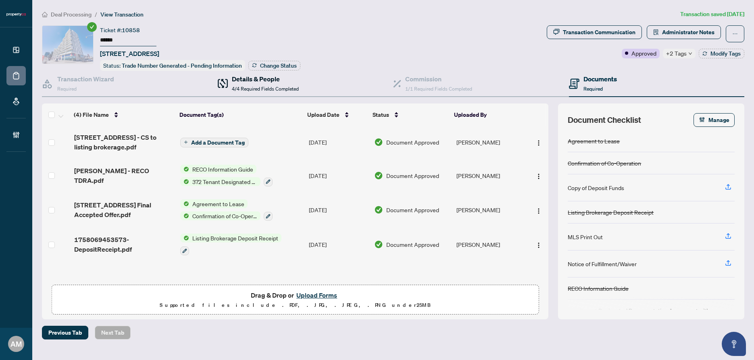
click at [239, 83] on div "Details & People 4/4 Required Fields Completed" at bounding box center [265, 83] width 67 height 19
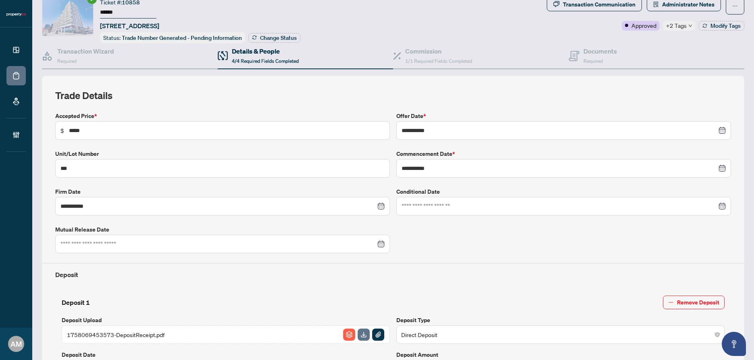
scroll to position [25, 0]
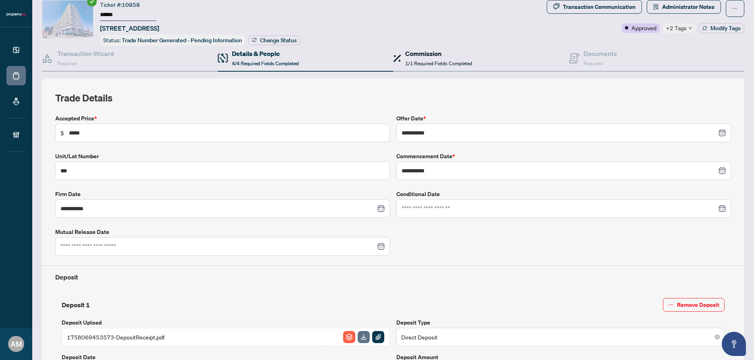
click at [424, 55] on h4 "Commission" at bounding box center [438, 54] width 67 height 10
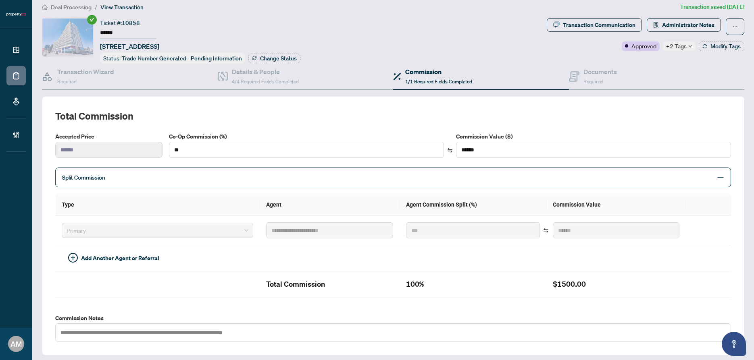
scroll to position [2, 0]
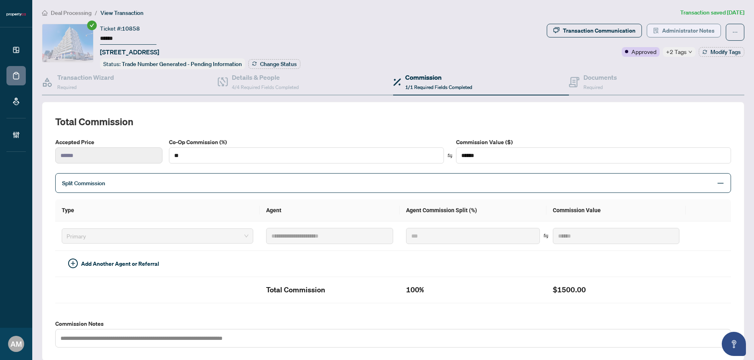
click at [674, 29] on span "Administrator Notes" at bounding box center [688, 30] width 52 height 13
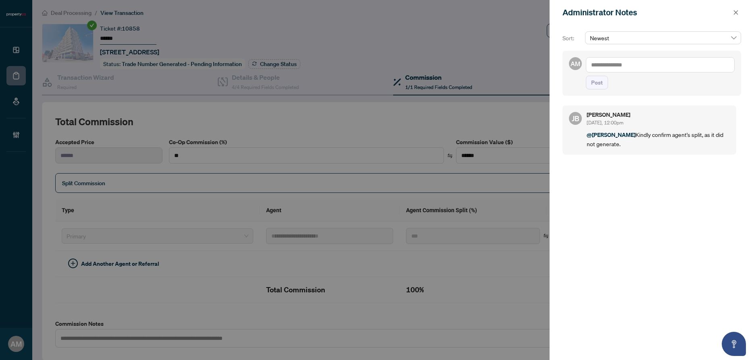
click at [625, 62] on textarea at bounding box center [660, 64] width 149 height 15
click at [629, 71] on span "[PERSON_NAME]" at bounding box center [650, 70] width 87 height 7
type textarea "**********"
click at [593, 82] on span "Post" at bounding box center [597, 82] width 12 height 13
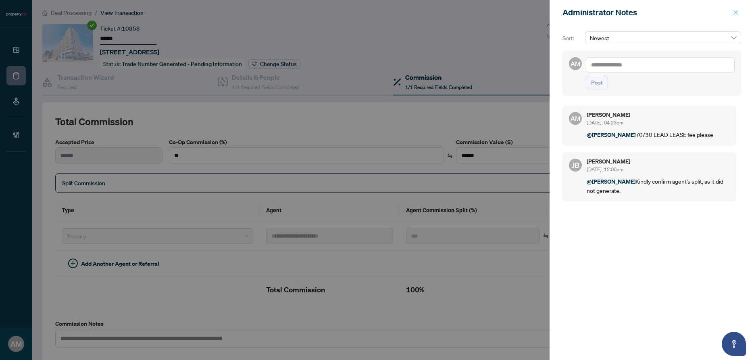
click at [736, 13] on icon "close" at bounding box center [736, 13] width 6 height 6
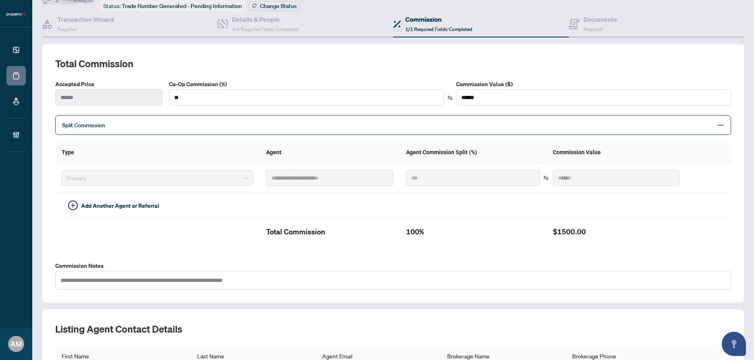
scroll to position [0, 0]
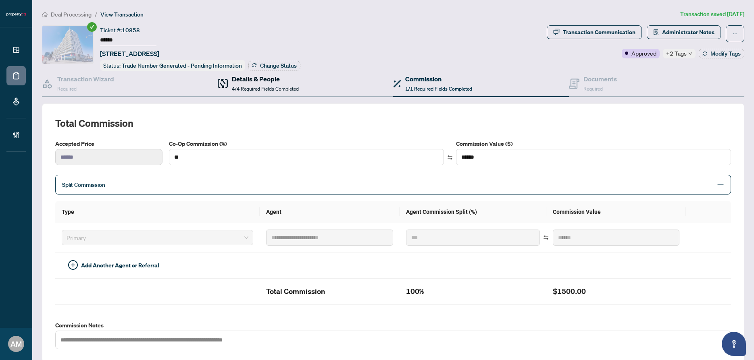
click at [265, 78] on h4 "Details & People" at bounding box center [265, 79] width 67 height 10
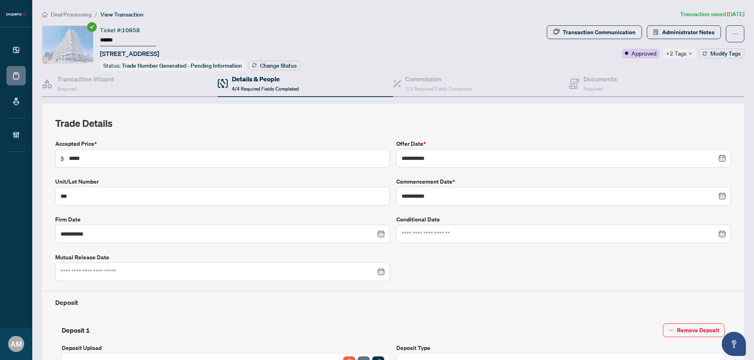
click at [67, 16] on span "Deal Processing" at bounding box center [71, 14] width 41 height 7
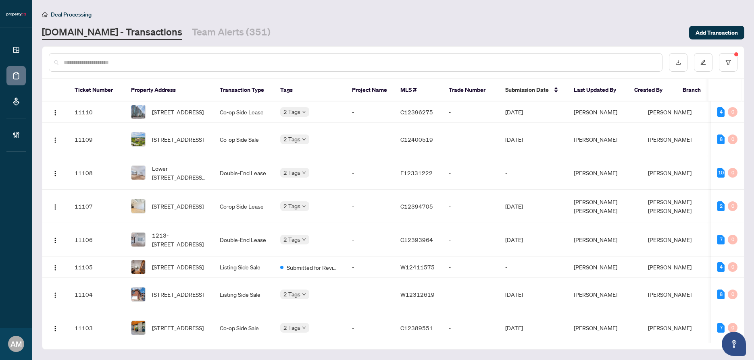
click at [252, 61] on input "text" at bounding box center [360, 62] width 592 height 9
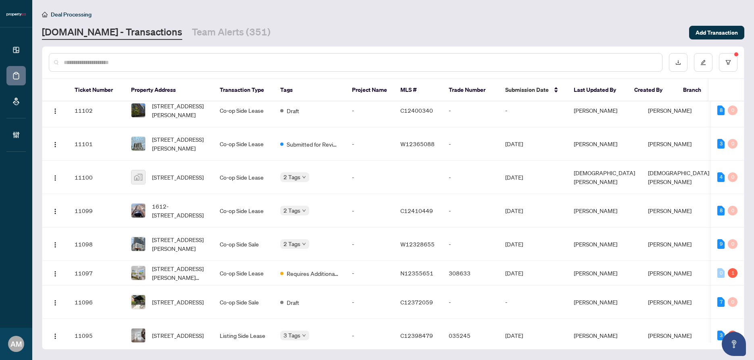
scroll to position [253, 0]
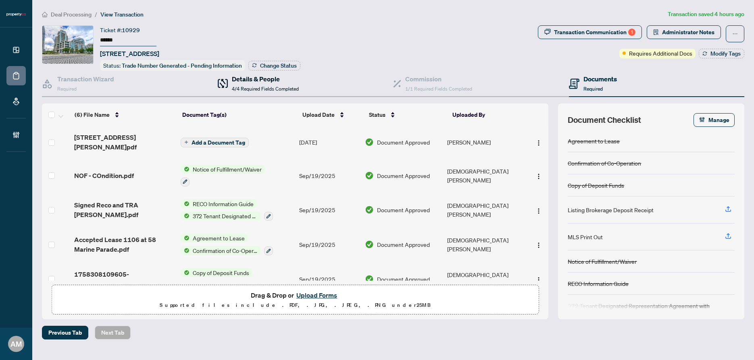
click at [248, 78] on h4 "Details & People" at bounding box center [265, 79] width 67 height 10
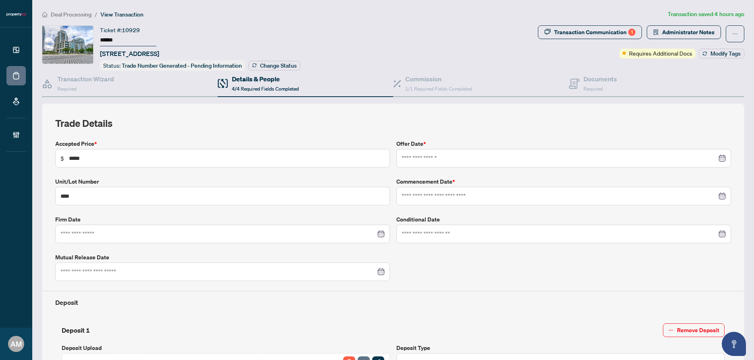
type input "**********"
click at [422, 87] on span "1/1 Required Fields Completed" at bounding box center [438, 89] width 67 height 6
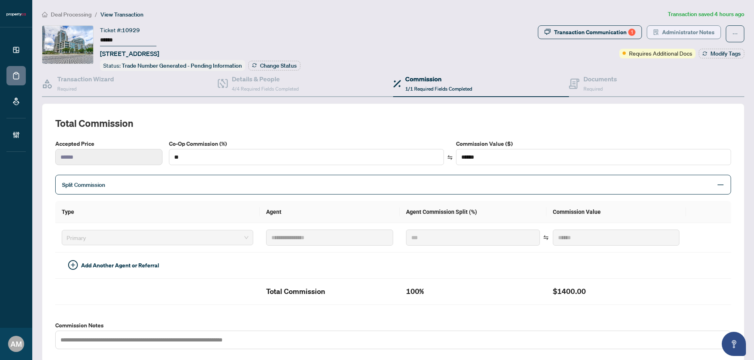
click at [692, 30] on span "Administrator Notes" at bounding box center [688, 32] width 52 height 13
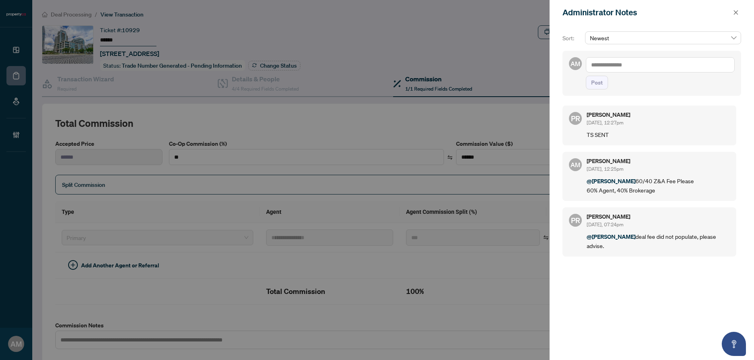
click at [647, 62] on textarea at bounding box center [660, 64] width 149 height 15
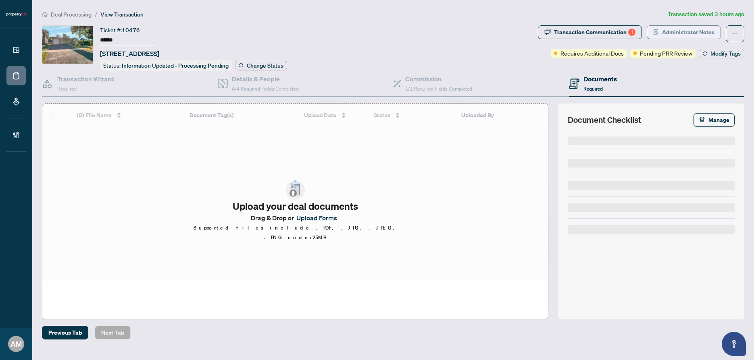
click at [682, 30] on span "Administrator Notes" at bounding box center [688, 32] width 52 height 13
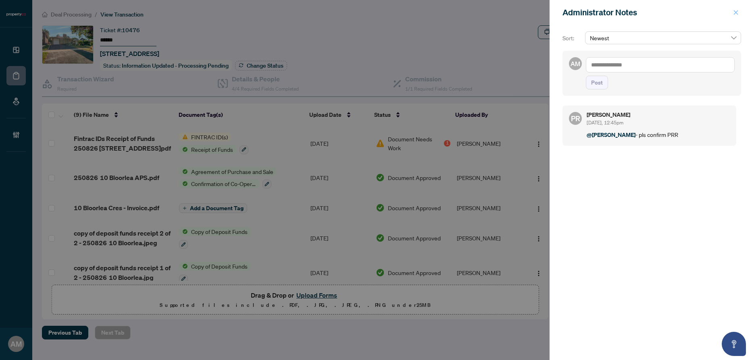
click at [738, 12] on icon "close" at bounding box center [736, 13] width 6 height 6
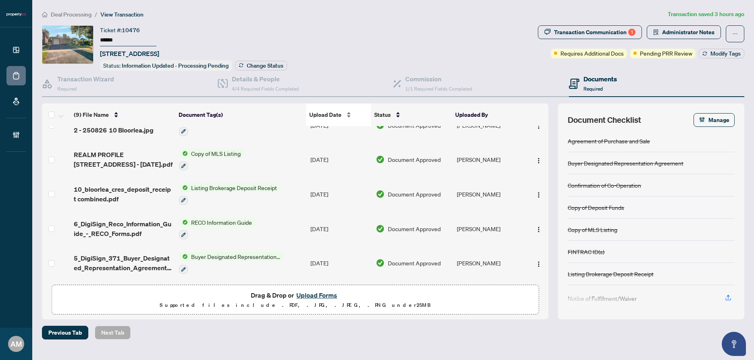
scroll to position [149, 0]
click at [418, 79] on h4 "Commission" at bounding box center [438, 79] width 67 height 10
